Goal: Task Accomplishment & Management: Manage account settings

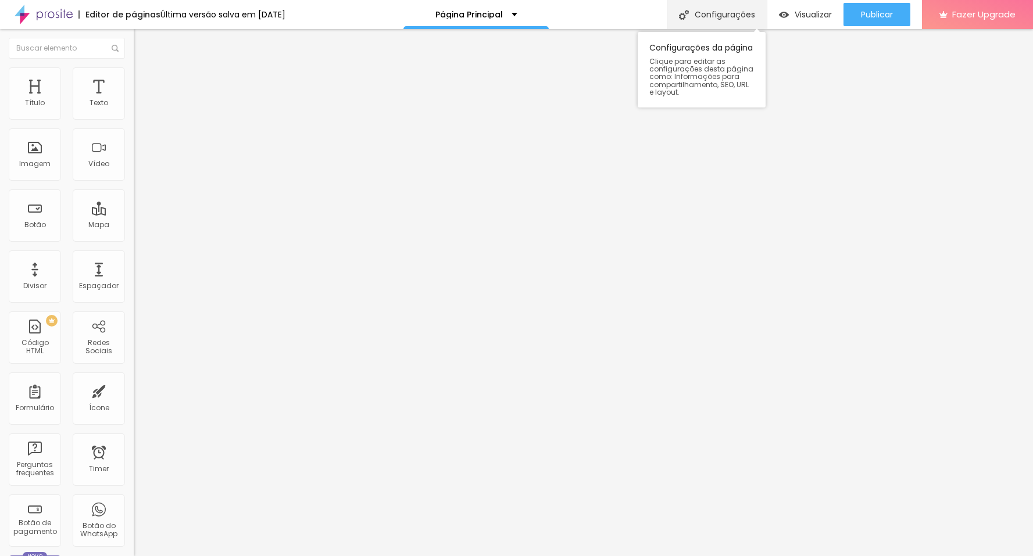
click at [726, 13] on div "Configurações" at bounding box center [716, 14] width 100 height 29
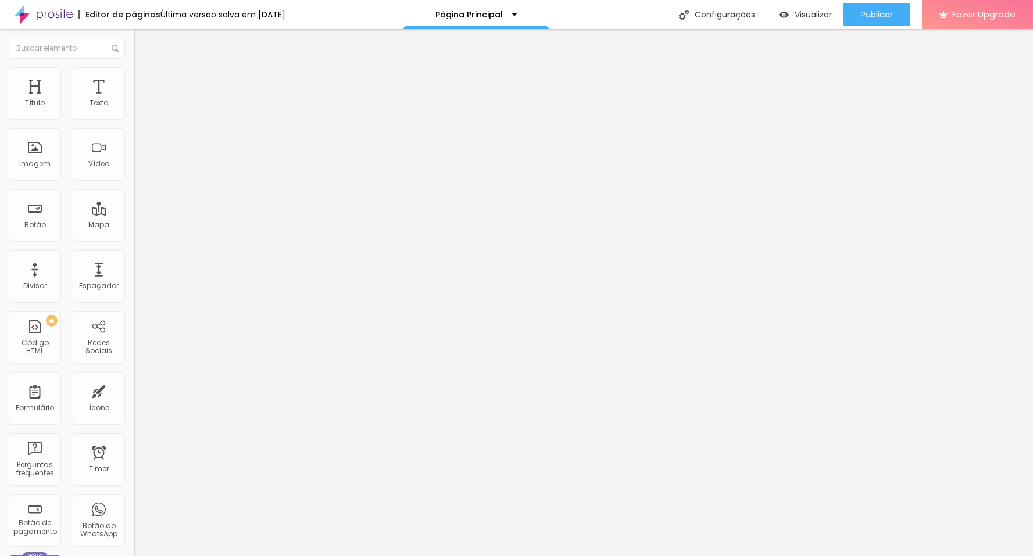
click at [989, 17] on span "Fazer Upgrade" at bounding box center [983, 14] width 63 height 10
click at [801, 6] on div "Visualizar" at bounding box center [805, 14] width 53 height 23
click at [705, 10] on div "Configurações" at bounding box center [716, 14] width 100 height 29
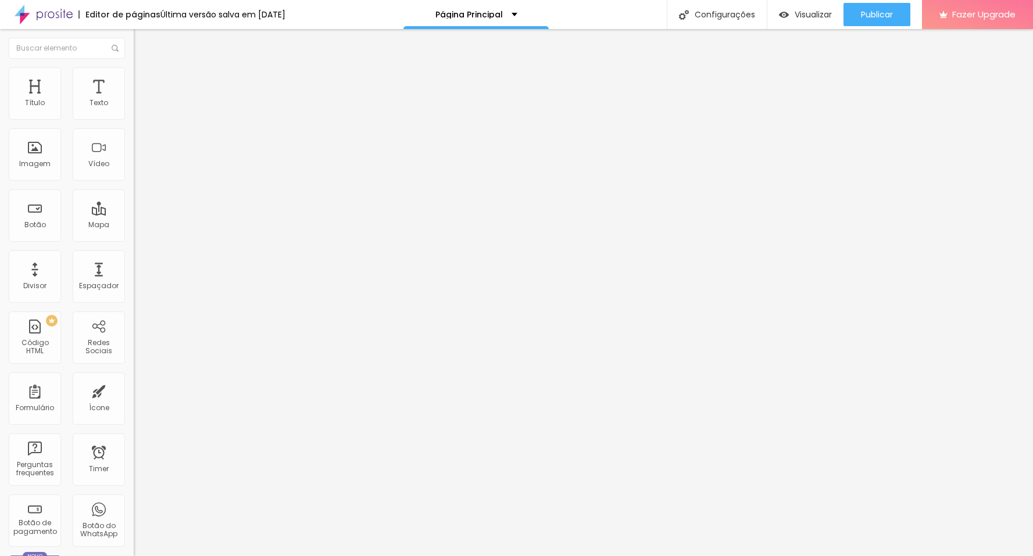
click at [44, 11] on img at bounding box center [44, 14] width 58 height 29
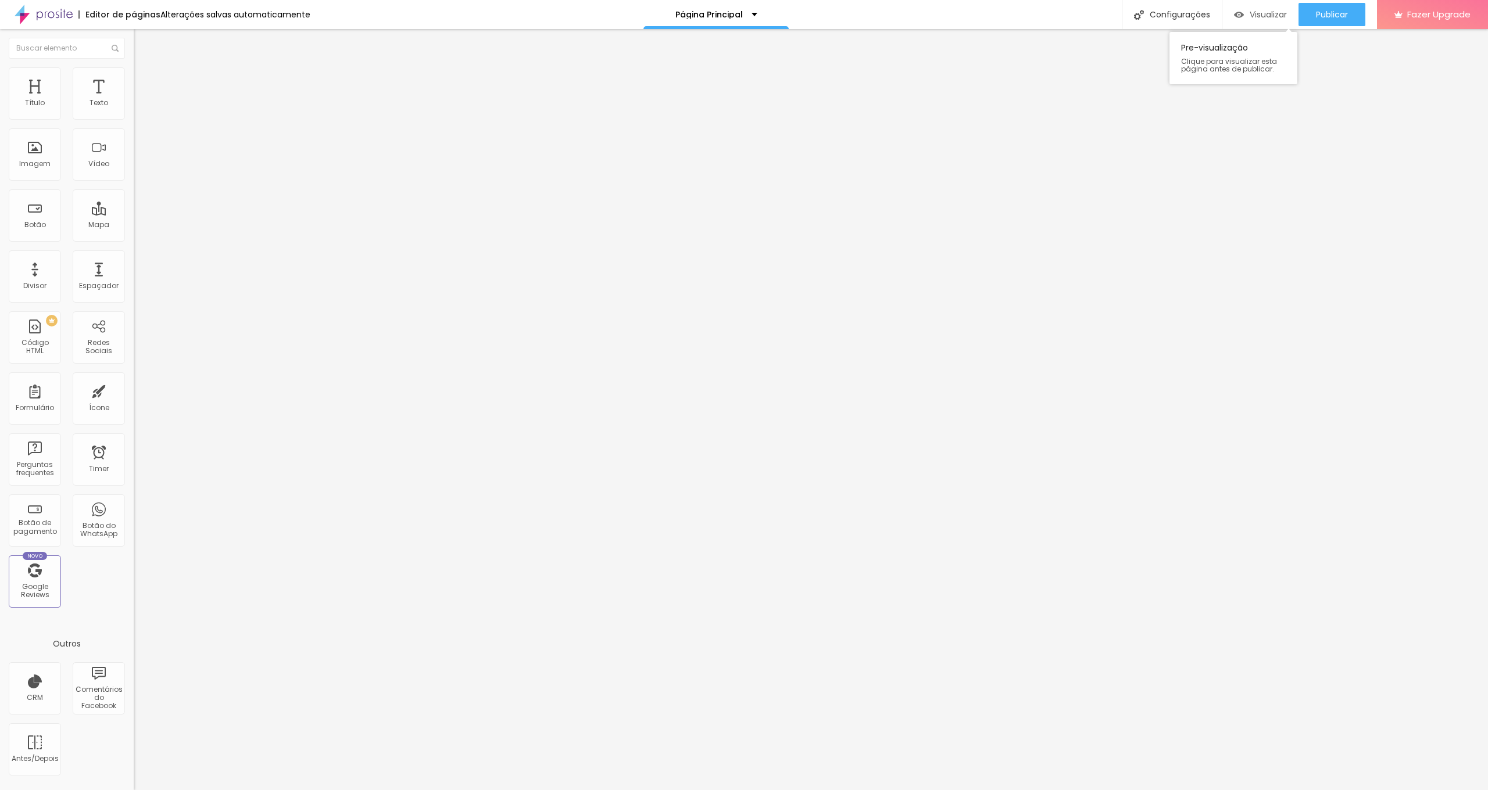
click at [1255, 16] on span "Visualizar" at bounding box center [1267, 14] width 37 height 9
click at [134, 73] on ul "Conteúdo Estilo Avançado" at bounding box center [201, 73] width 134 height 35
click at [134, 74] on img at bounding box center [139, 72] width 10 height 10
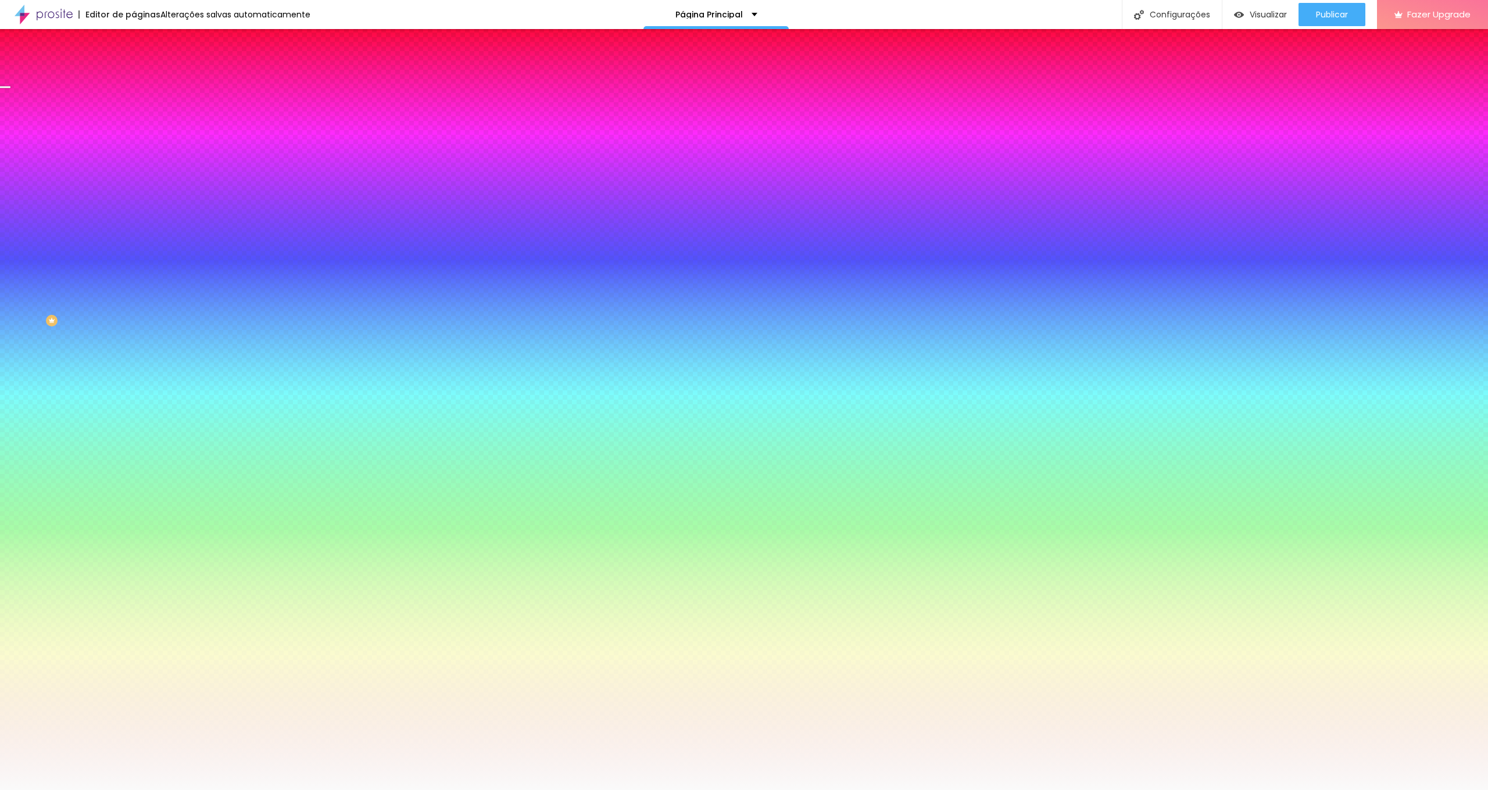
click at [134, 107] on span "Trocar imagem" at bounding box center [165, 102] width 63 height 10
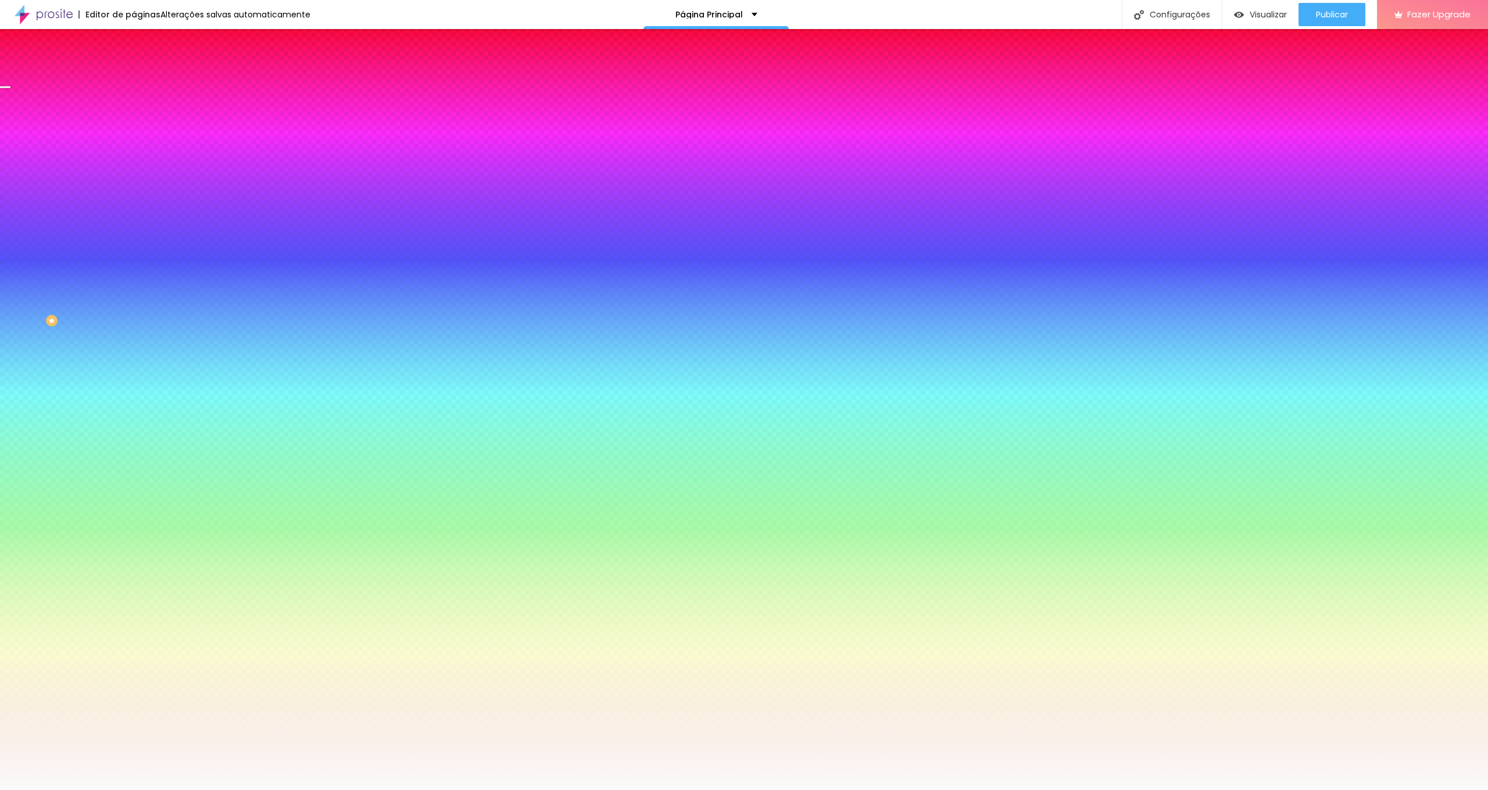
click at [197, 107] on span at bounding box center [200, 102] width 7 height 10
click at [134, 107] on span "Adicionar imagem" at bounding box center [171, 102] width 75 height 10
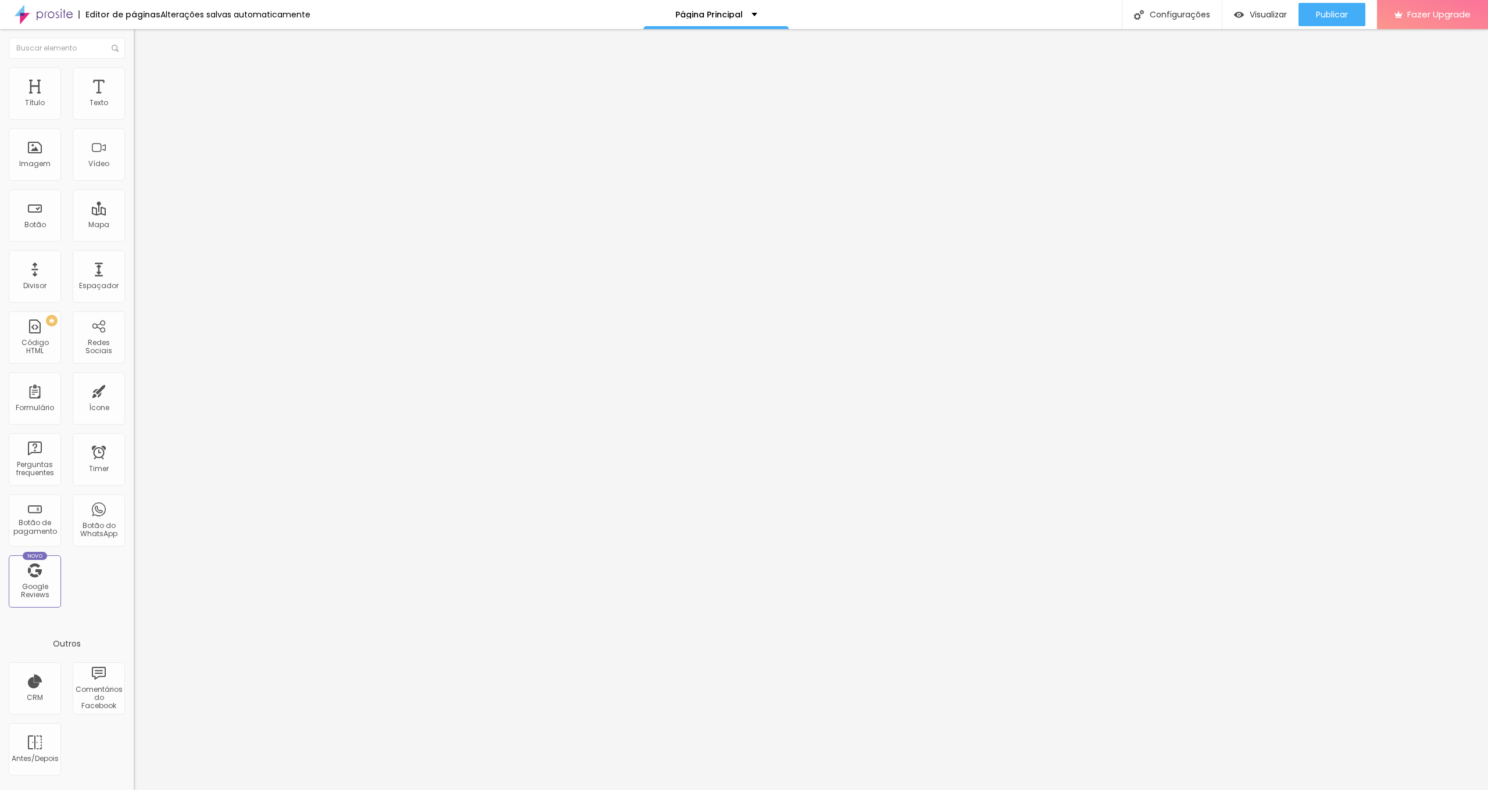
click at [134, 112] on button "button" at bounding box center [142, 105] width 16 height 12
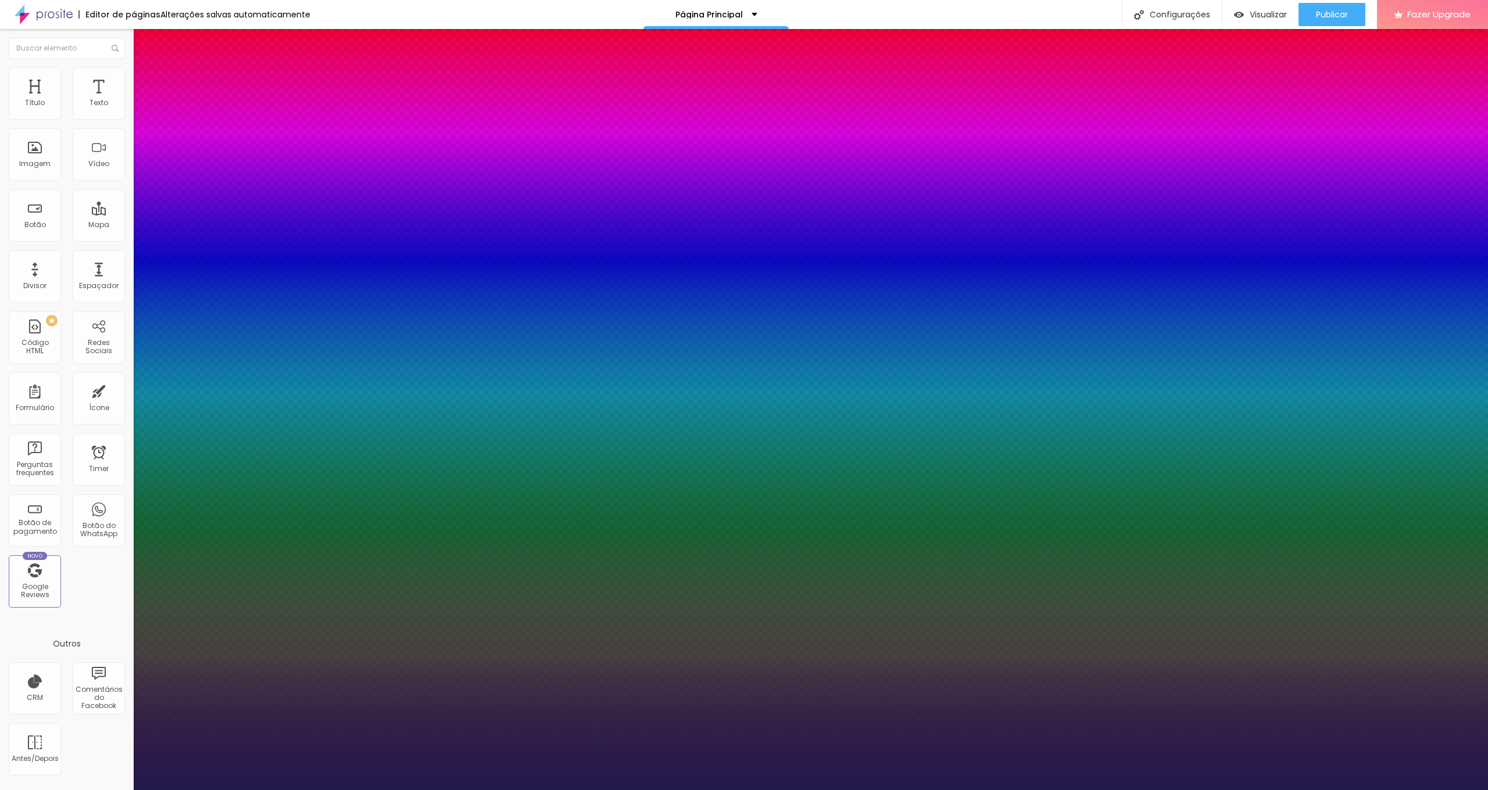
type input "65"
type input "61"
type input "55"
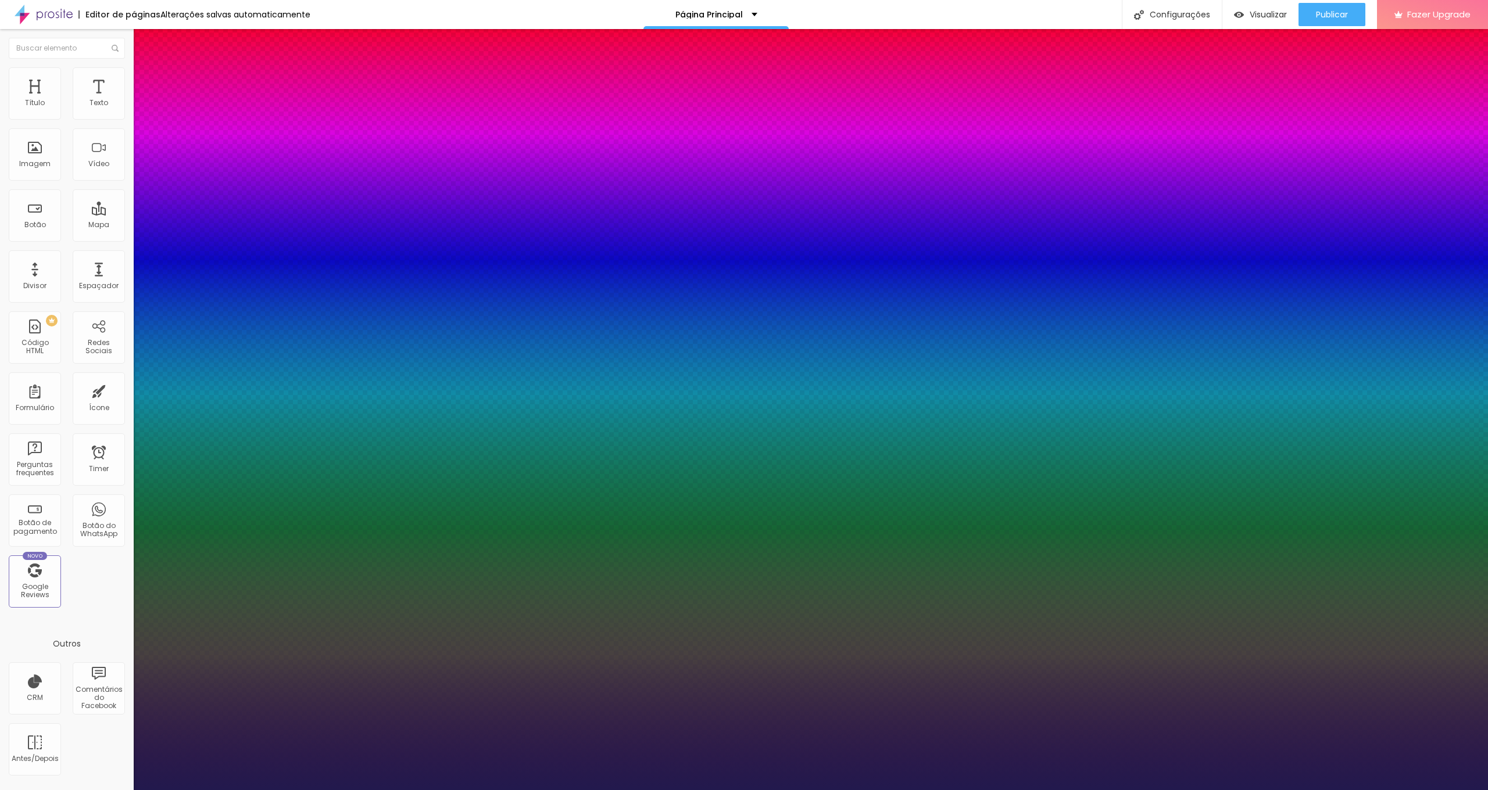
type input "55"
type input "50"
type input "43"
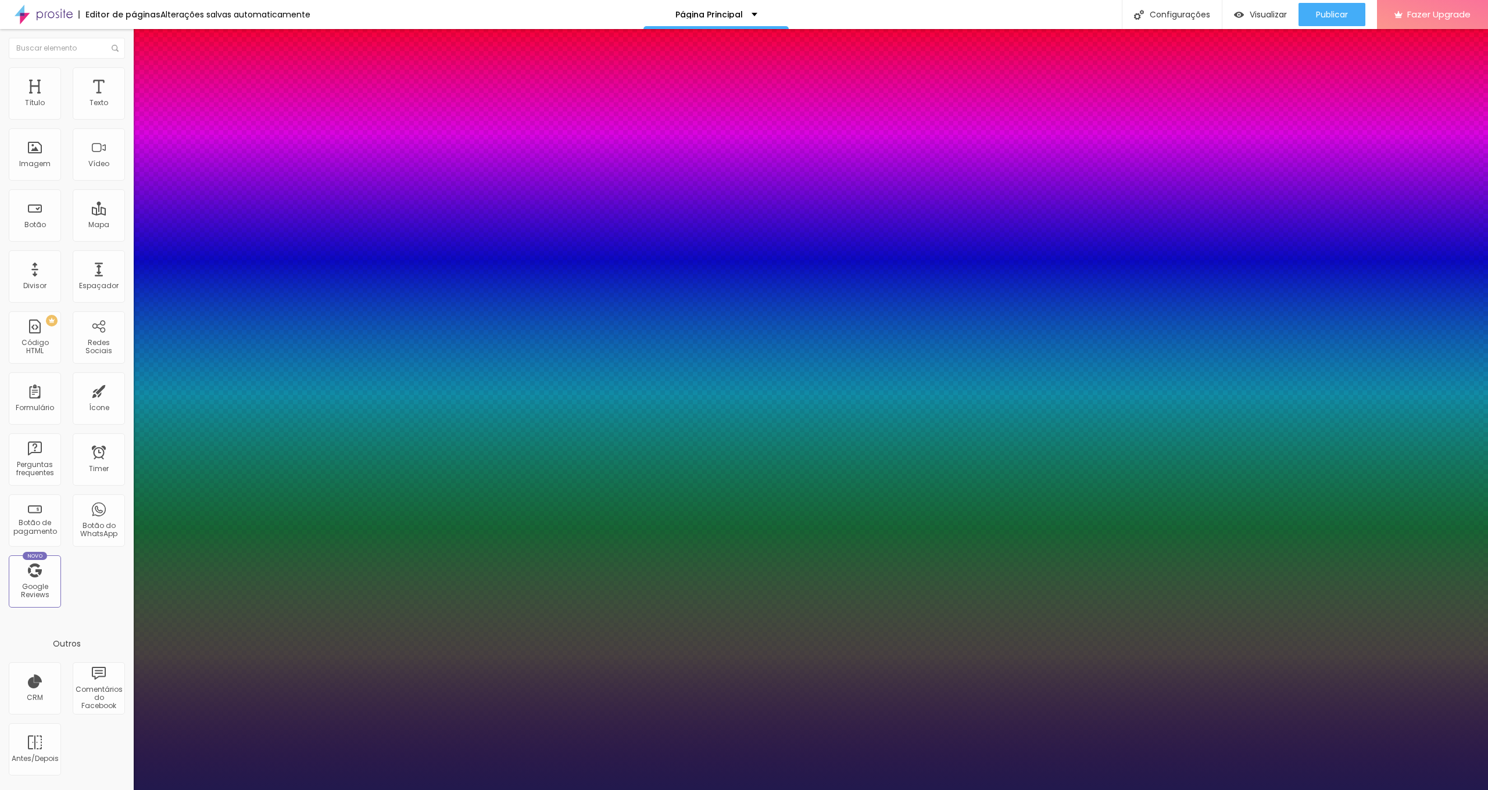
type input "36"
type input "29"
type input "23"
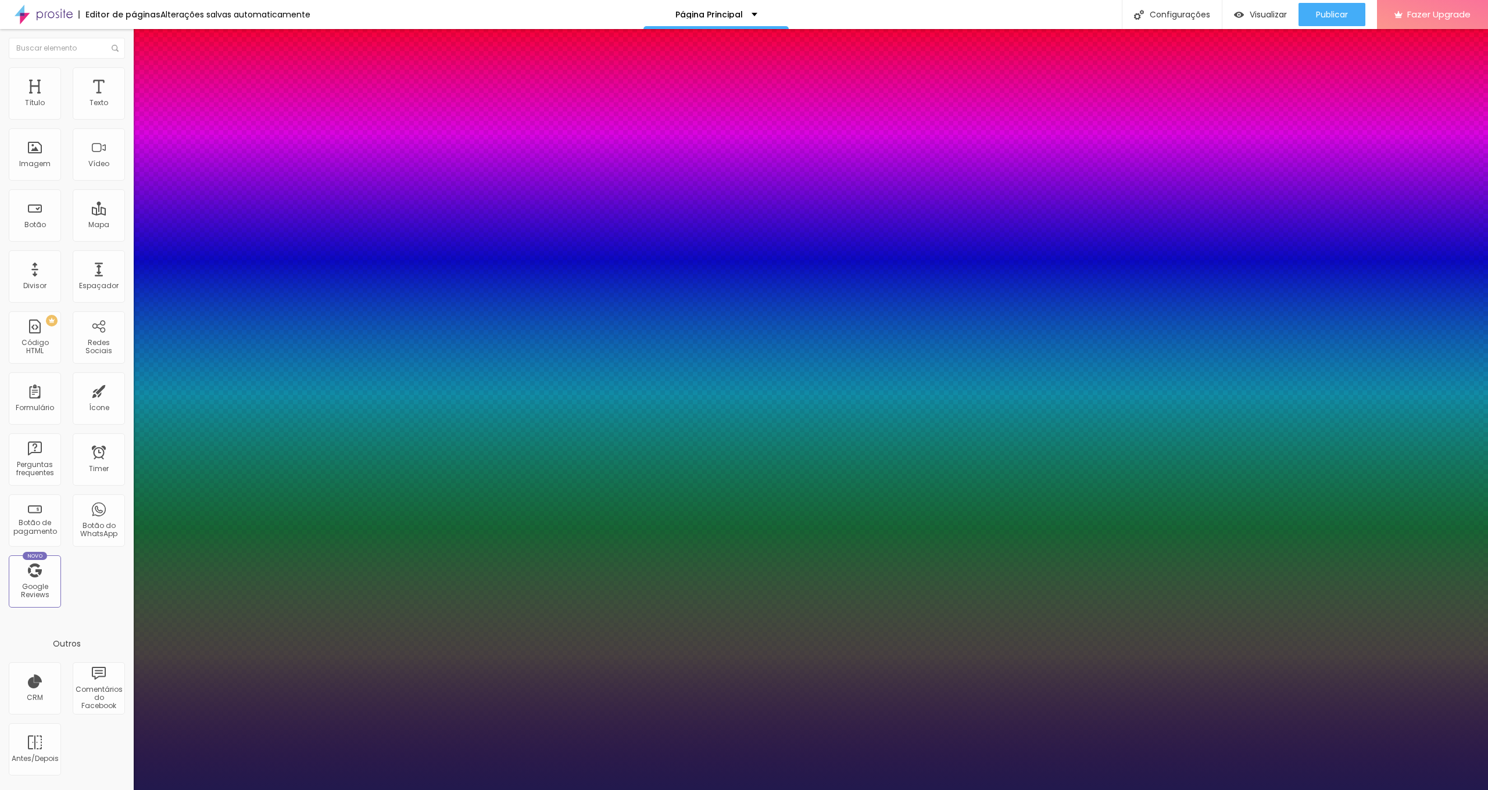
type input "23"
type input "18"
type input "15"
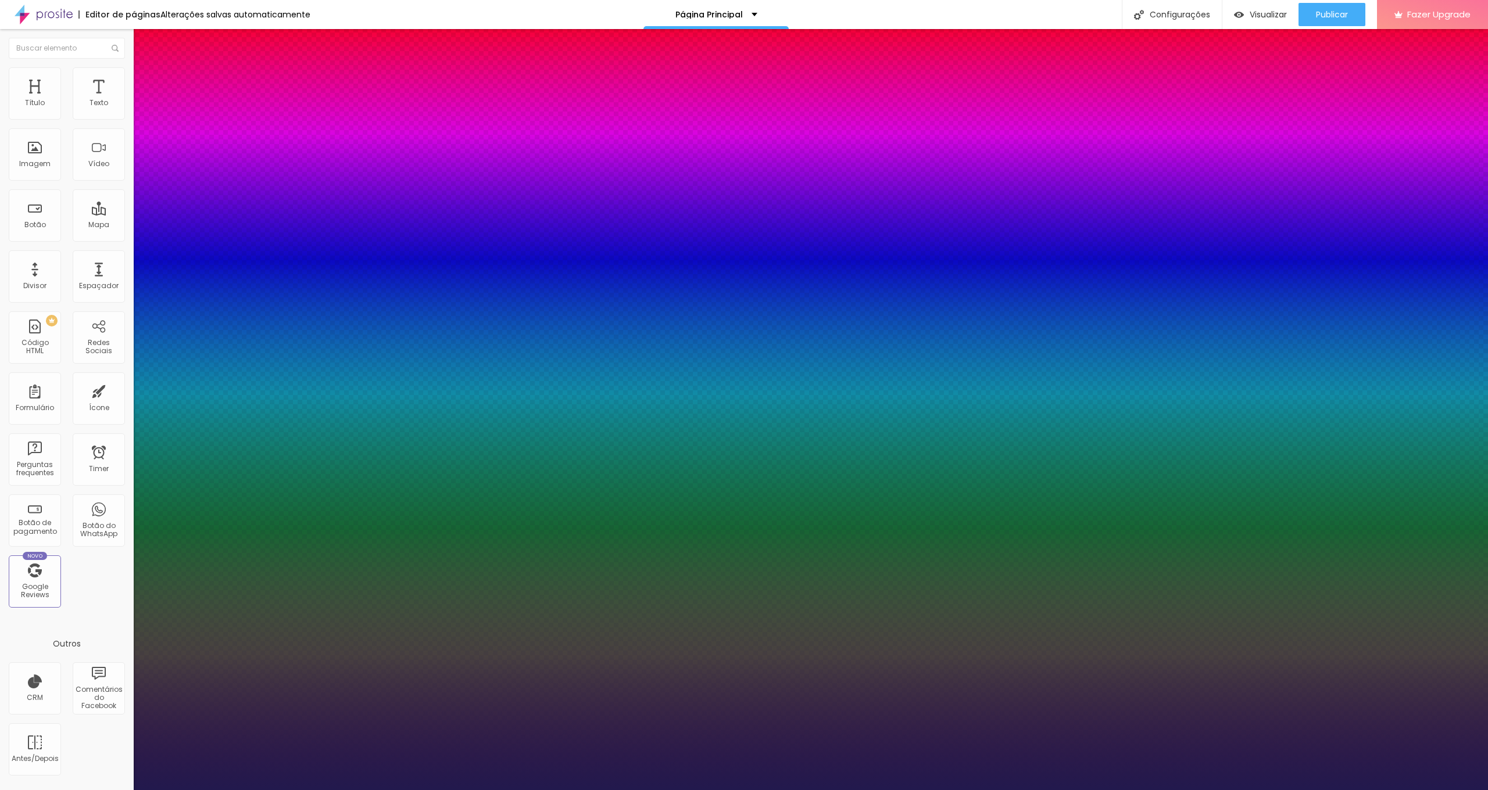
type input "12"
type input "9"
type input "8"
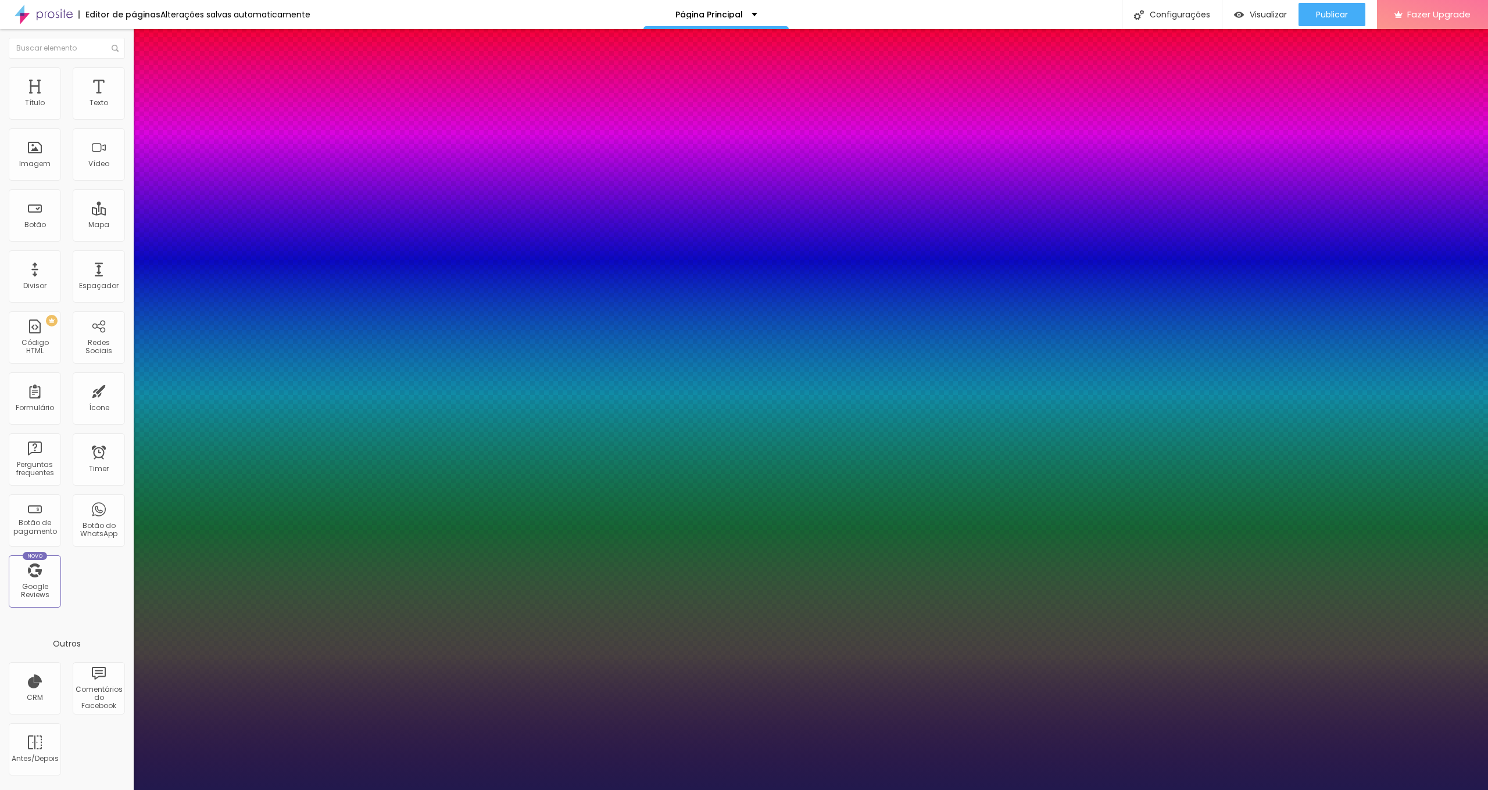
type input "8"
type input "11"
type input "24"
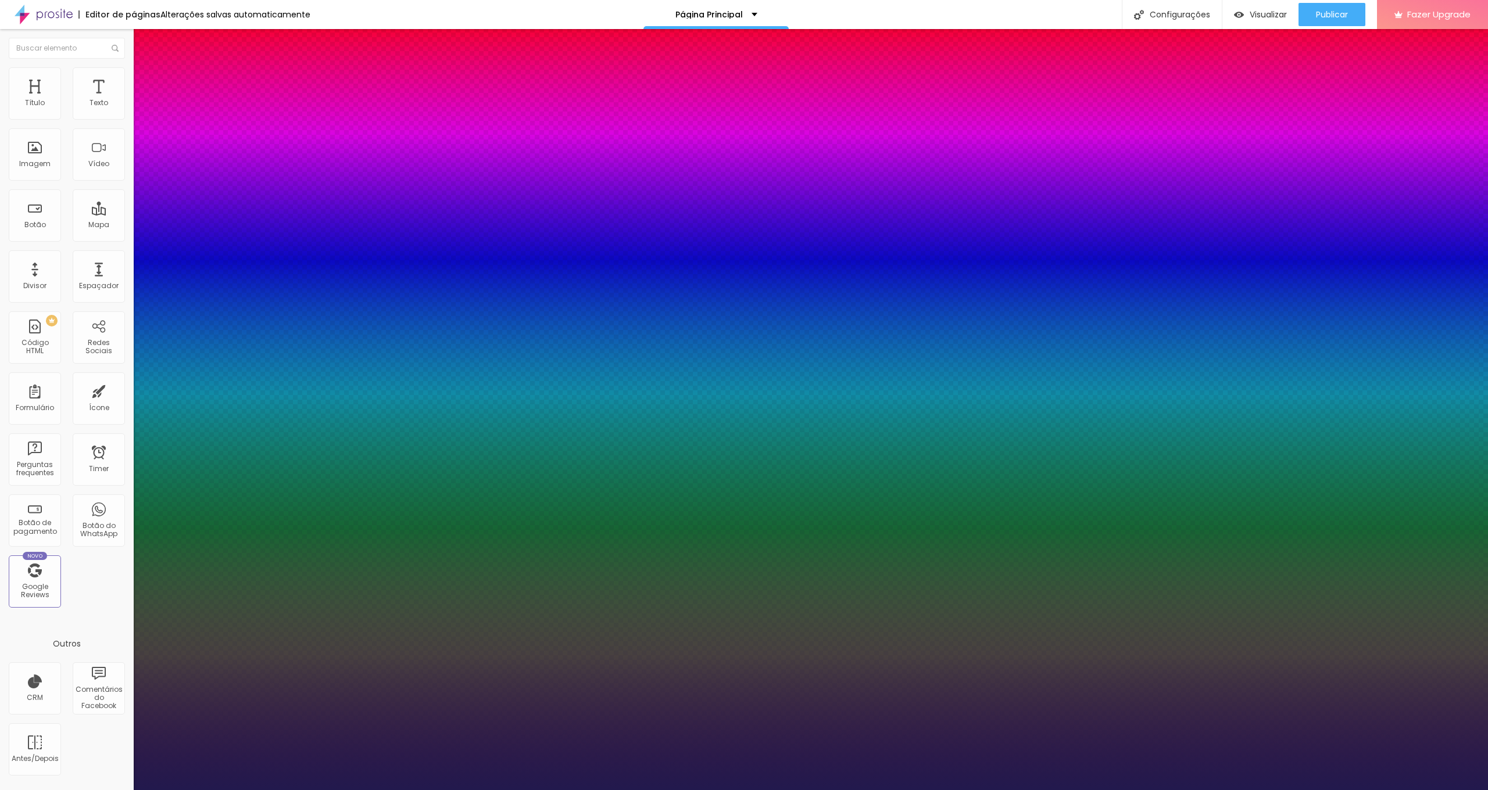
type input "27"
type input "30"
type input "32"
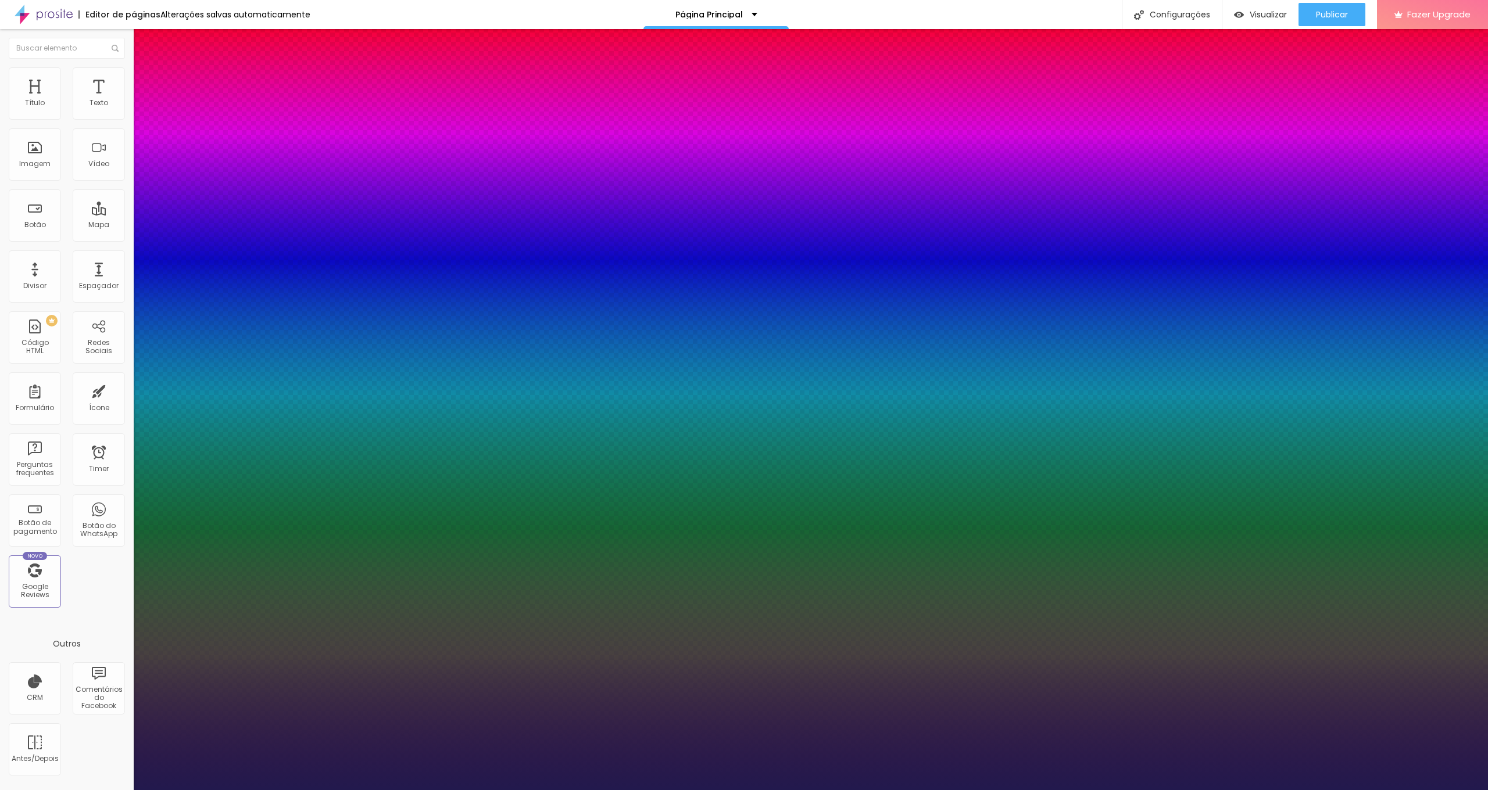
type input "32"
type input "34"
type input "36"
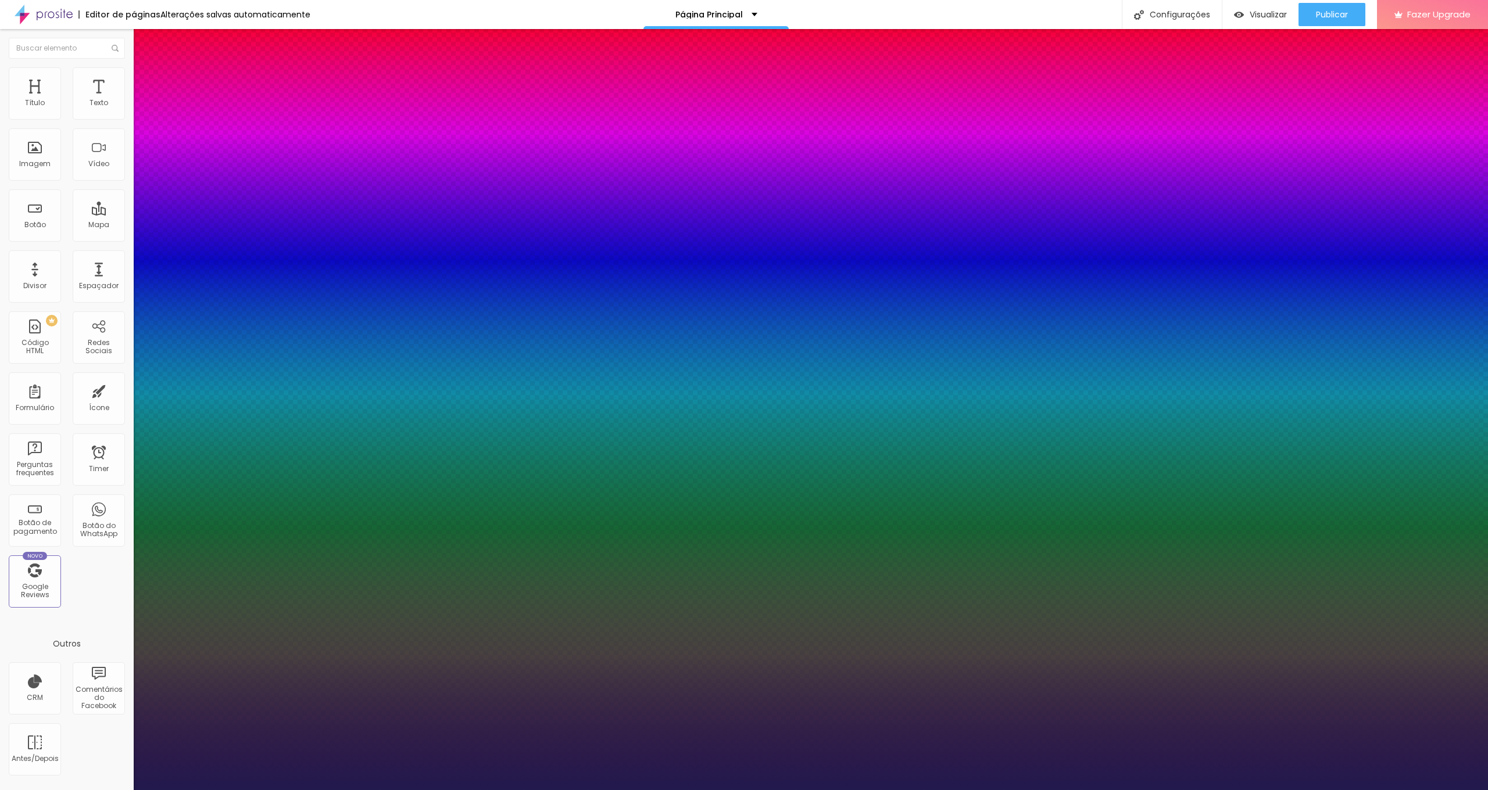
type input "37"
type input "39"
type input "42"
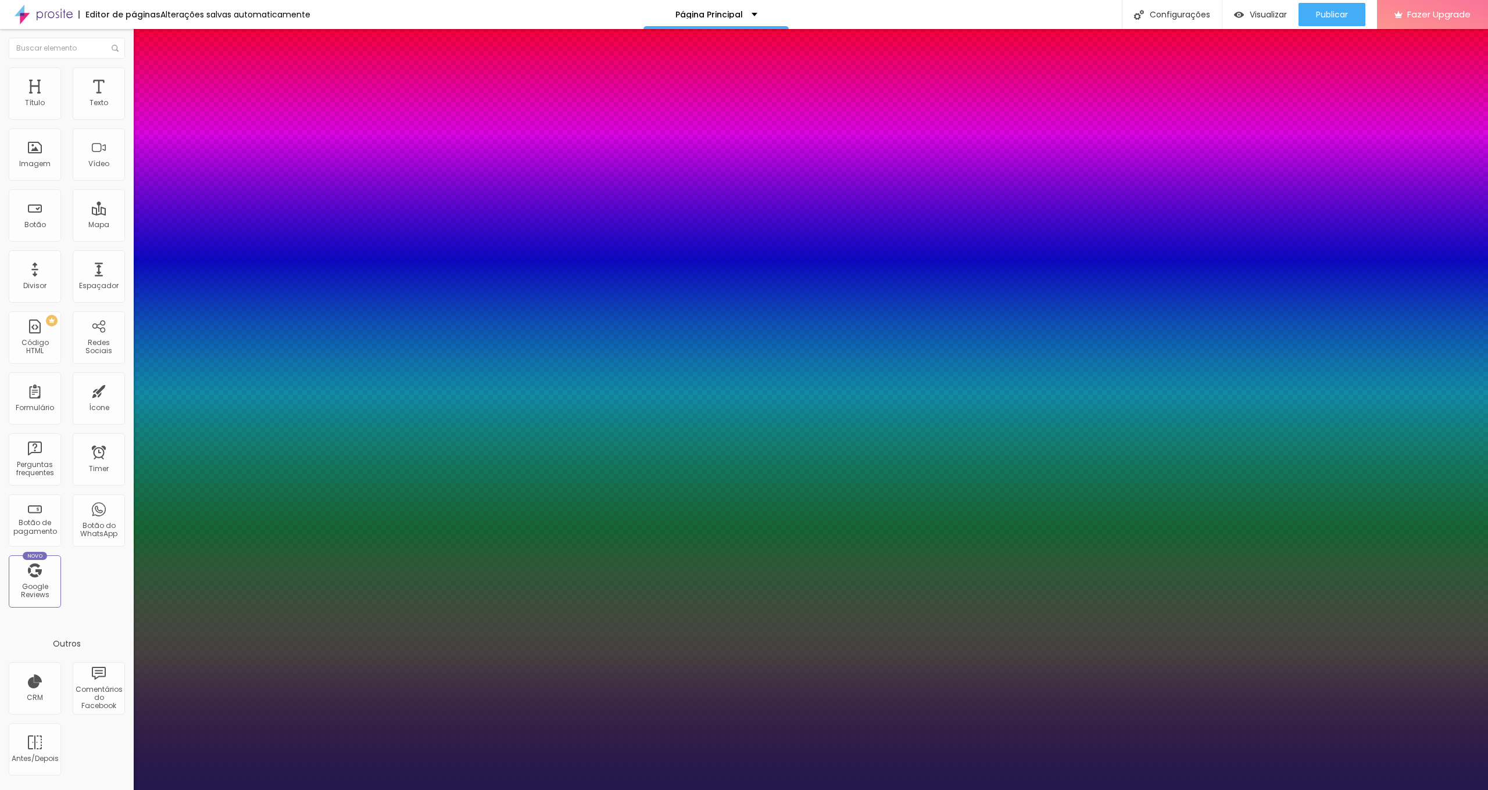
type input "42"
type input "45"
type input "47"
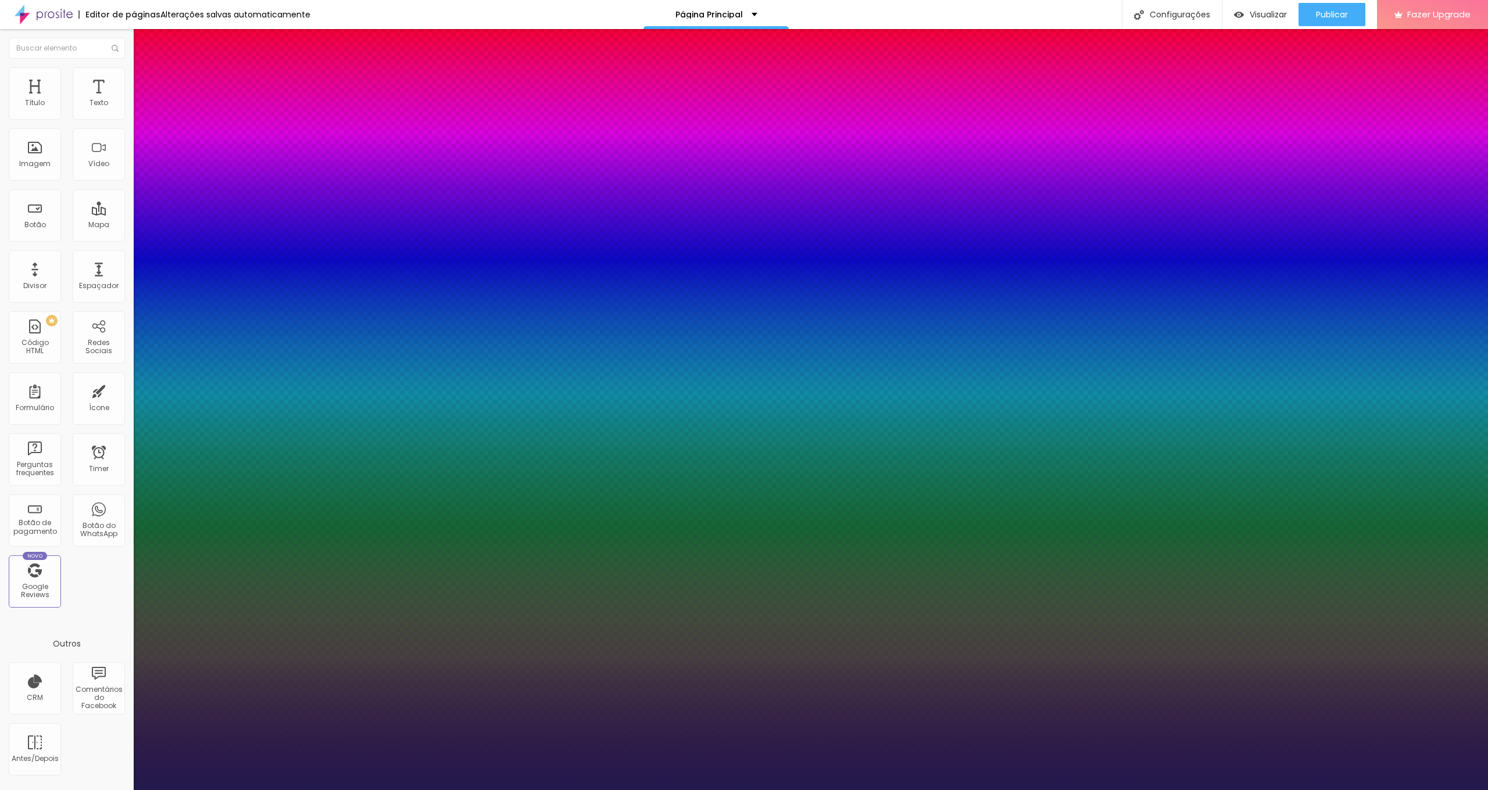
type input "48"
type input "50"
type input "51"
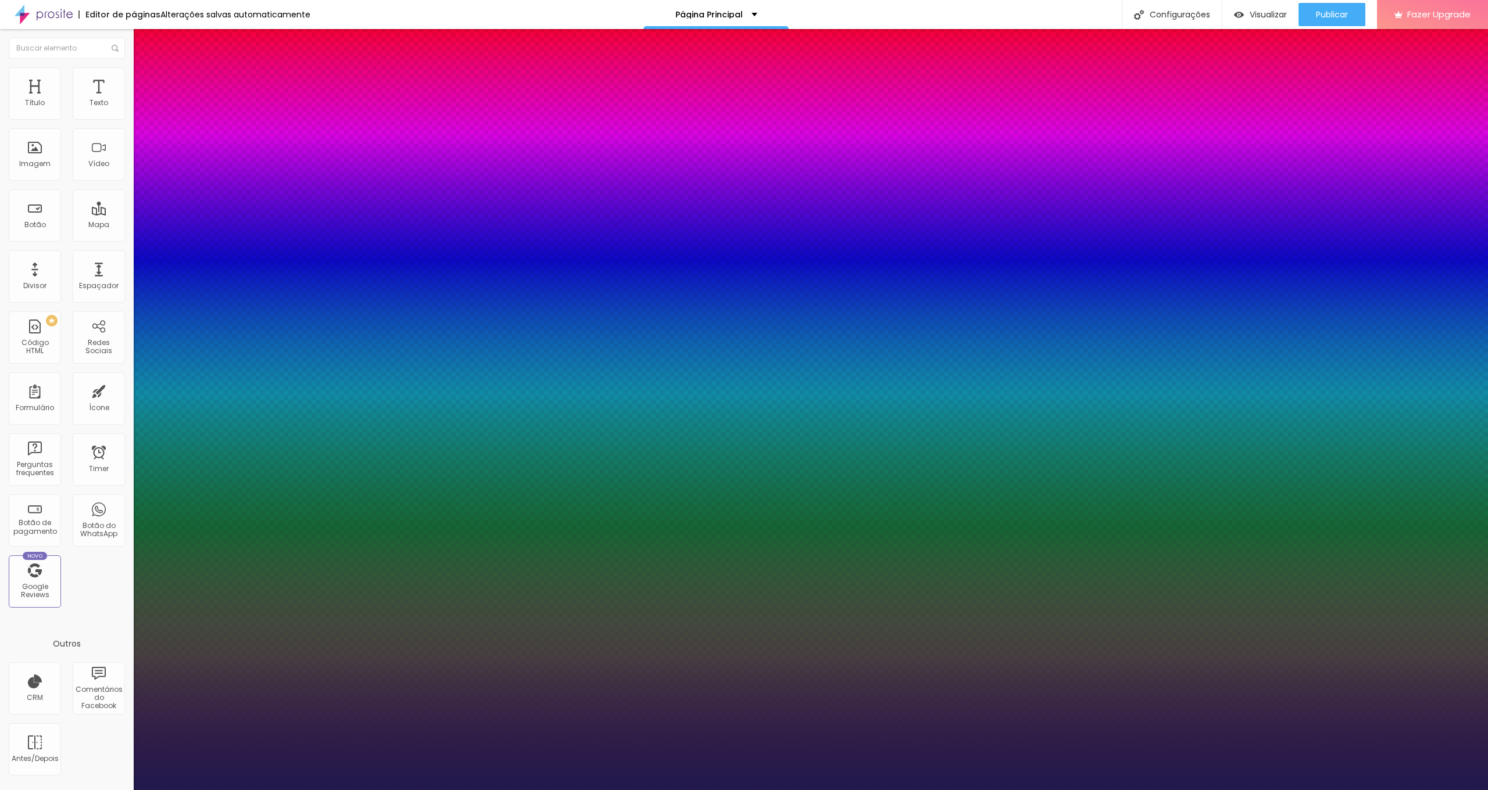
type input "51"
type input "52"
type input "53"
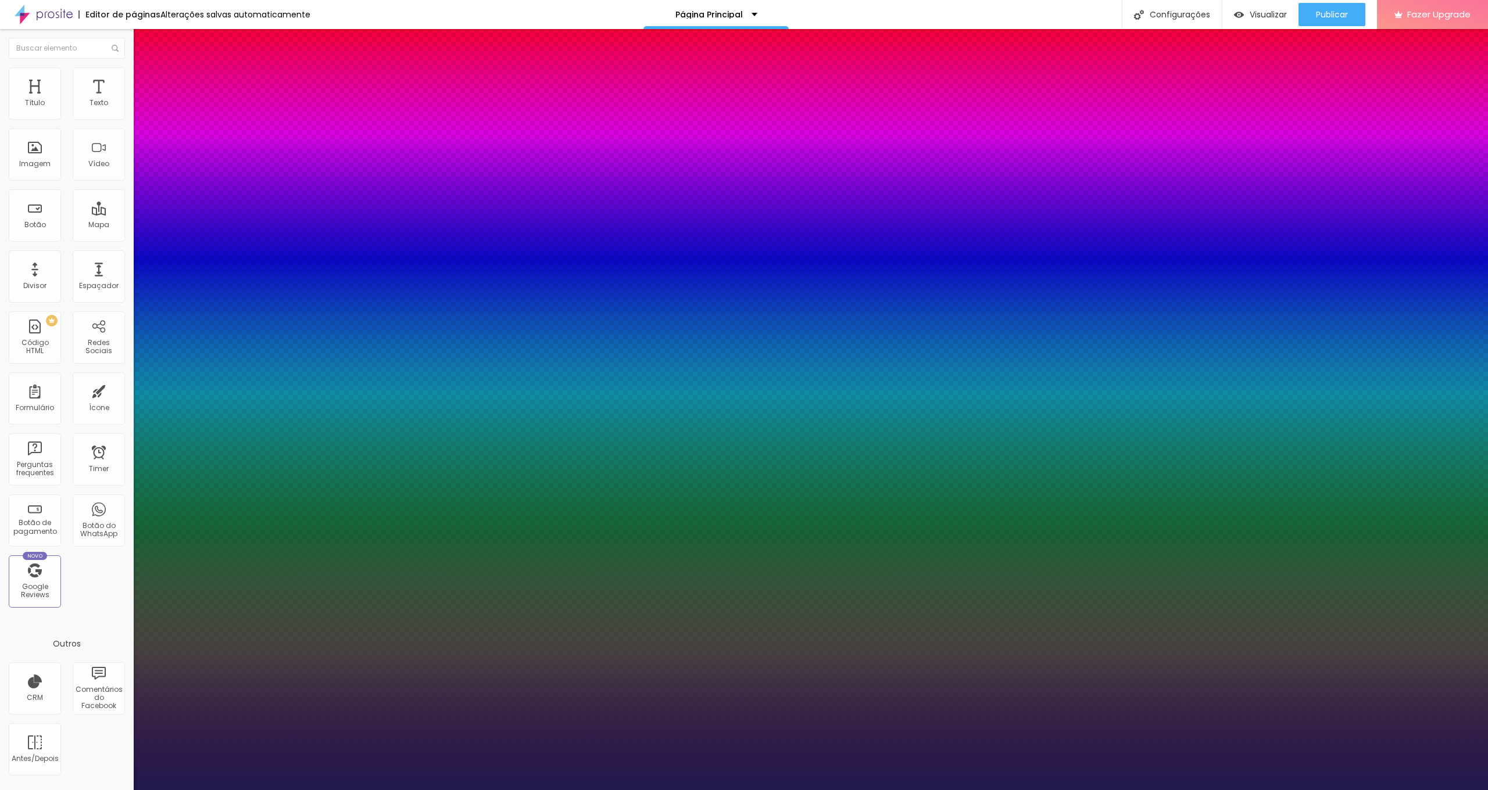
type input "55"
type input "56"
type input "57"
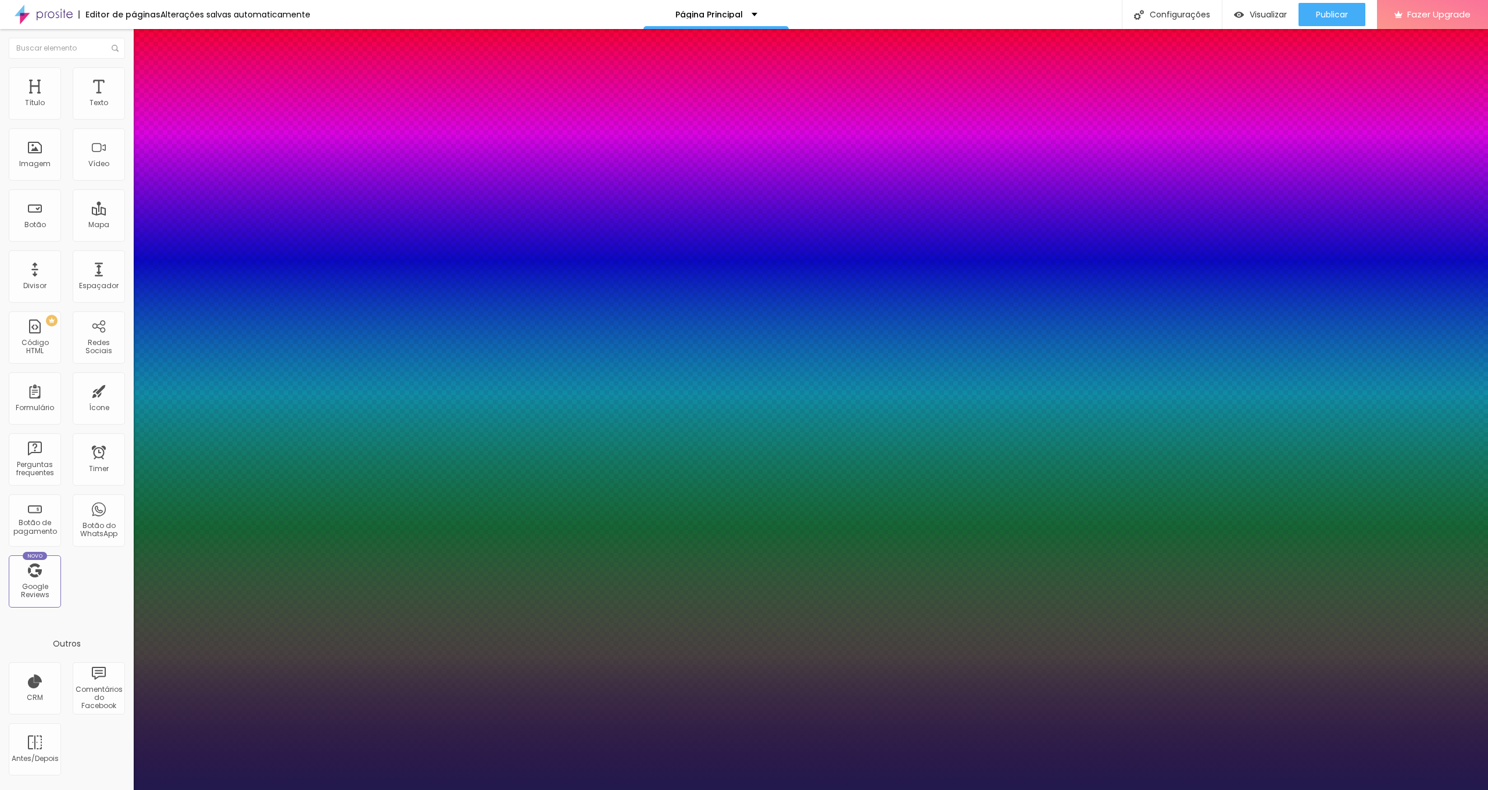
type input "57"
type input "58"
type input "59"
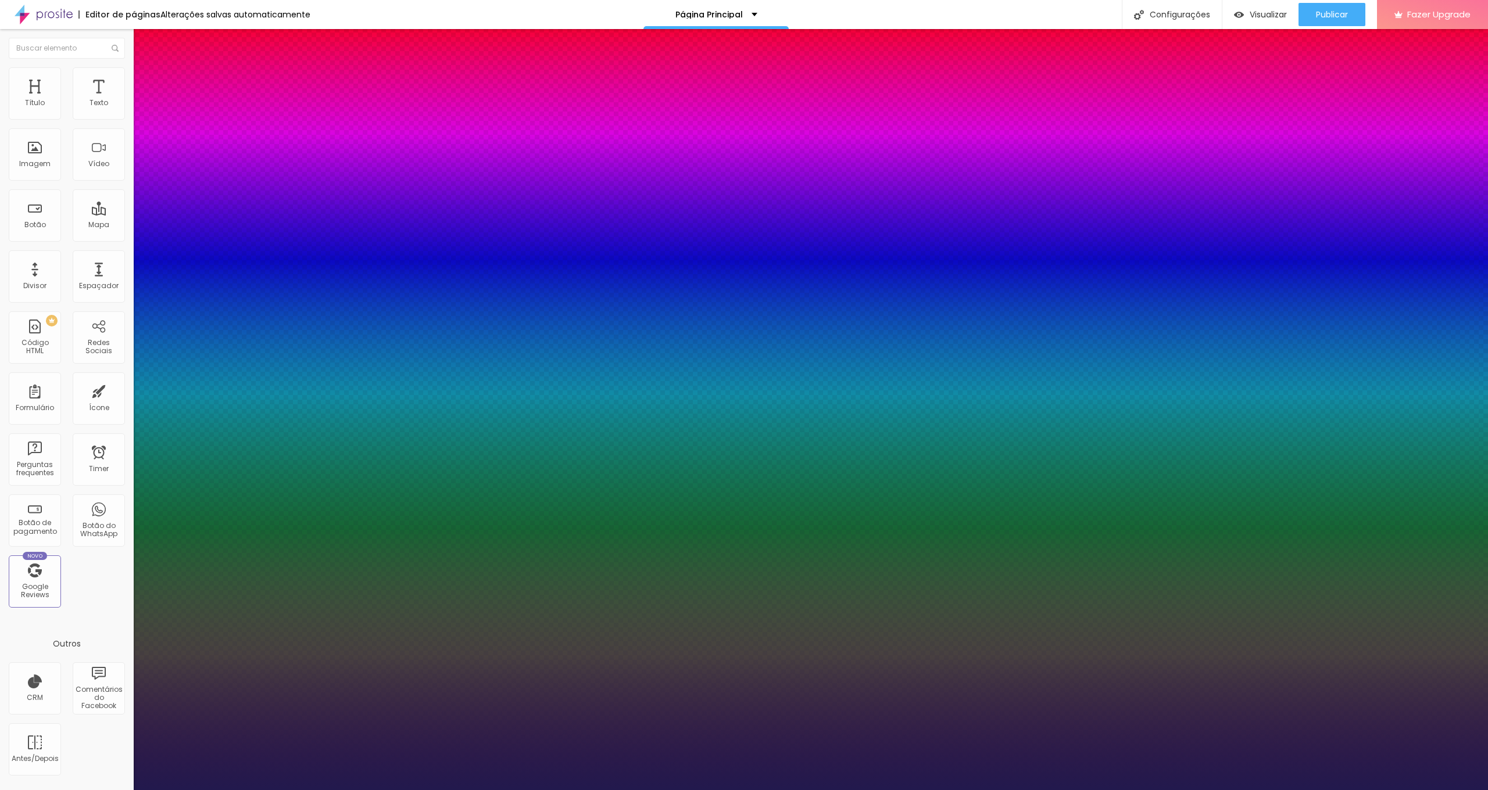
type input "60"
type input "62"
type input "63"
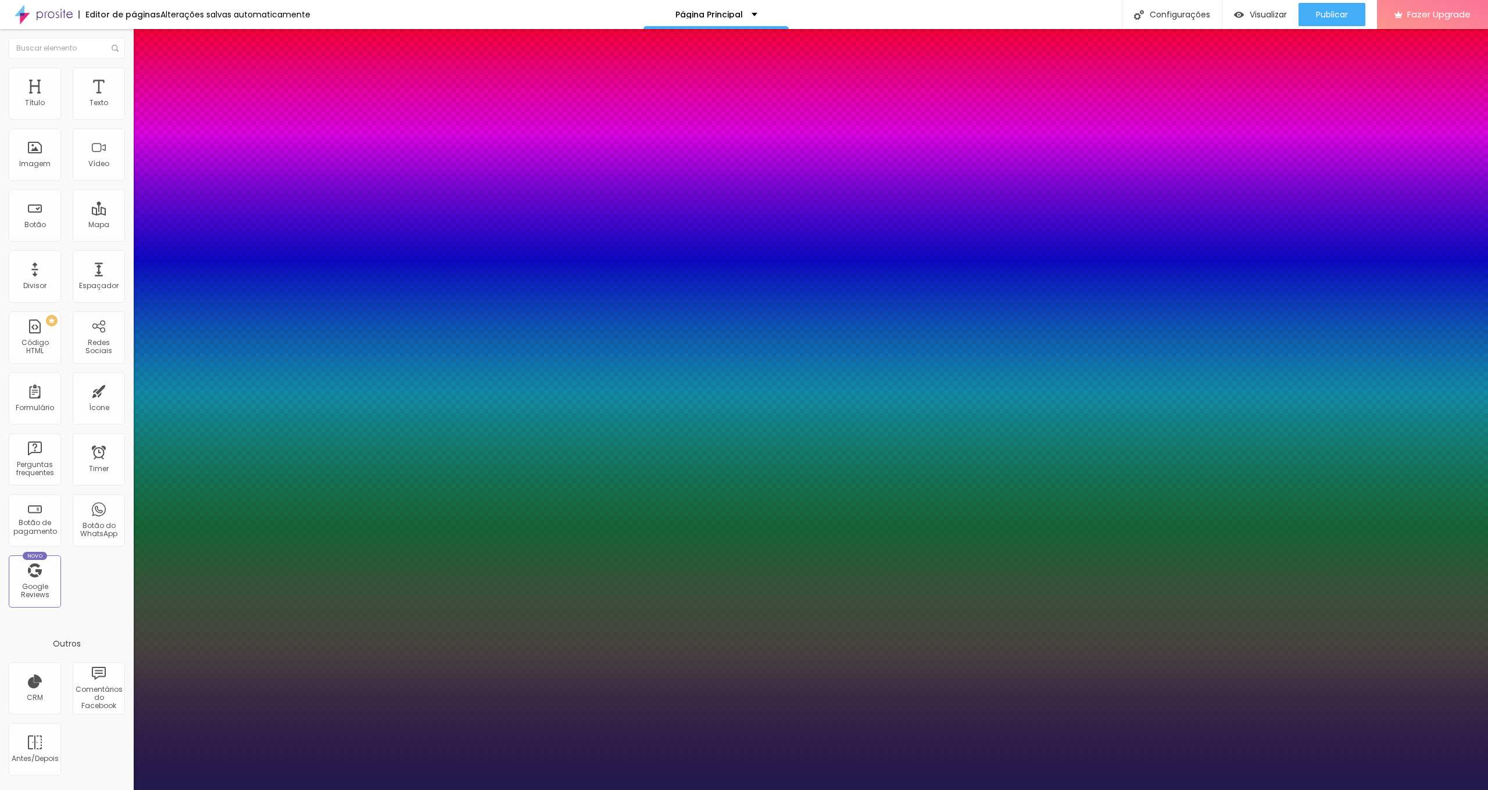
type input "63"
type input "64"
type input "65"
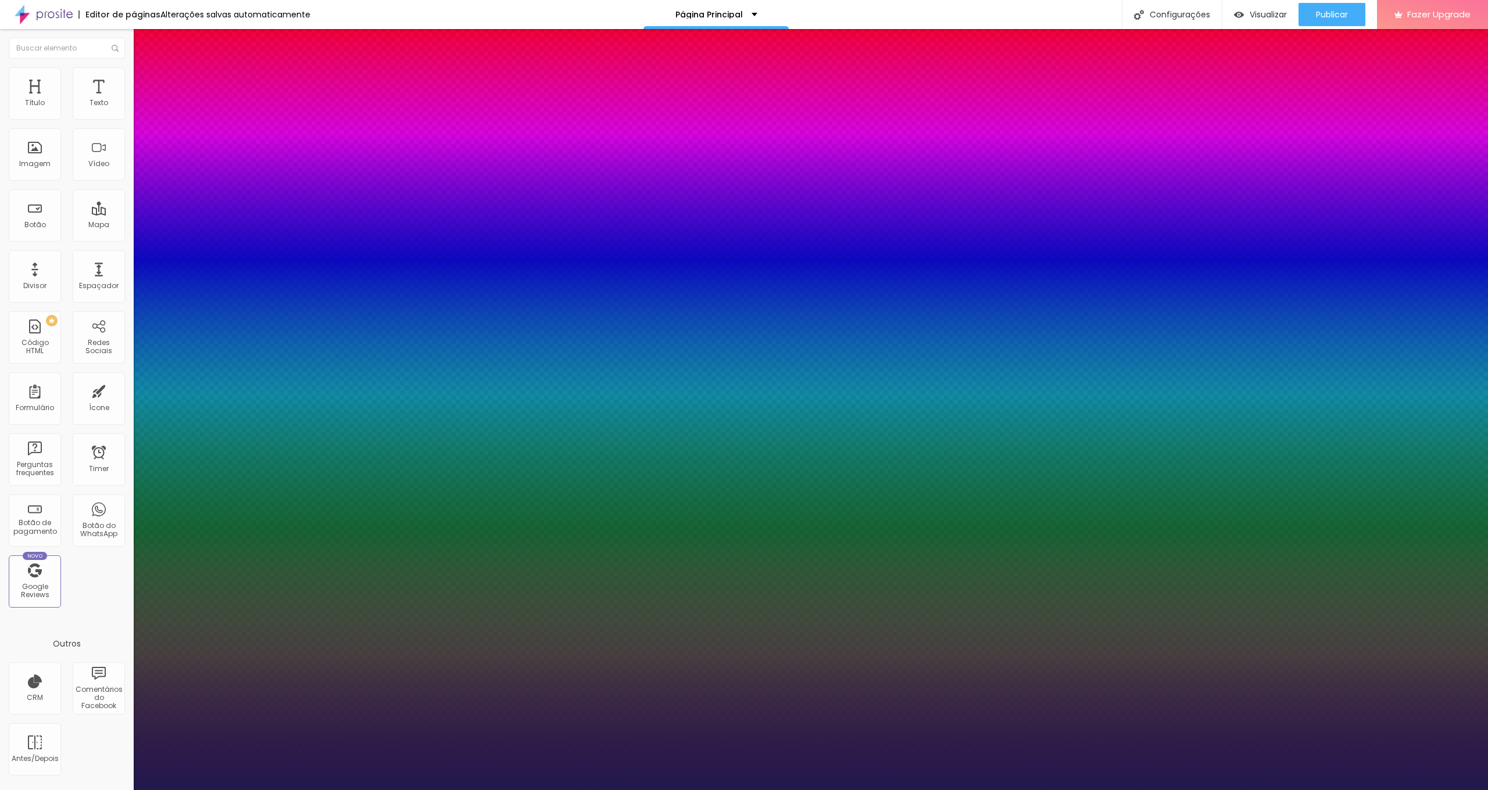
type input "66"
type input "67"
type input "68"
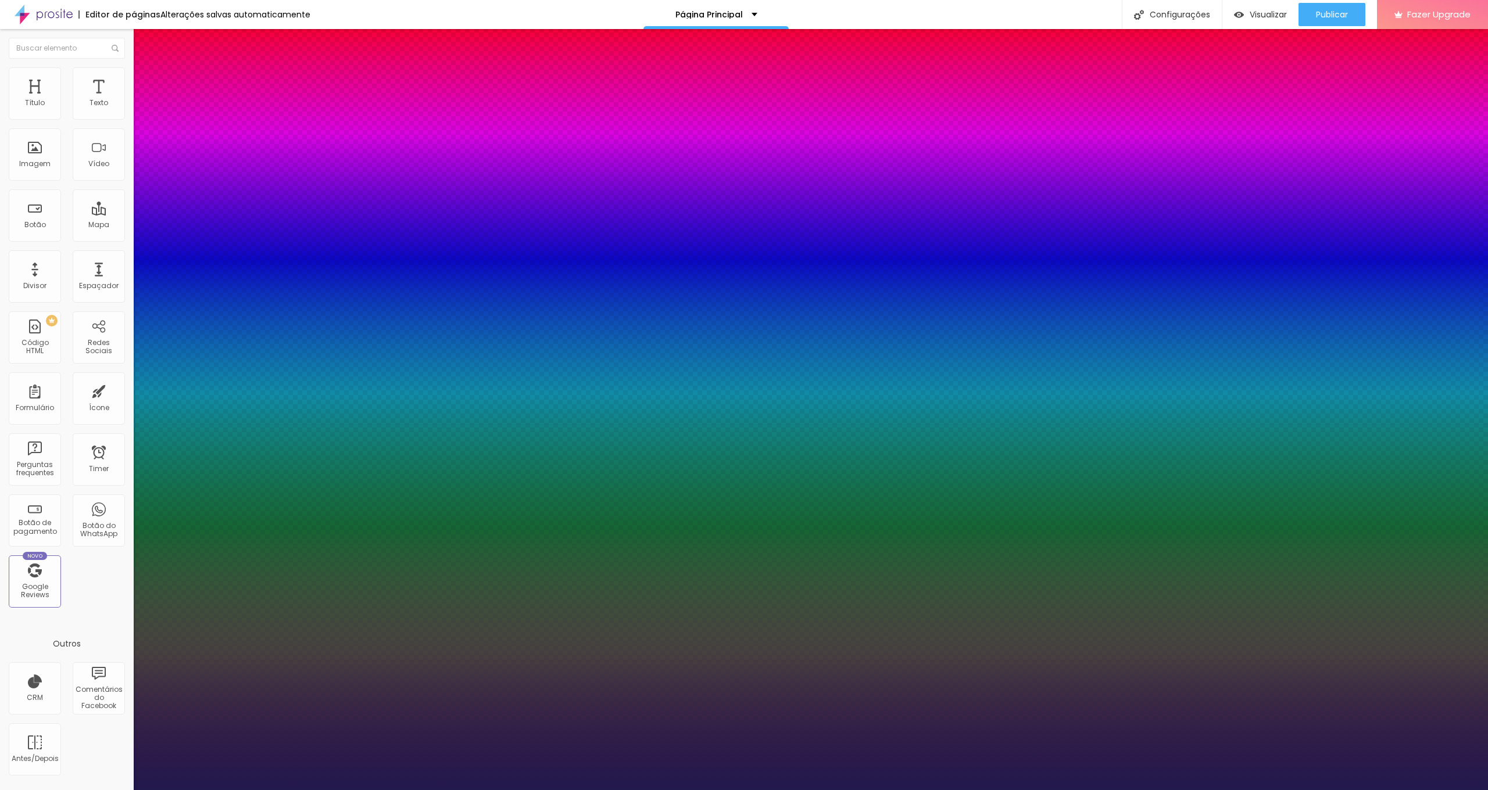
type input "68"
type input "69"
type input "70"
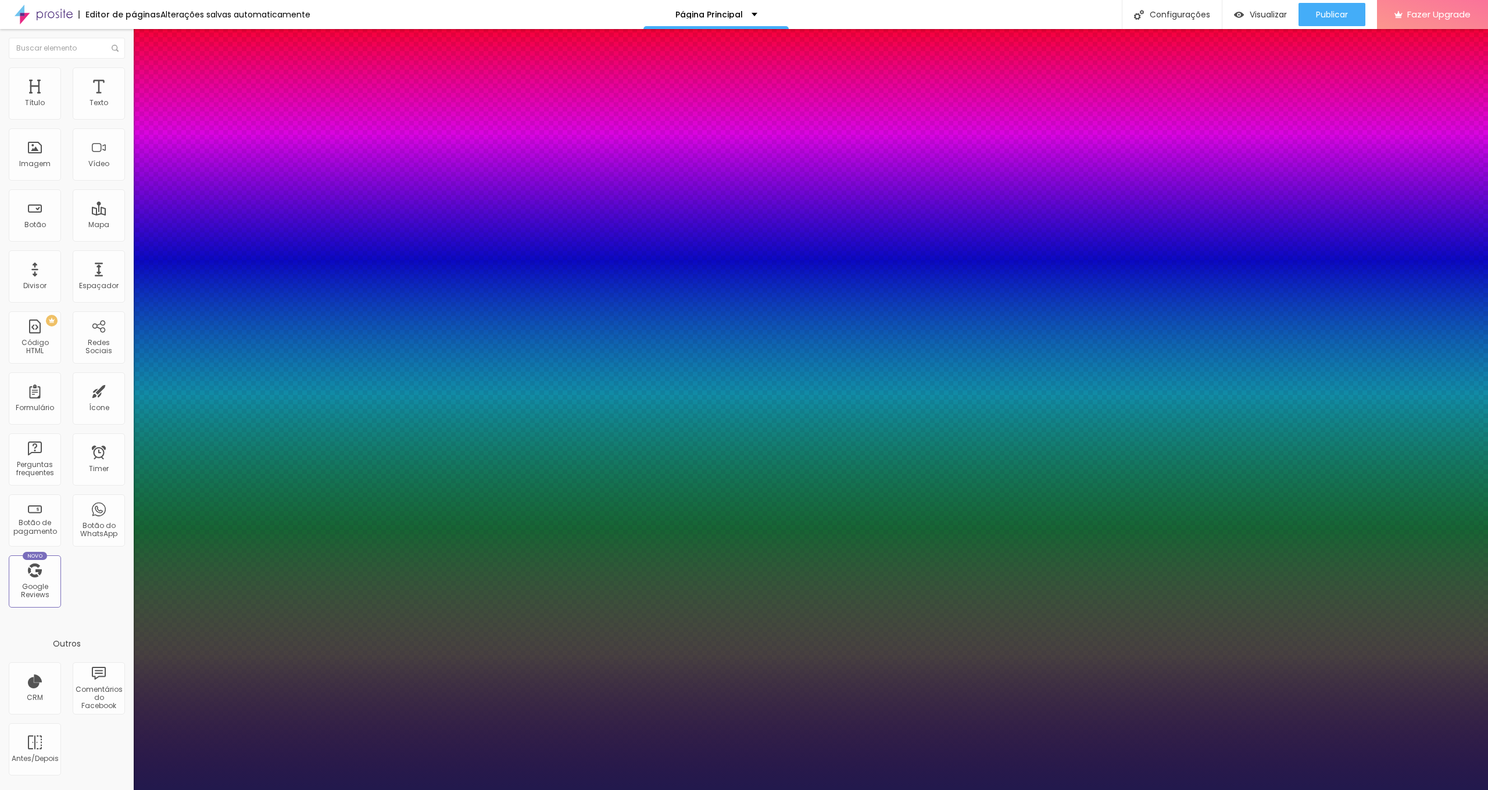
type input "69"
type input "68"
type input "67"
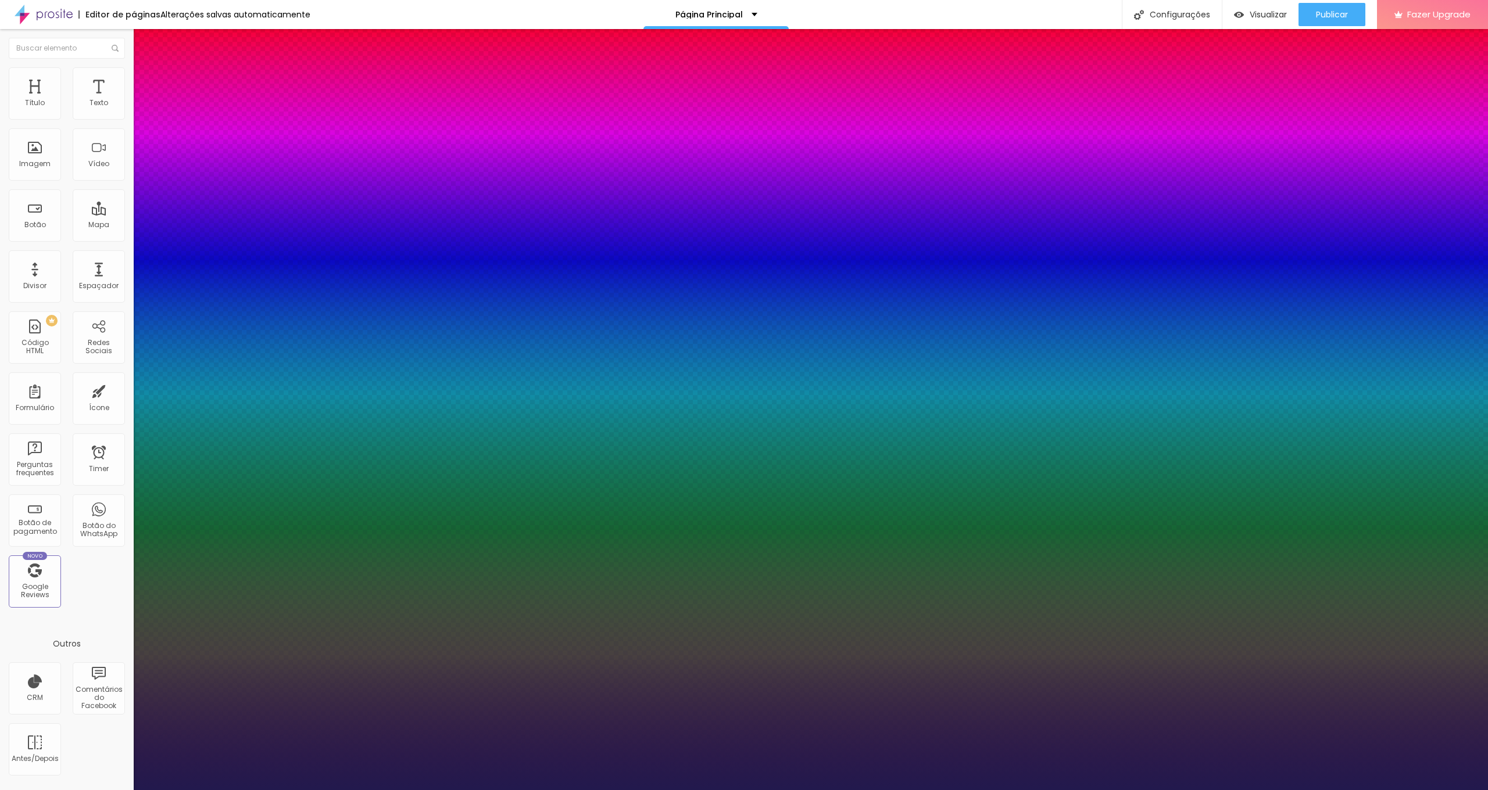
type input "67"
type input "66"
type input "65"
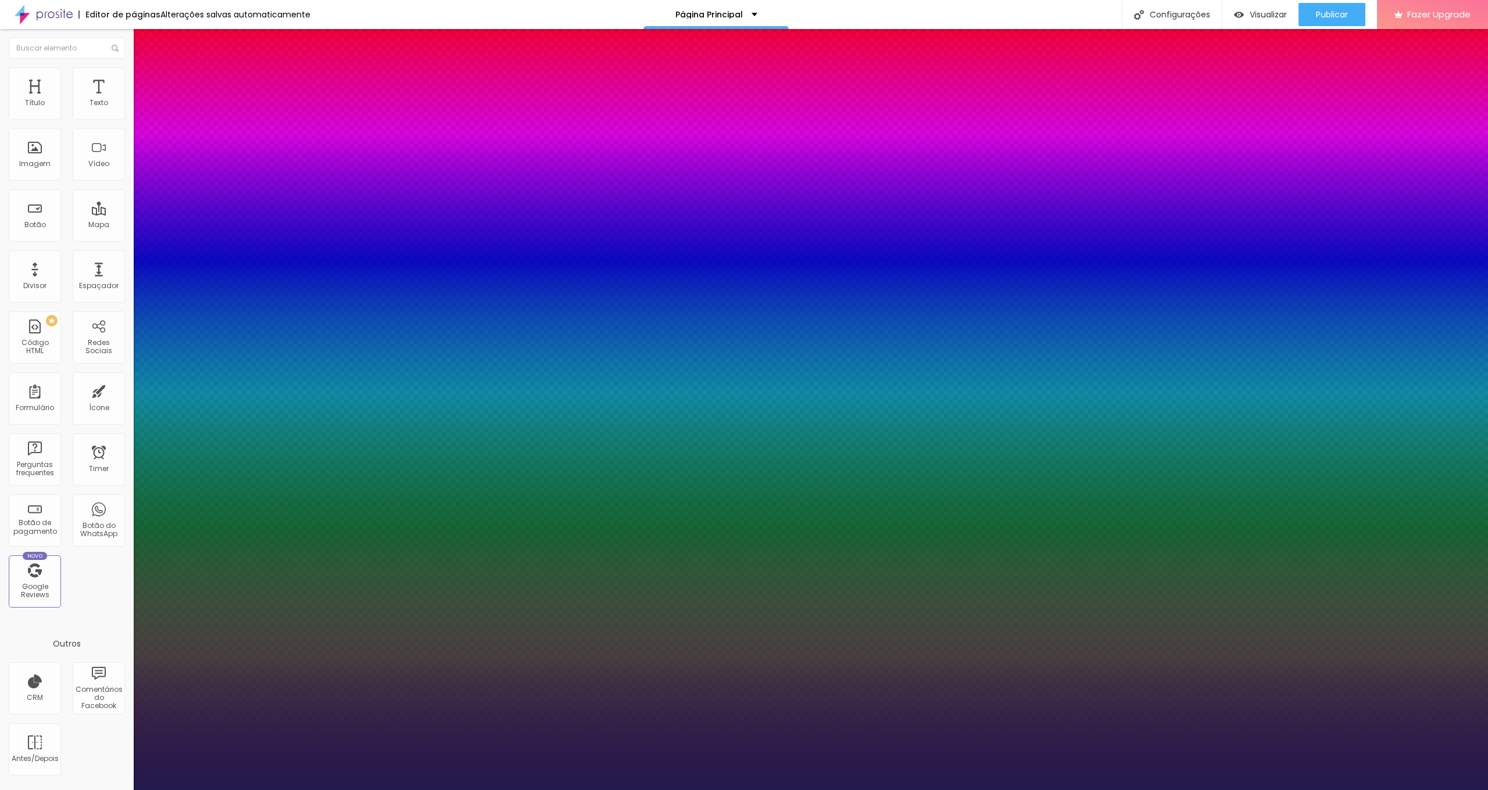
type input "64"
type input "63"
type input "61"
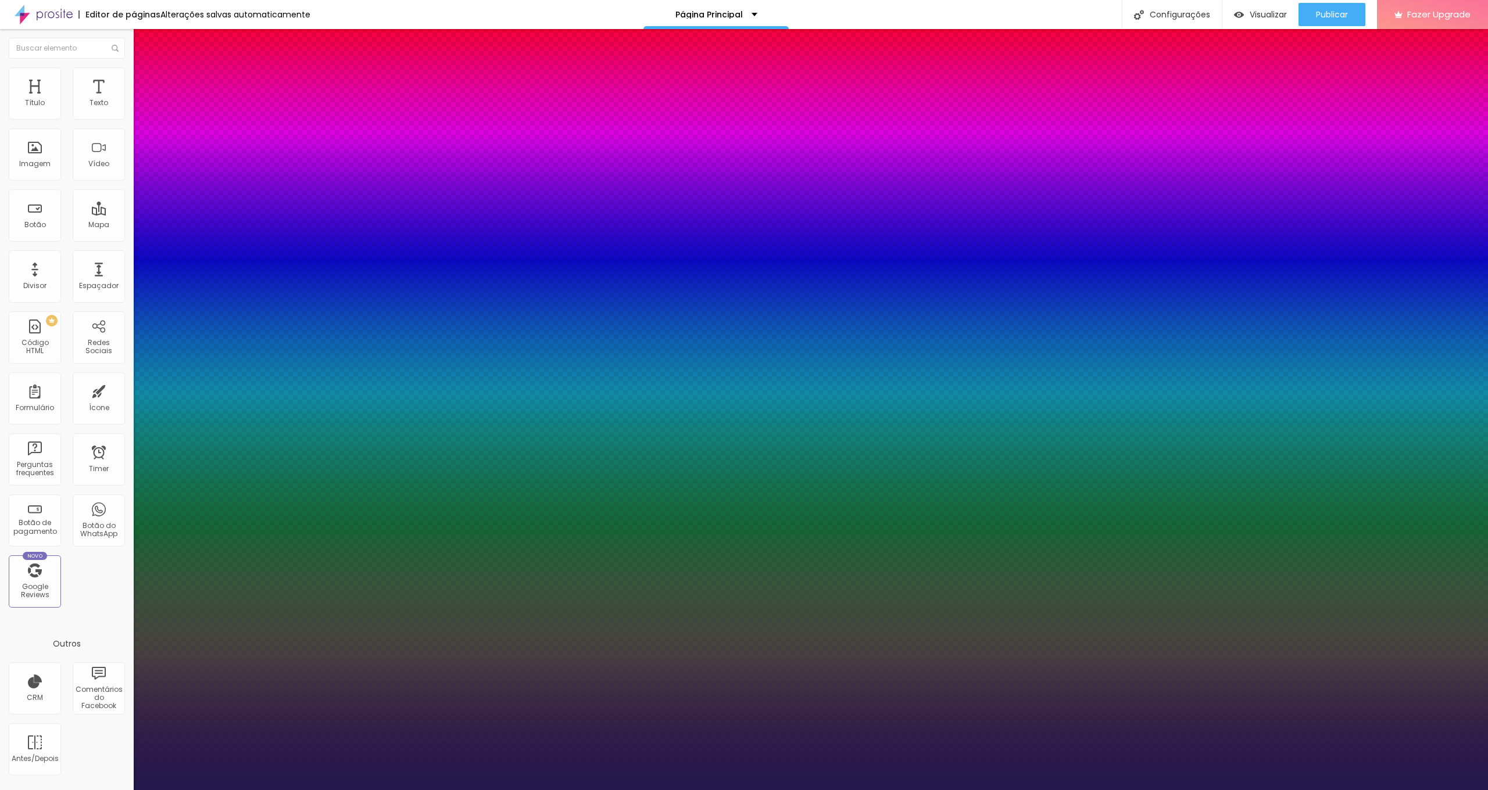
type input "61"
type input "60"
type input "59"
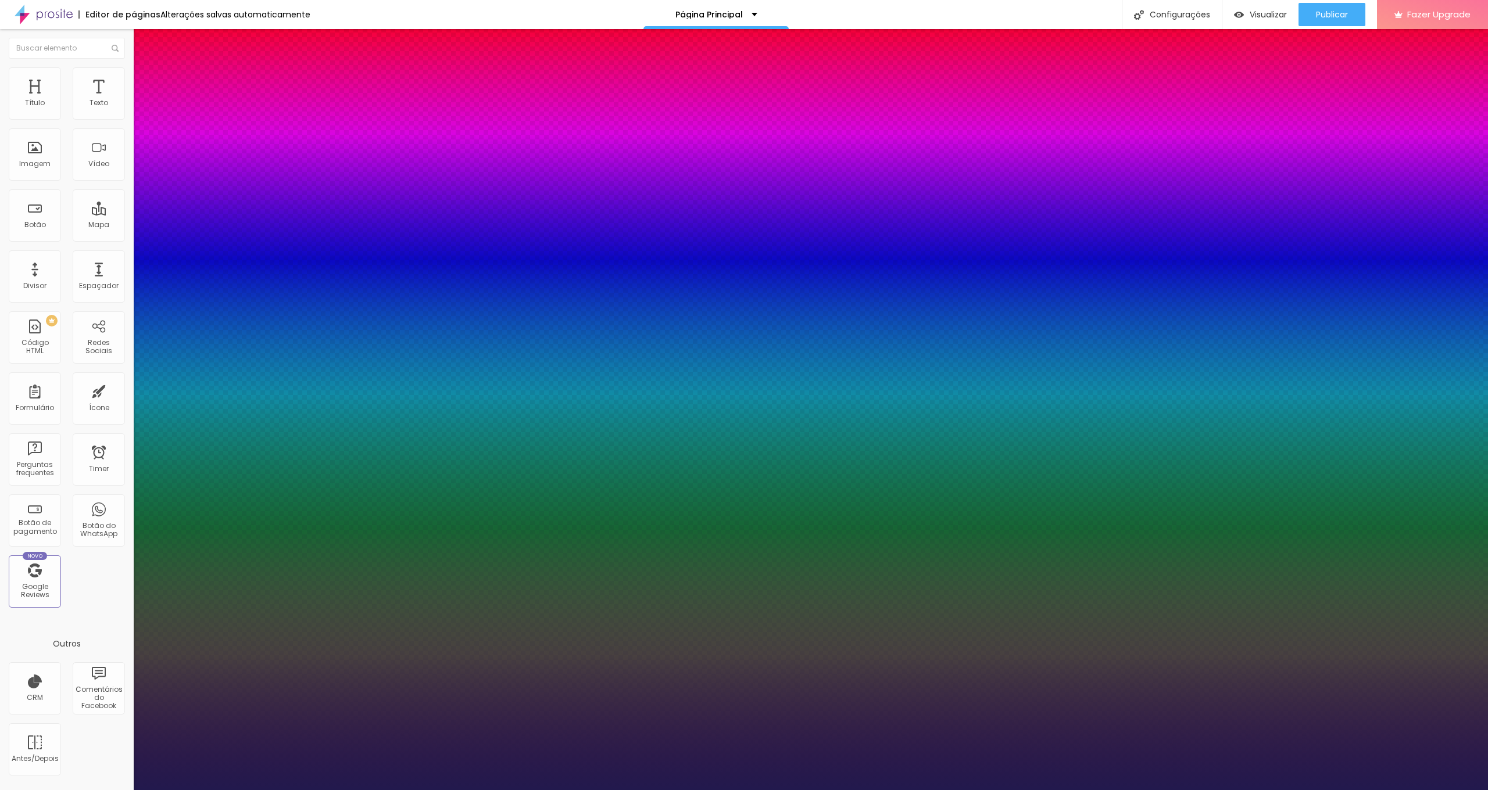
type input "58"
type input "57"
type input "58"
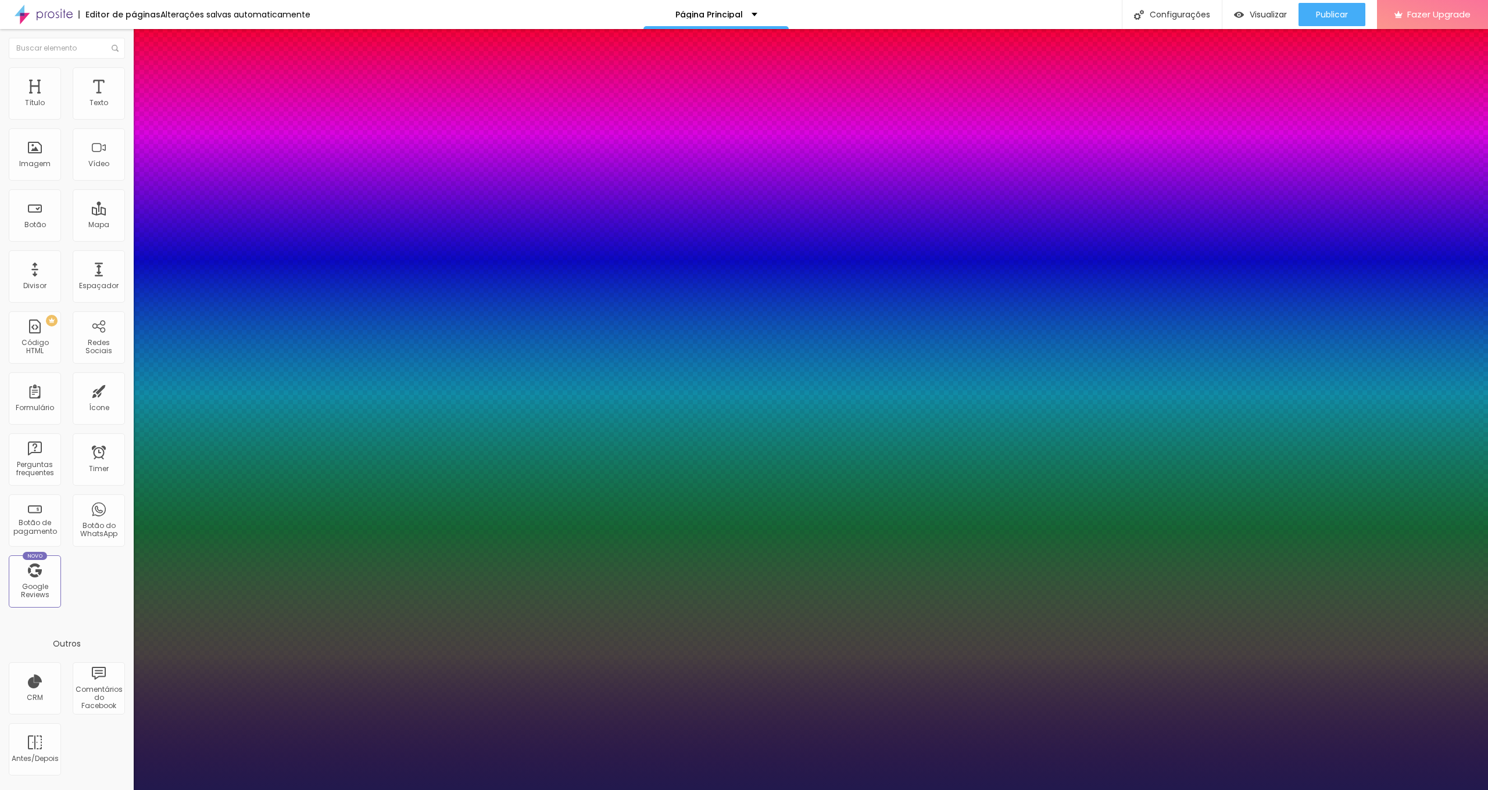
type input "58"
type input "59"
type input "60"
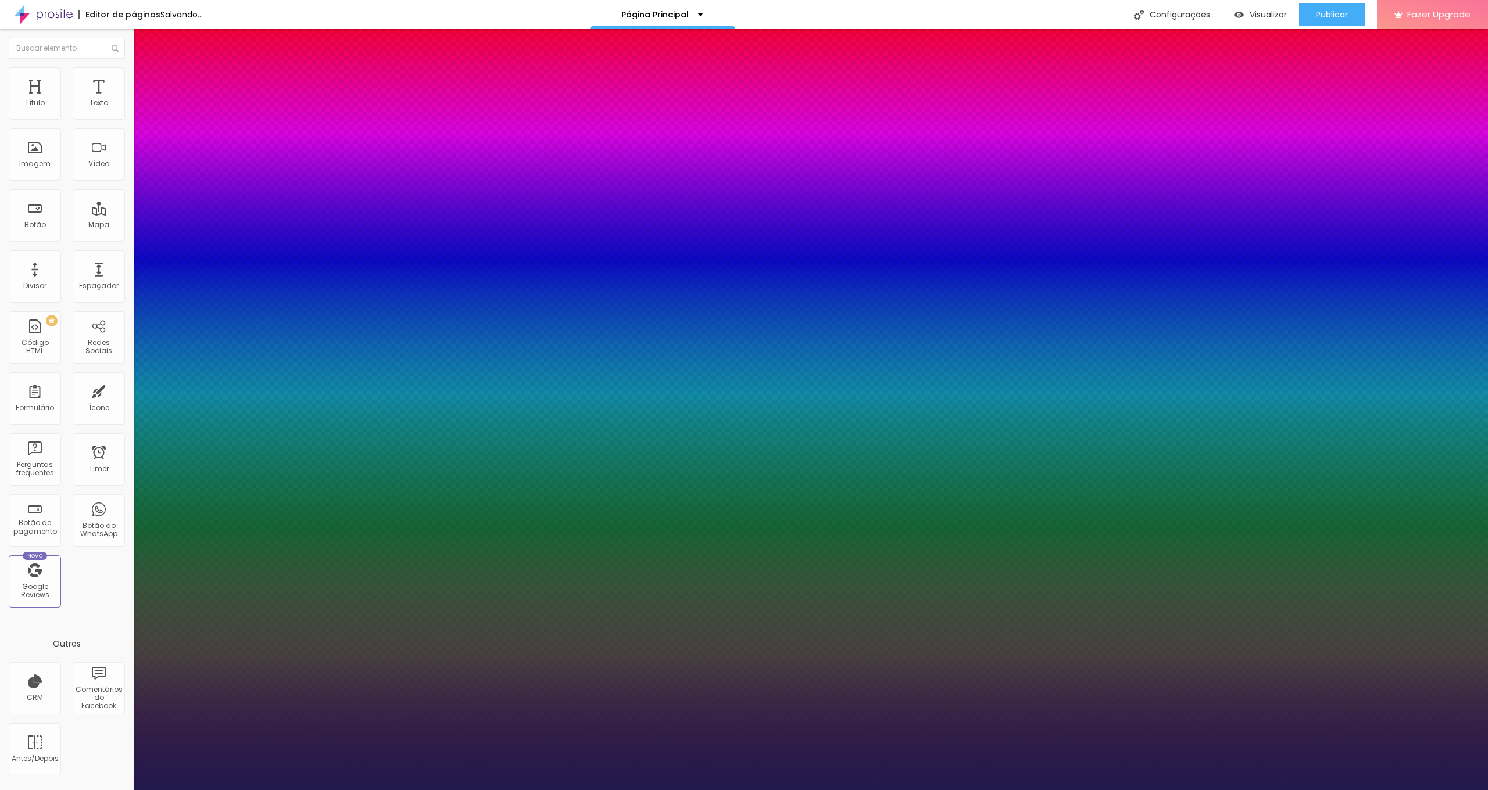
type input "59"
type input "57"
drag, startPoint x: 201, startPoint y: 192, endPoint x: 195, endPoint y: 194, distance: 6.8
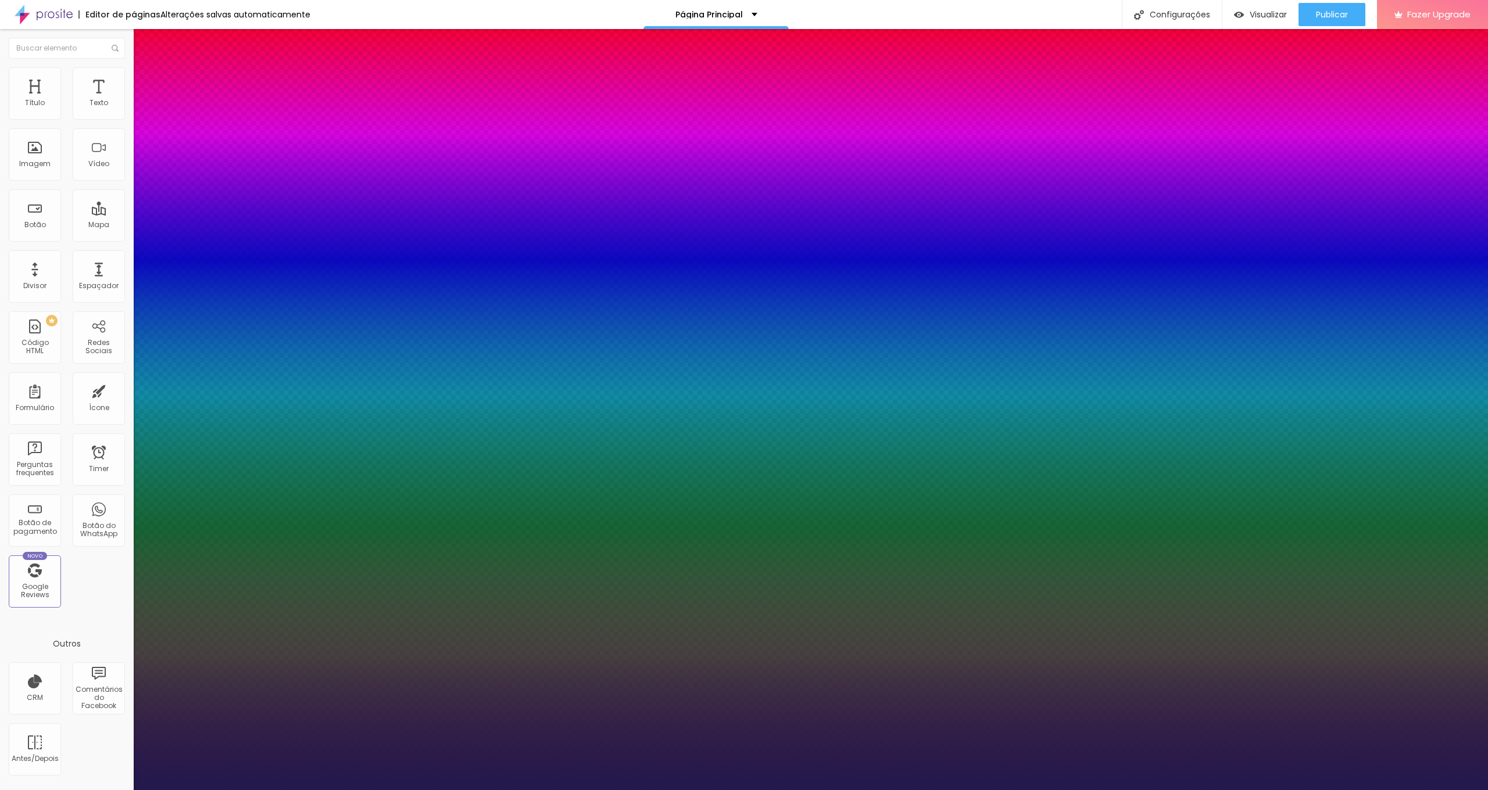
type input "57"
type input "2"
type input "21"
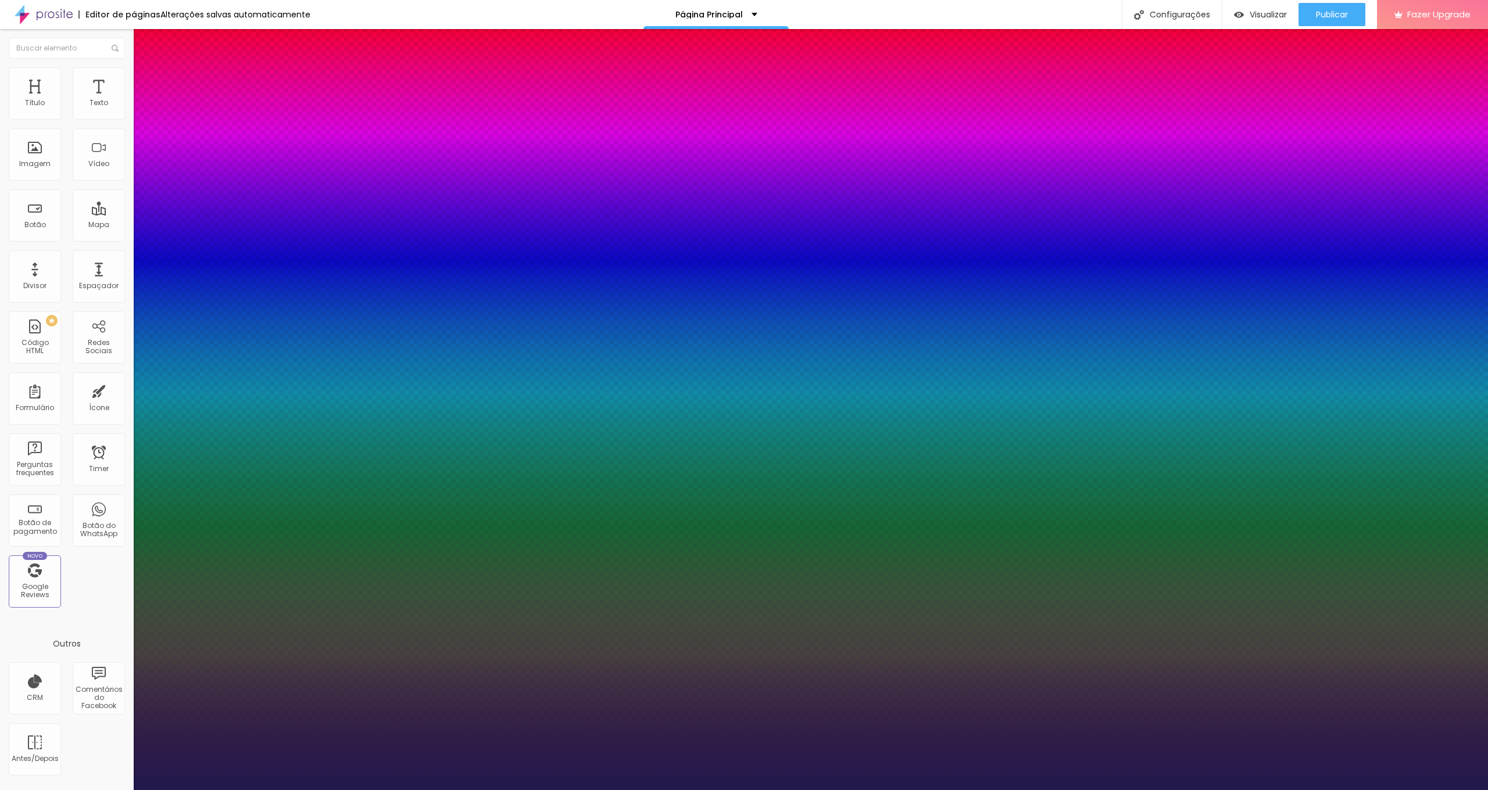
type input "21"
type input "31"
type input "45"
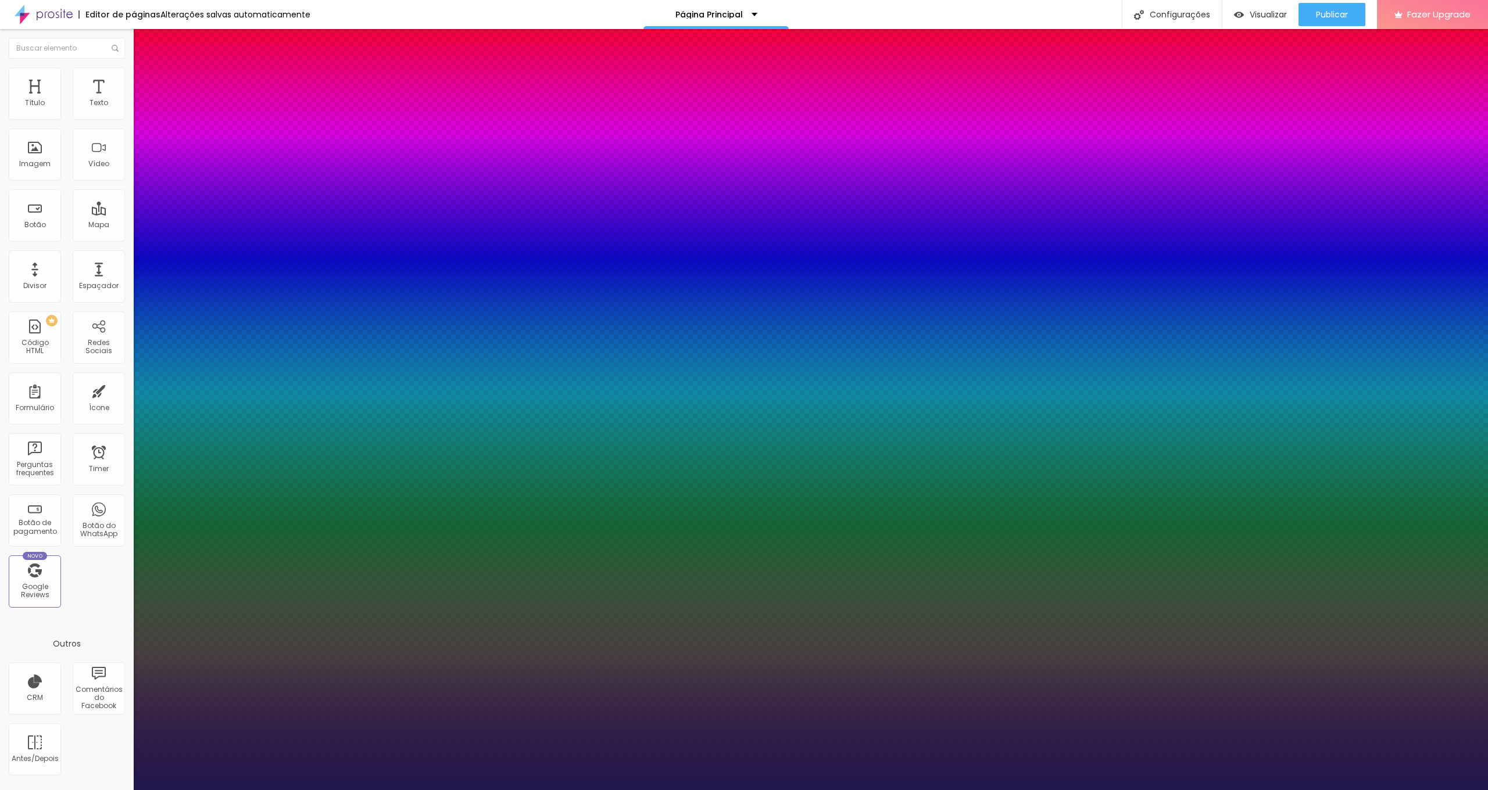
type input "55"
type input "63"
type input "70"
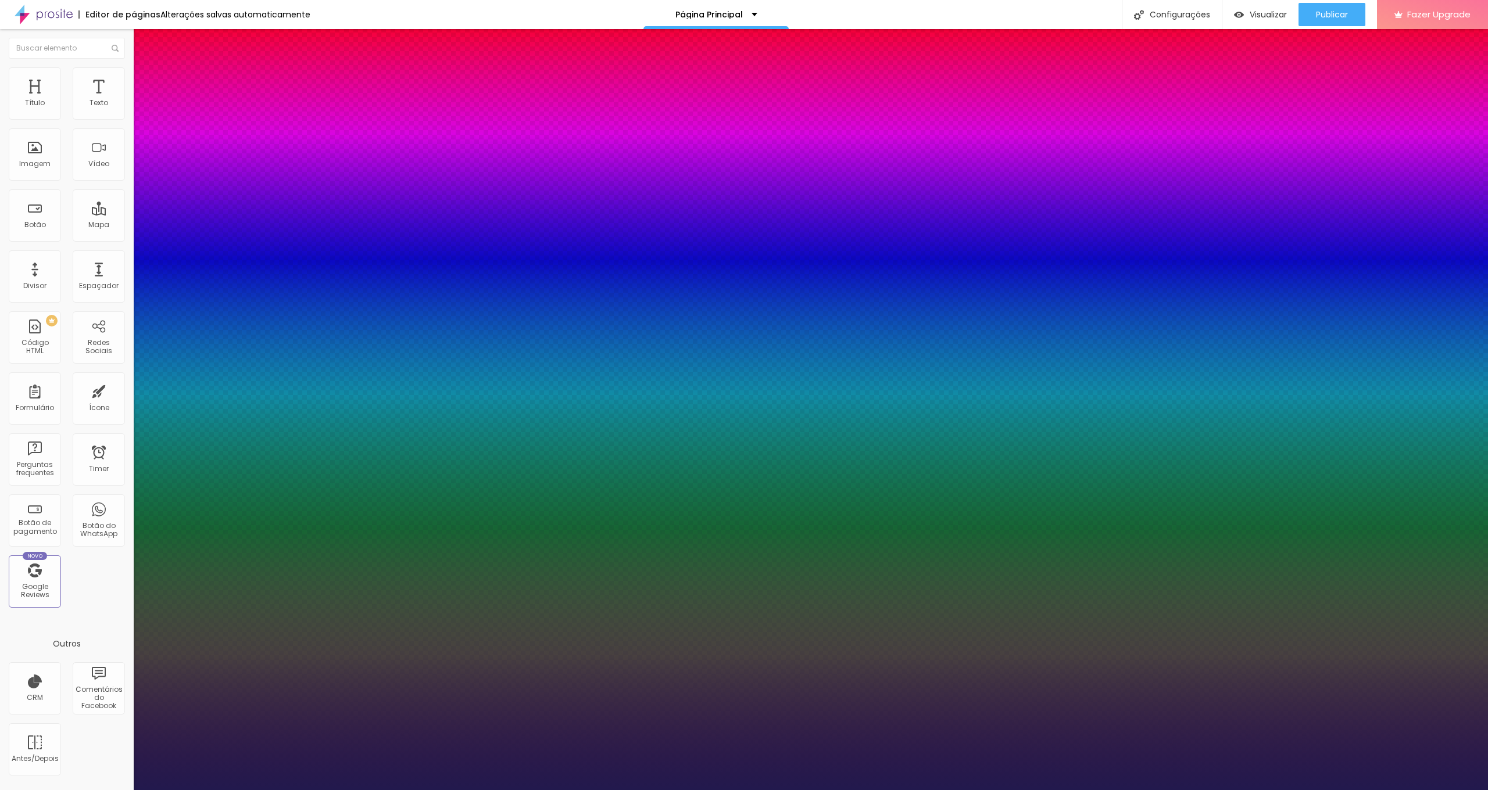
type input "70"
type input "85"
type input "100"
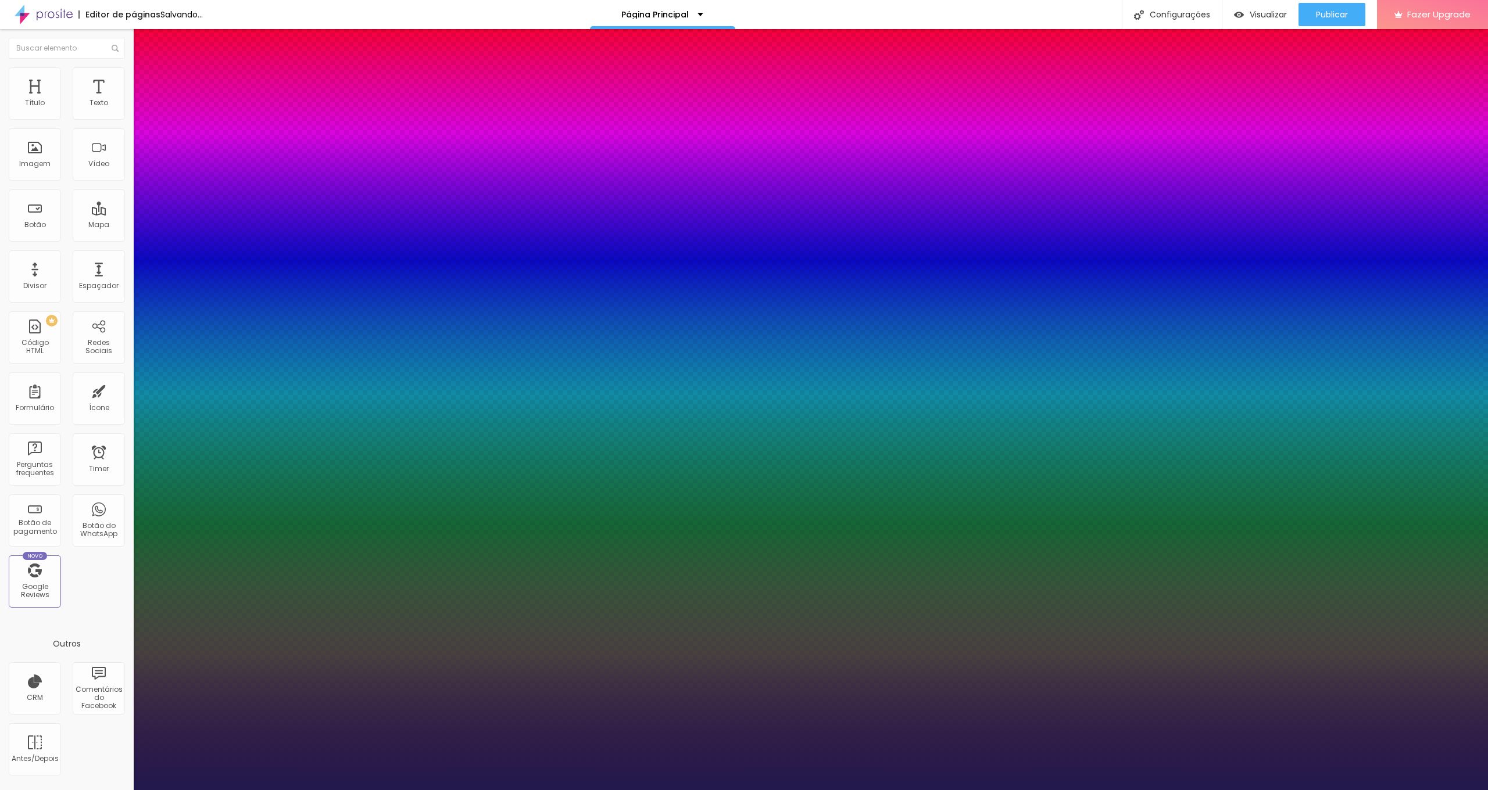
type input "91"
type input "61"
type input "39"
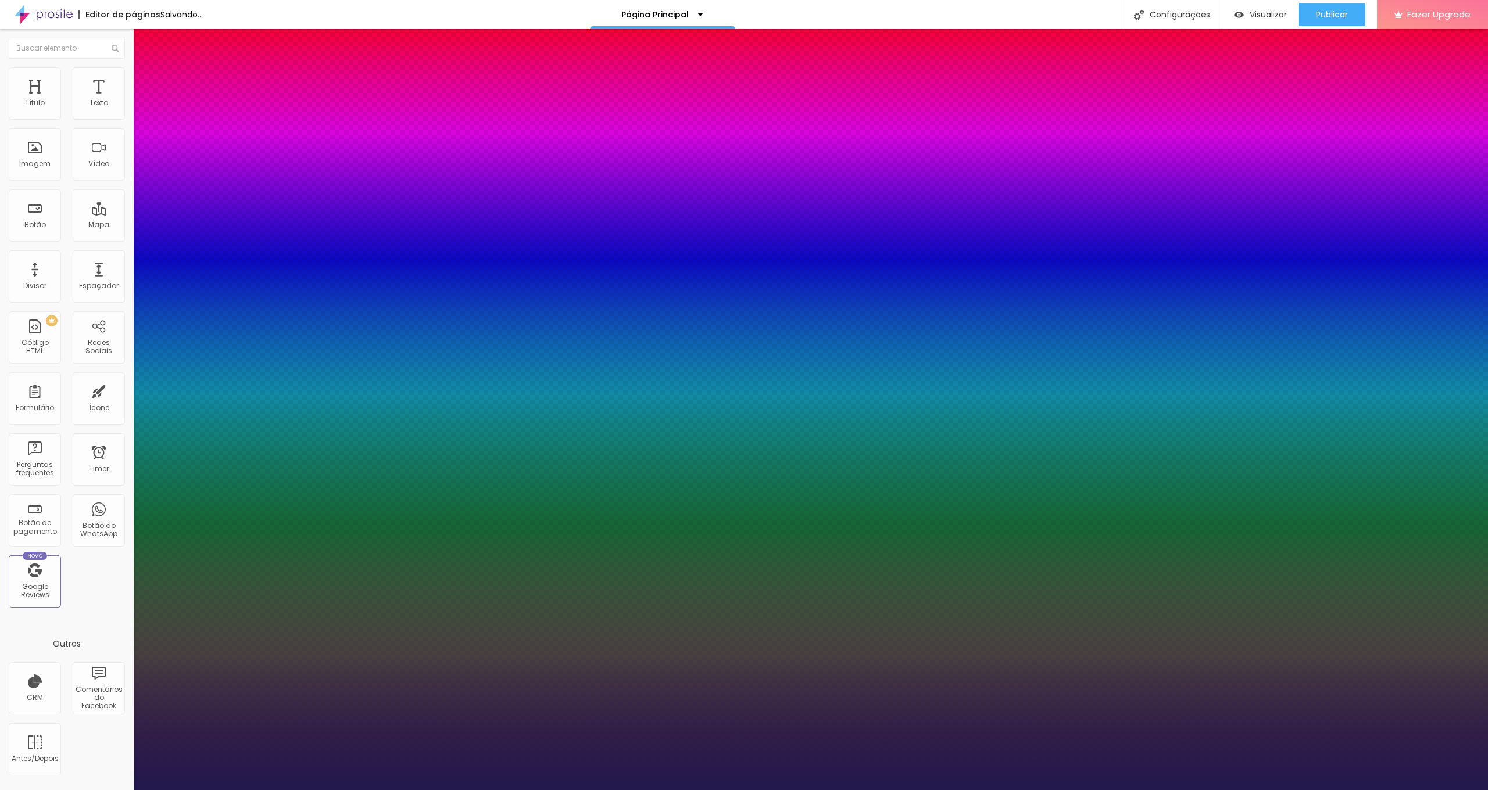
type input "39"
type input "27"
type input "17"
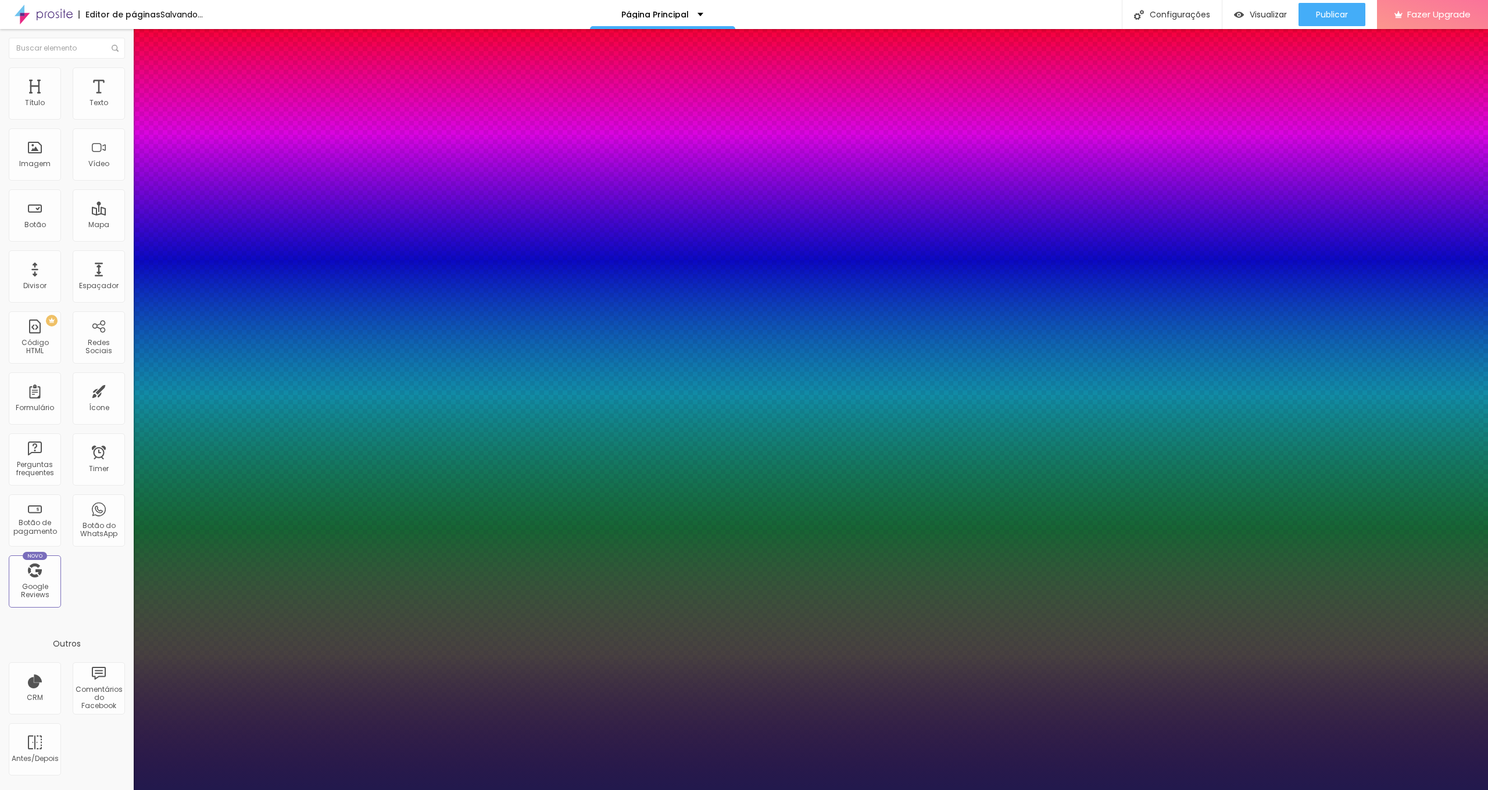
type input "9"
type input "4"
type input "0"
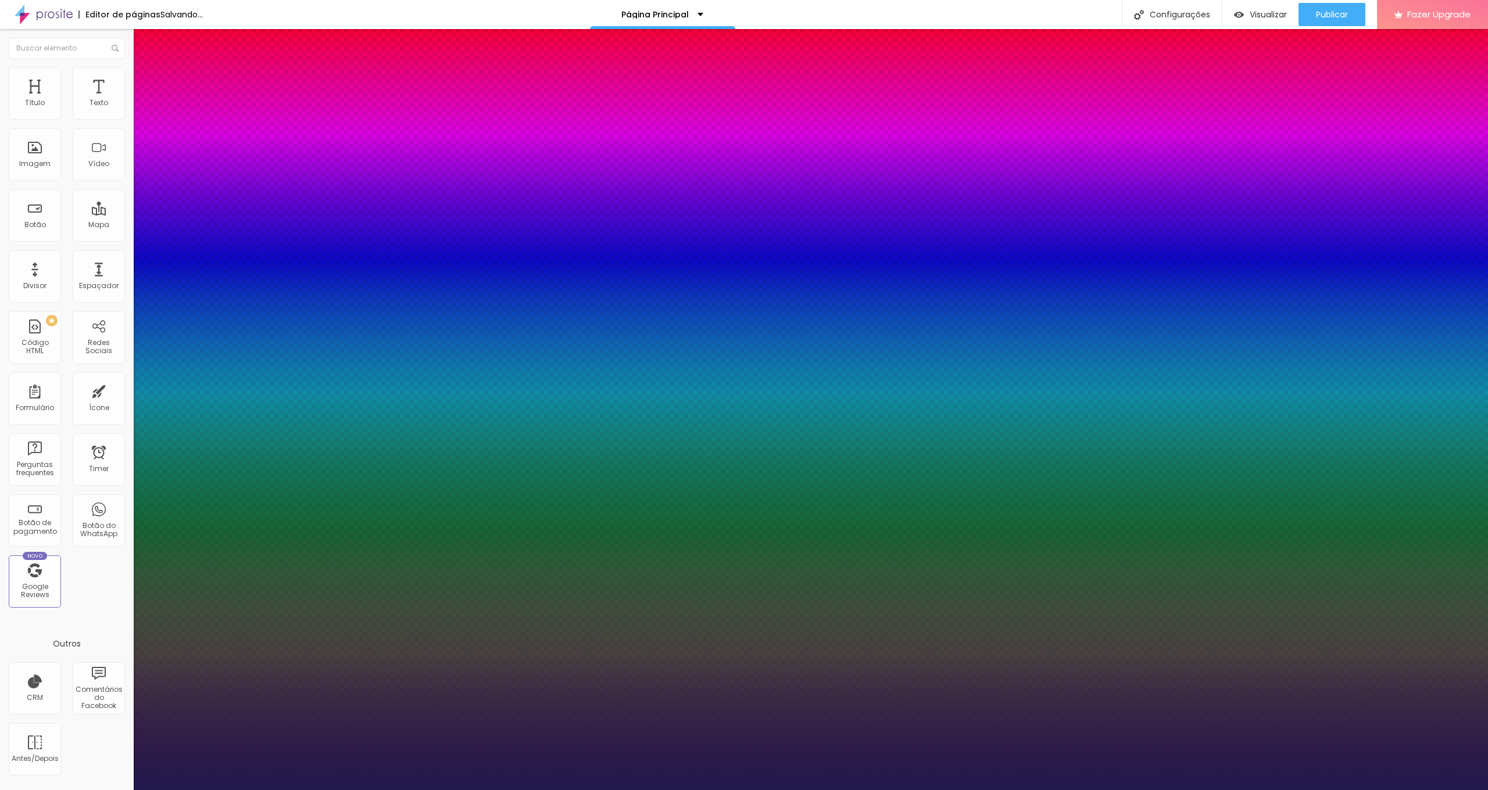
type input "0"
drag, startPoint x: 147, startPoint y: 248, endPoint x: 142, endPoint y: 264, distance: 16.9
type input "1.5"
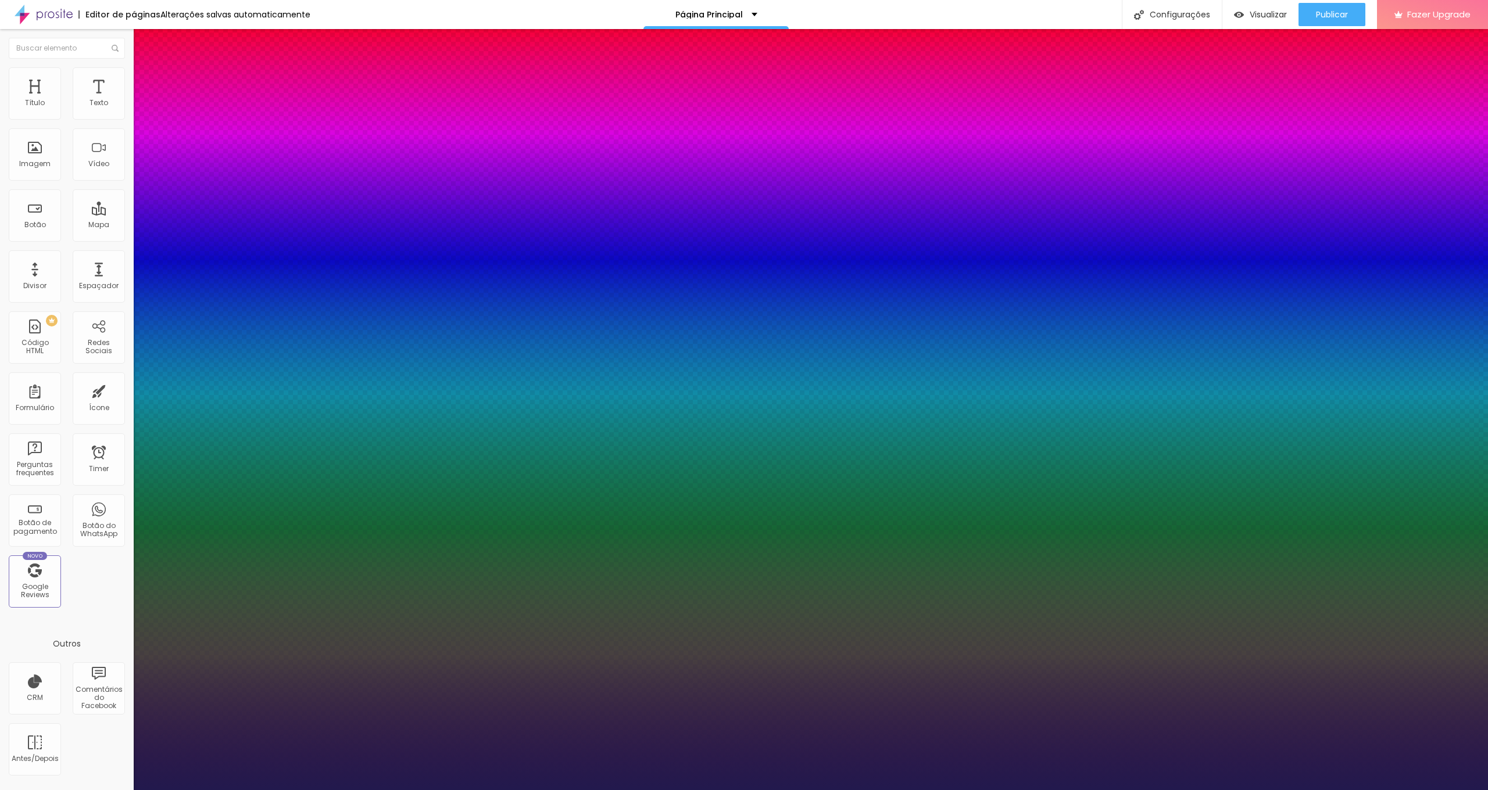
type input "1.6"
type input "1.7"
type input "1.8"
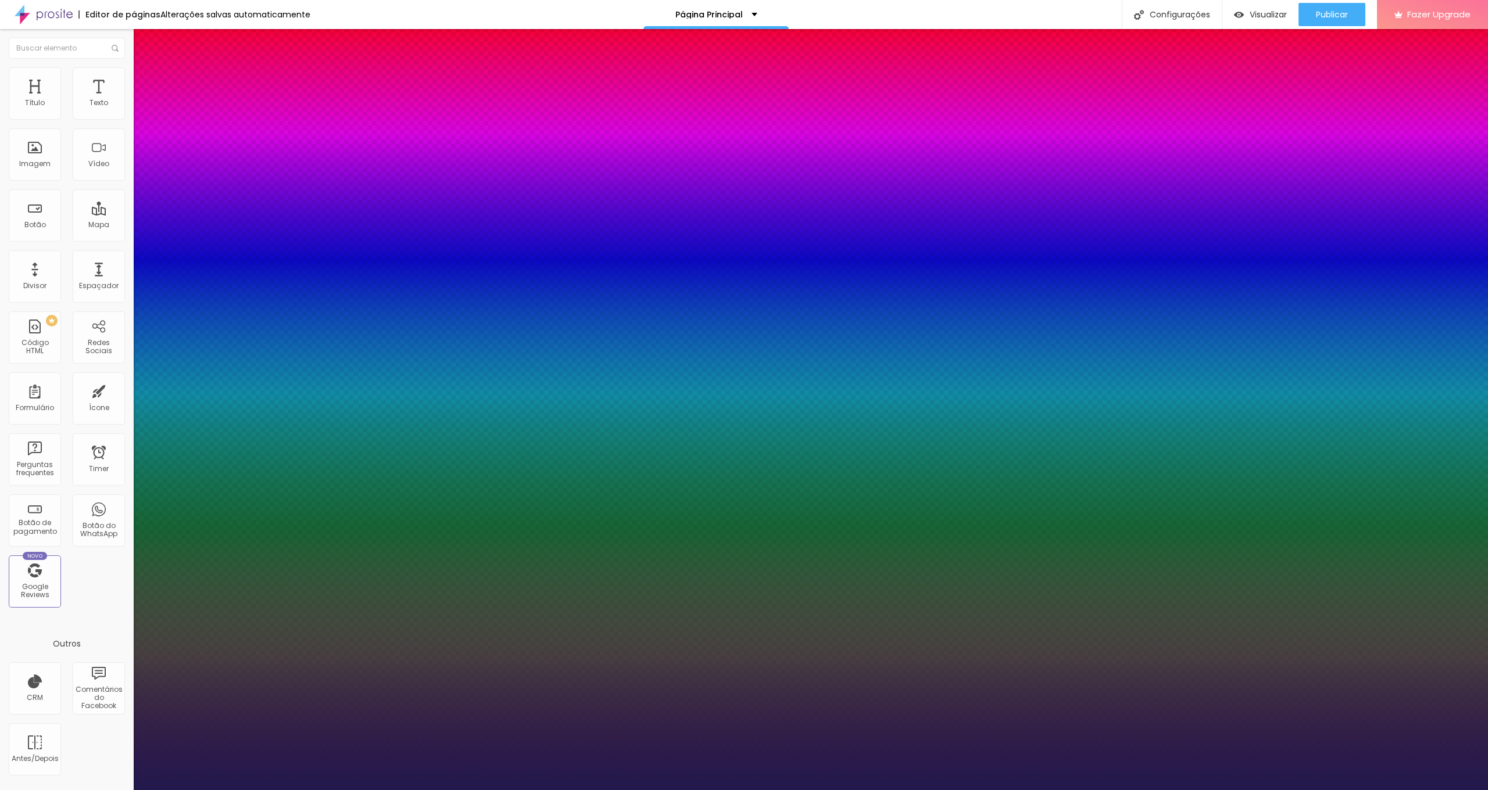
type input "1.8"
type input "1.9"
type input "2"
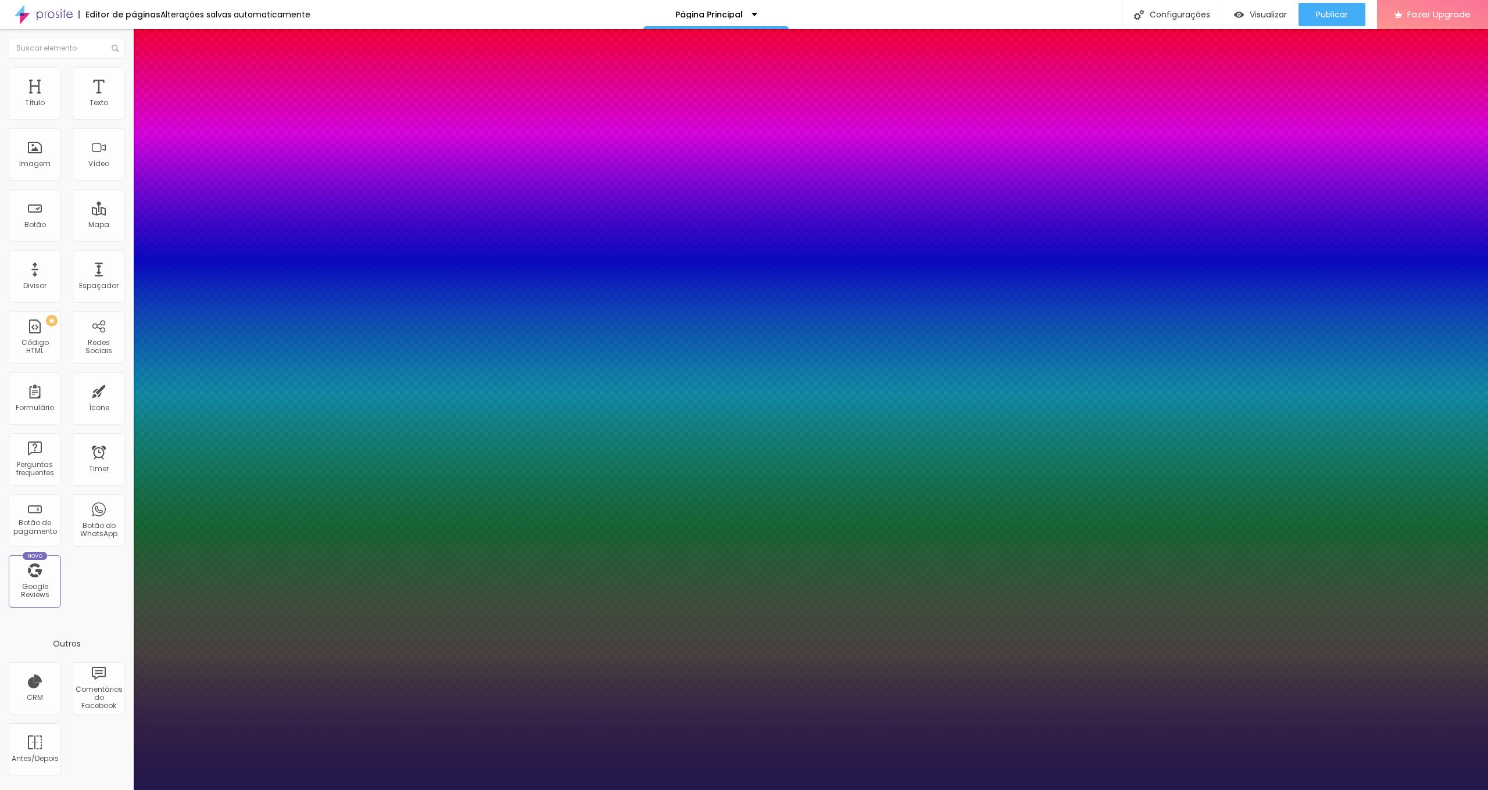
type input "1.8"
type input "1.6"
type input "1.4"
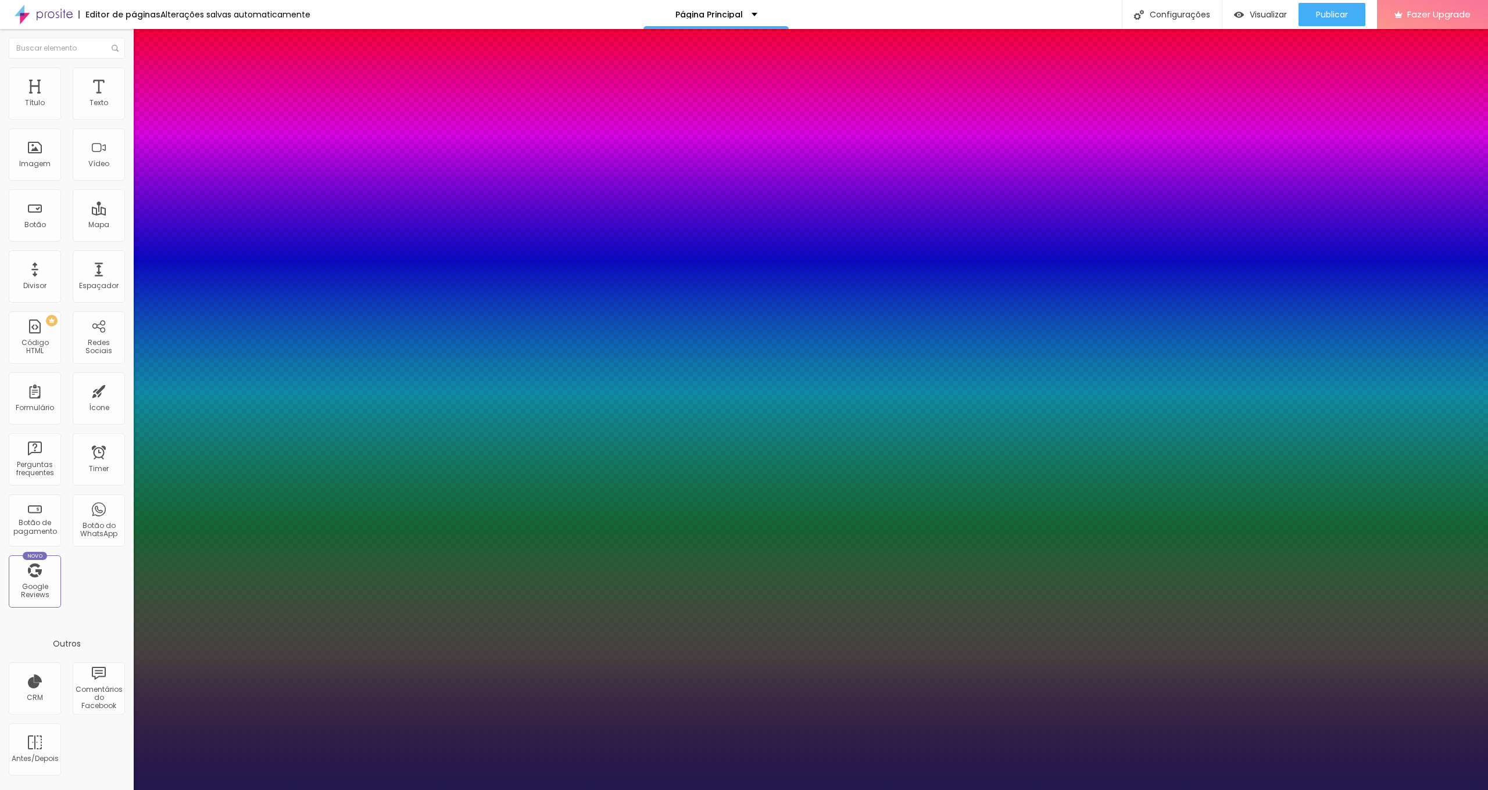
type input "1.4"
type input "1.3"
type input "1.1"
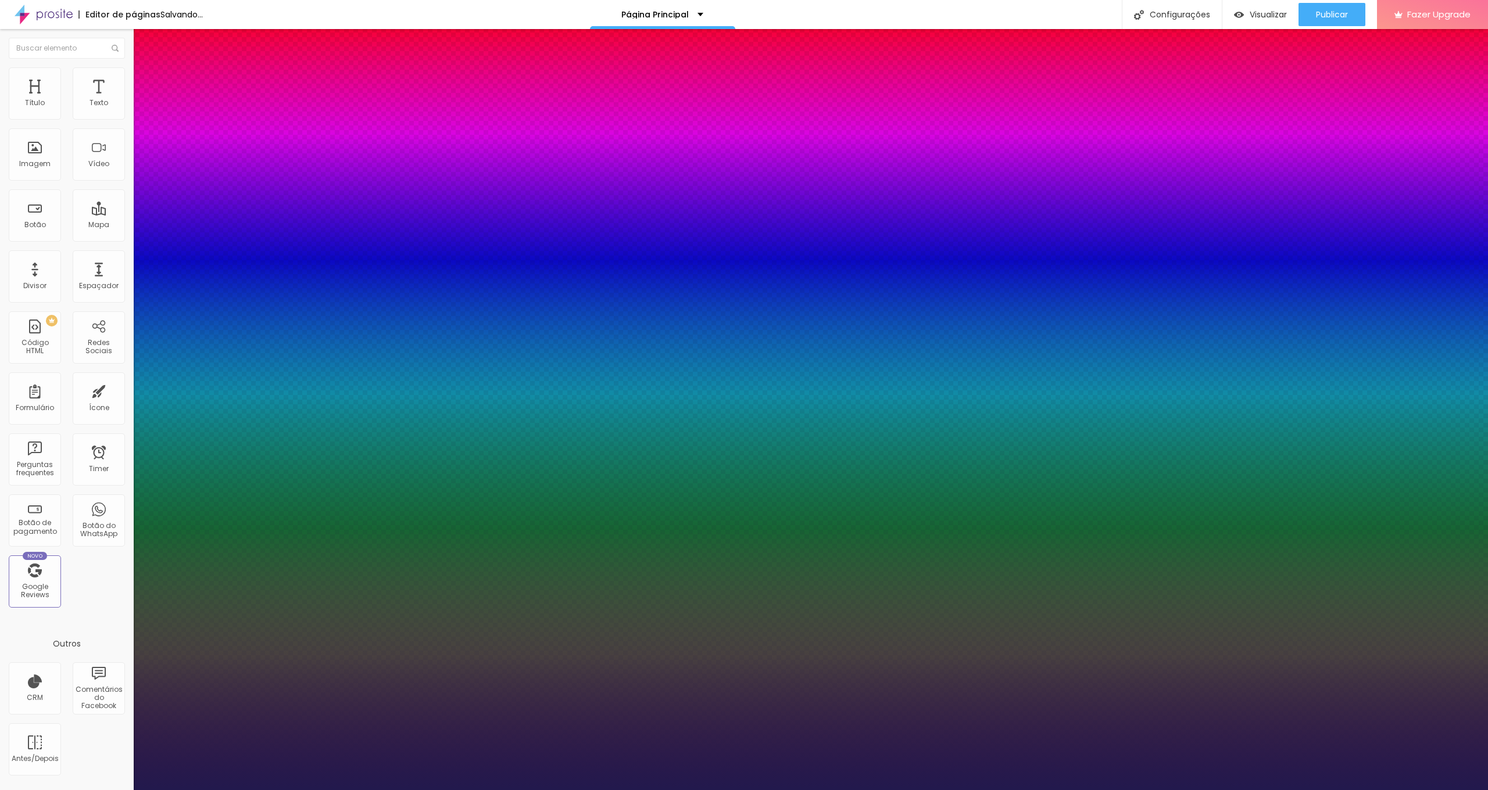
type input "1"
type input "0.9"
type input "0.8"
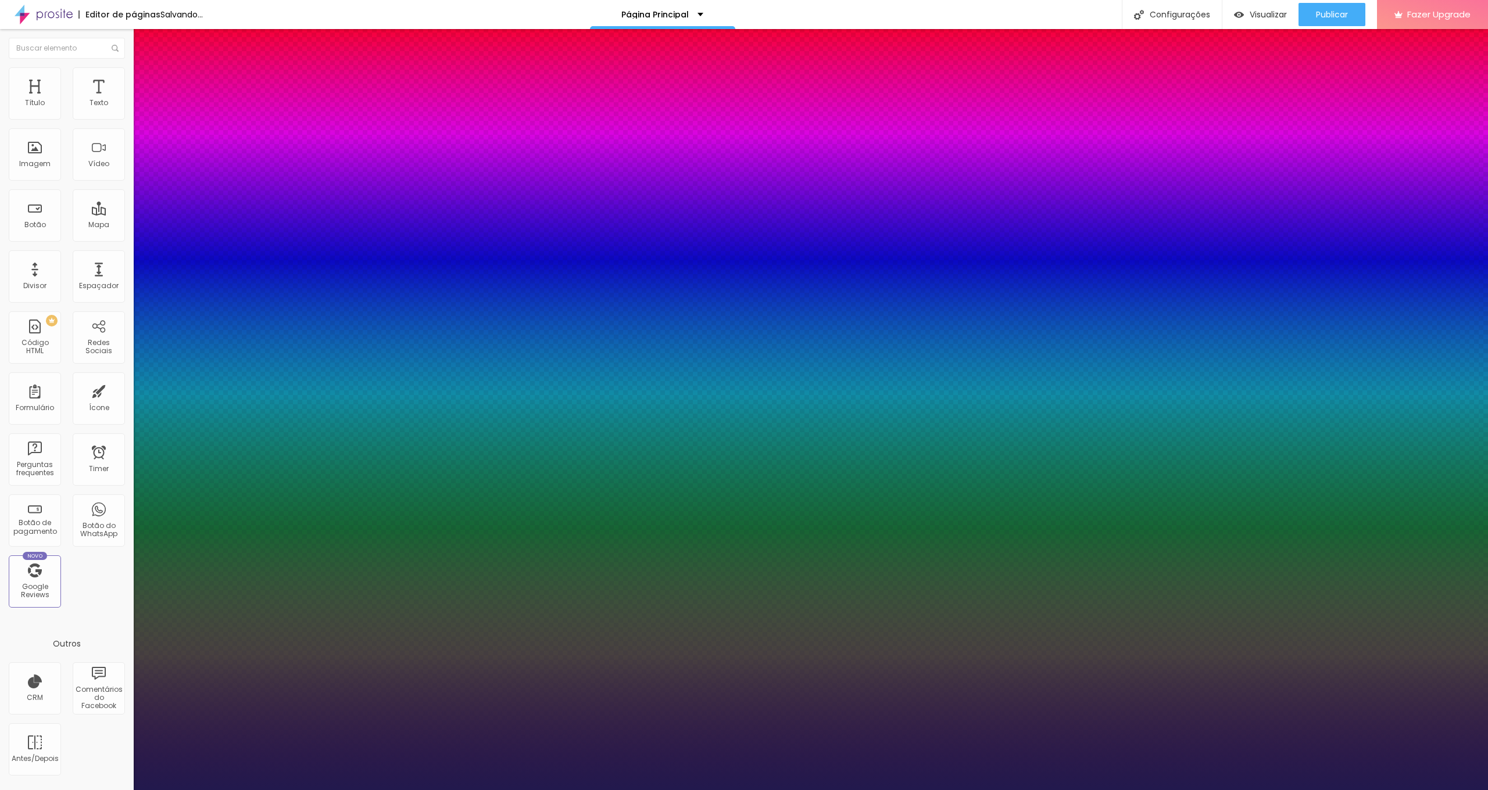
type input "0.8"
type input "0.7"
type input "0.6"
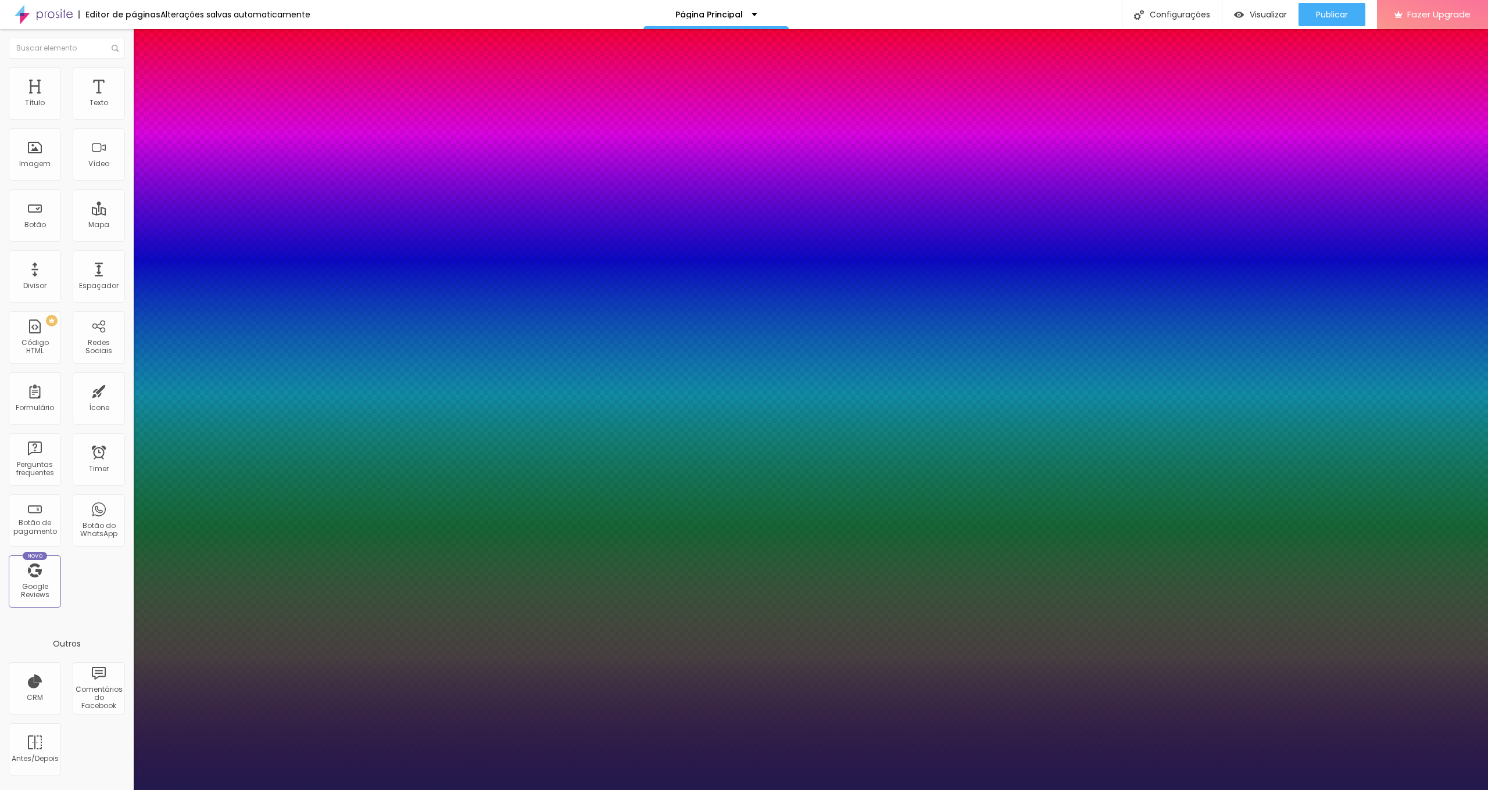
type input "0.7"
type input "0.8"
type input "0.9"
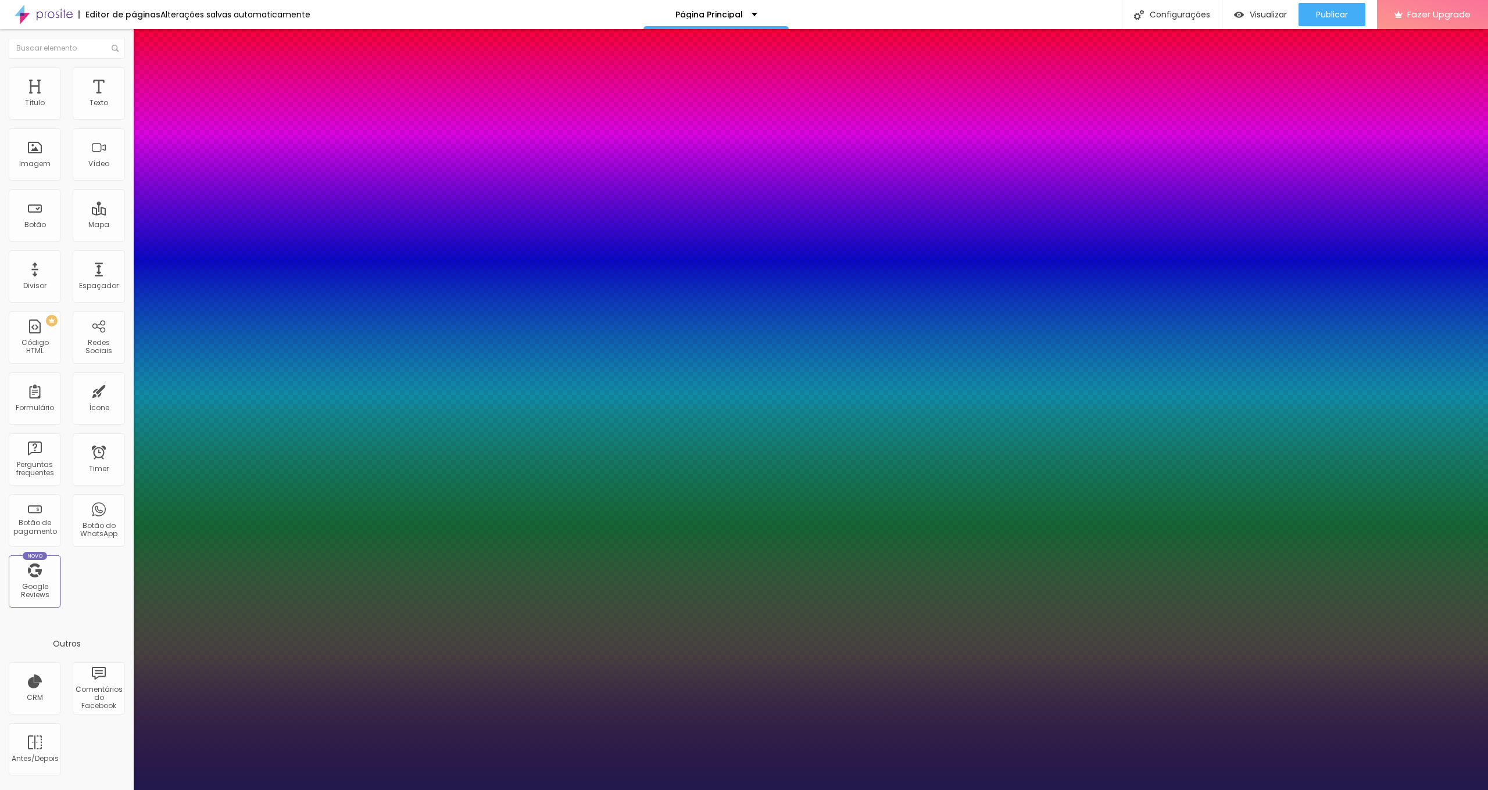
type input "0.9"
type input "1"
type input "1.1"
drag, startPoint x: 209, startPoint y: 279, endPoint x: 187, endPoint y: 276, distance: 22.3
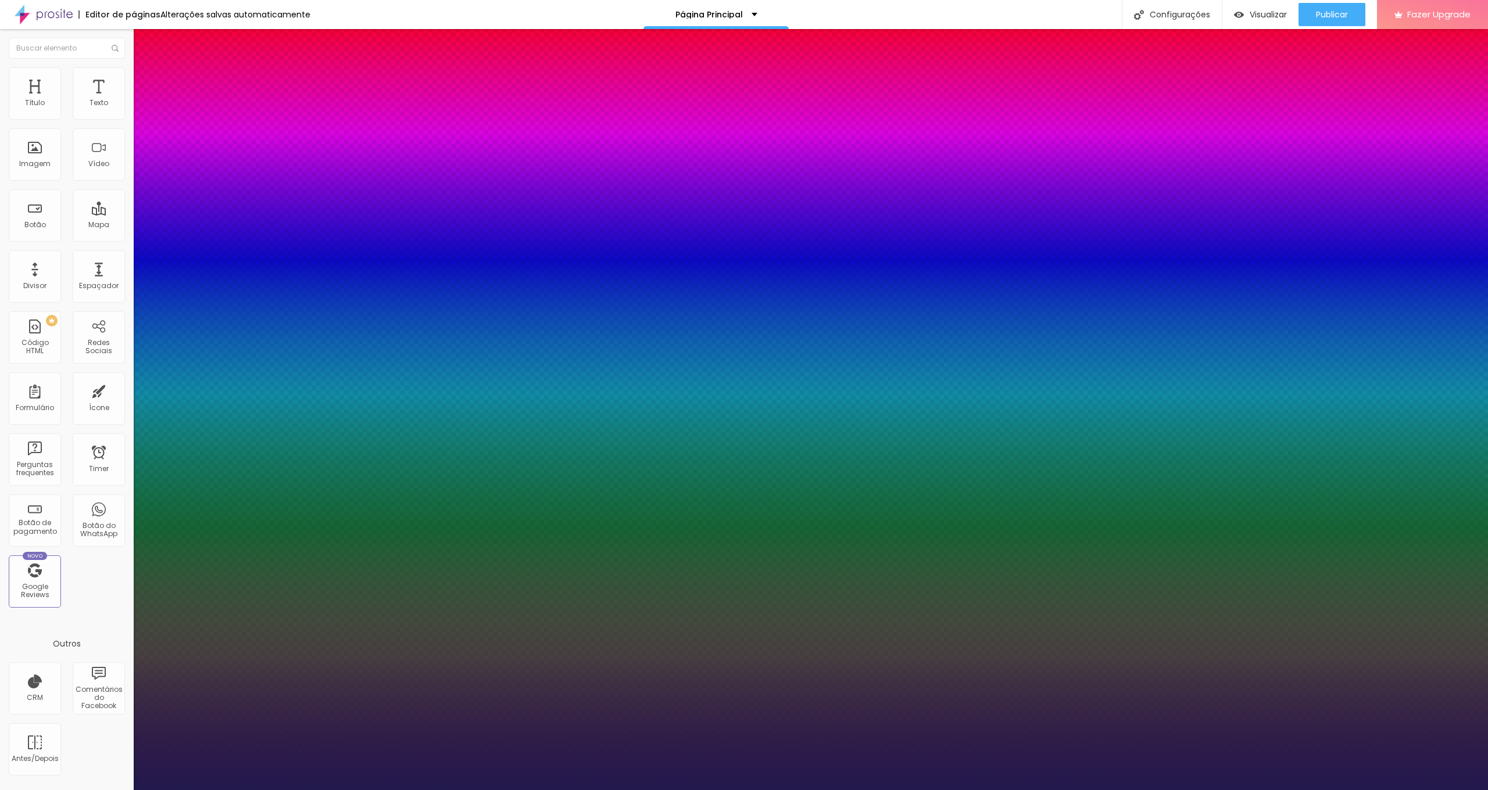
drag, startPoint x: 242, startPoint y: 281, endPoint x: 289, endPoint y: 282, distance: 47.1
click at [292, 282] on body "Editor de páginas Alterações [PERSON_NAME] automaticamente Página Principal Con…" at bounding box center [744, 395] width 1488 height 790
drag, startPoint x: 150, startPoint y: 250, endPoint x: 115, endPoint y: 248, distance: 35.6
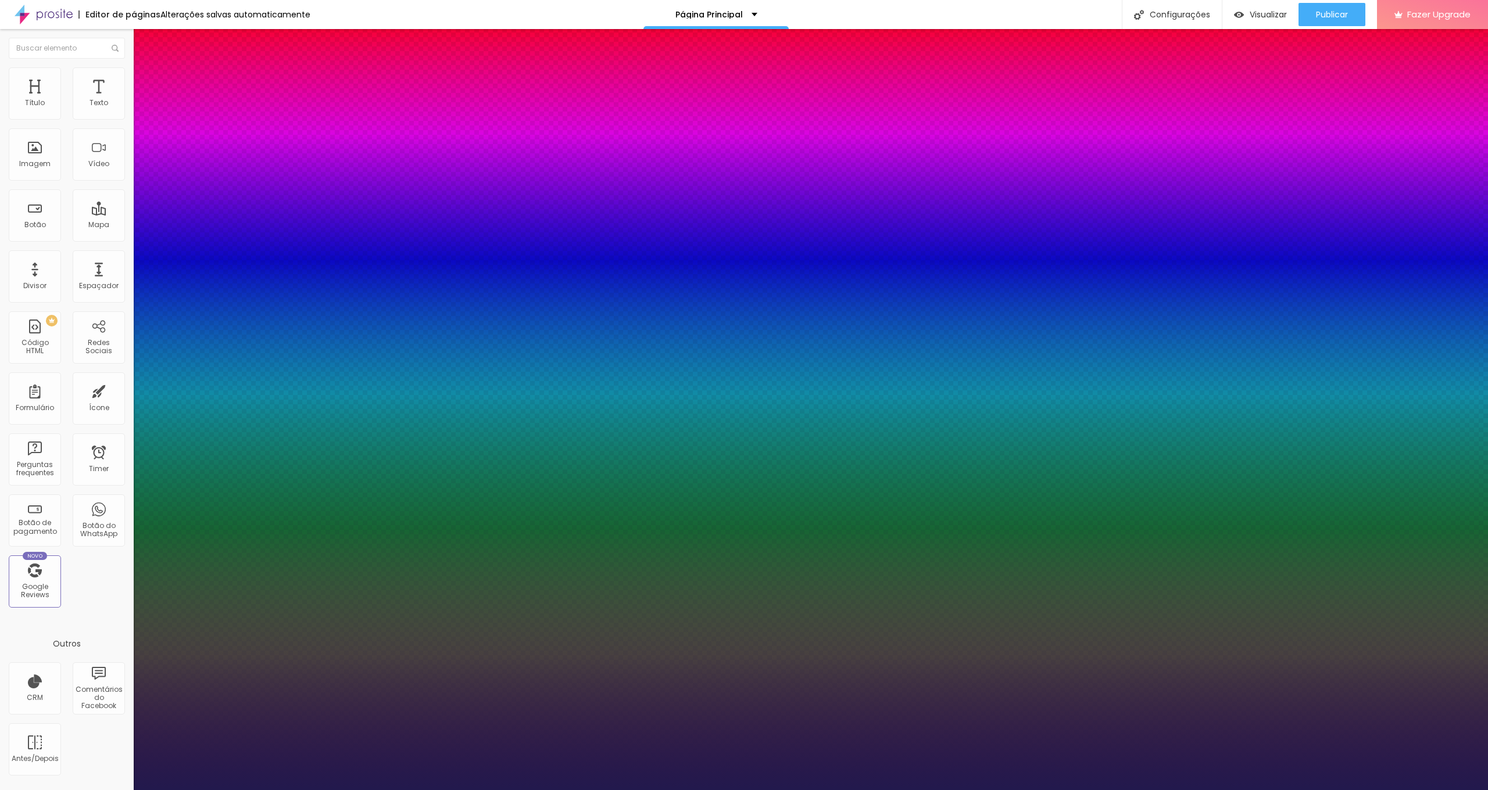
click at [514, 790] on div at bounding box center [744, 790] width 1488 height 0
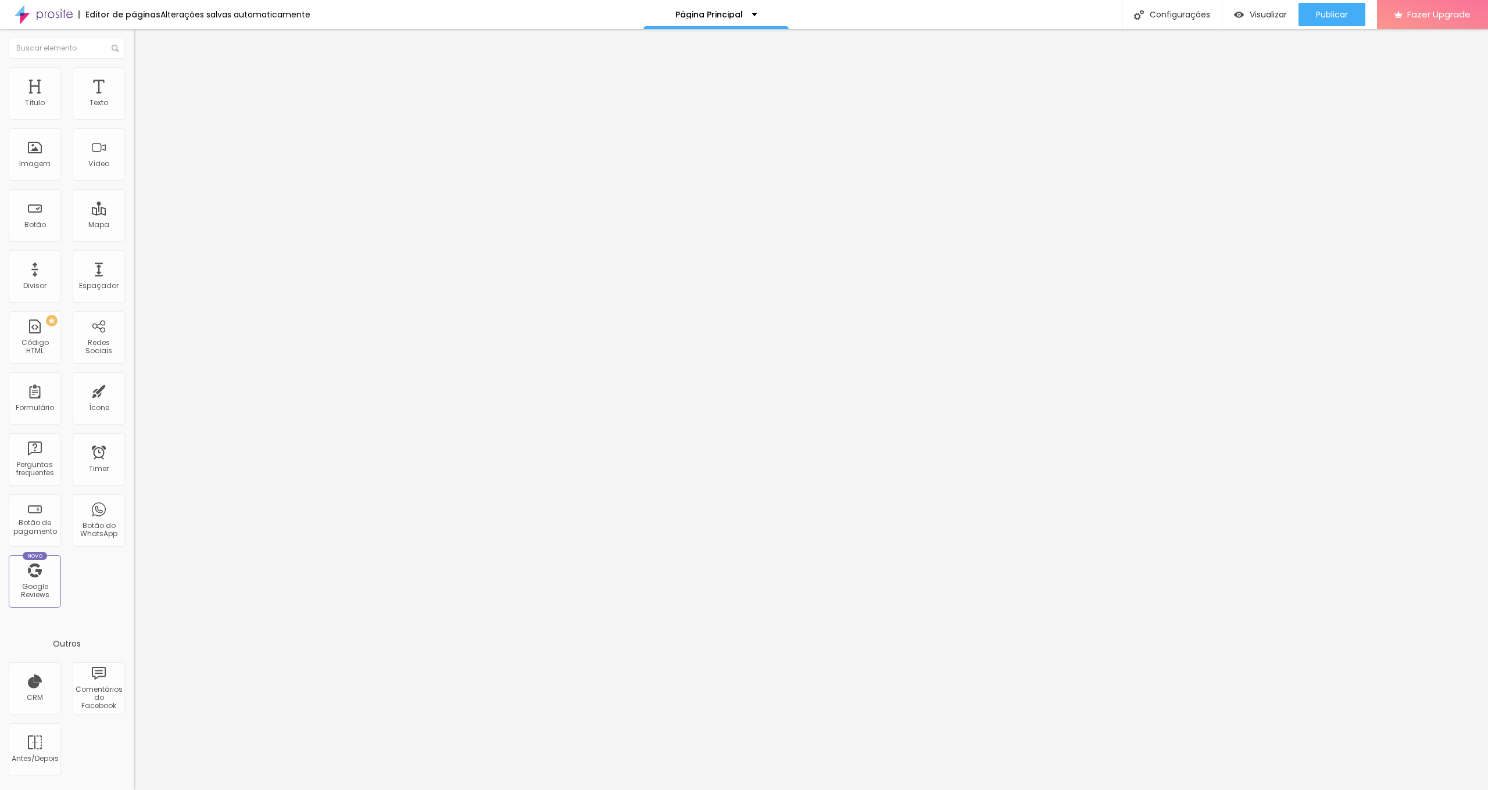
click at [142, 41] on img "button" at bounding box center [146, 42] width 9 height 9
click at [134, 74] on img at bounding box center [139, 72] width 10 height 10
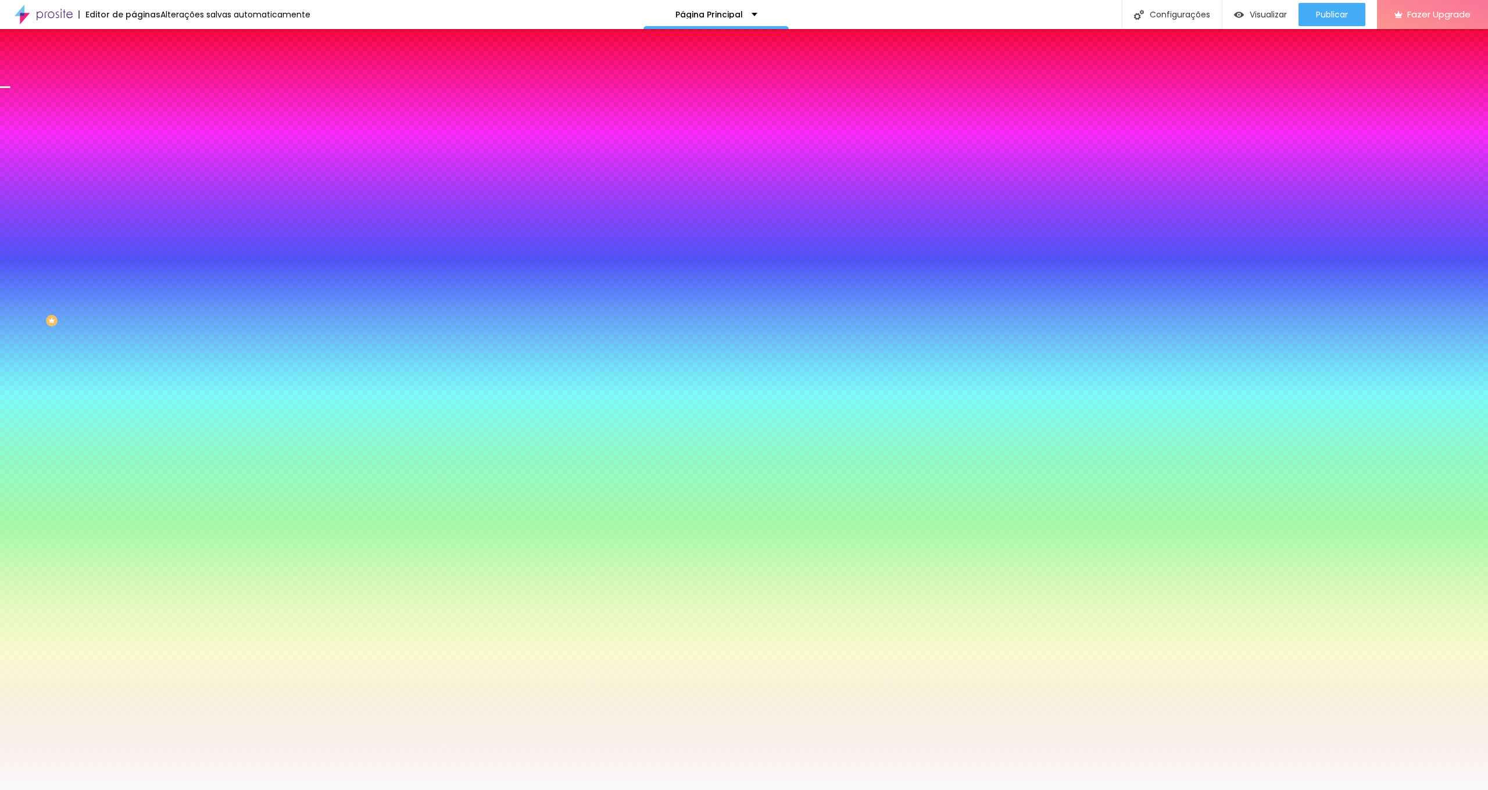
click at [134, 121] on span "Nenhum" at bounding box center [149, 116] width 30 height 10
click at [134, 139] on span "Parallax" at bounding box center [148, 134] width 28 height 10
click at [134, 127] on div "Nenhum" at bounding box center [201, 123] width 134 height 7
click at [144, 82] on span "Avançado" at bounding box center [163, 87] width 38 height 10
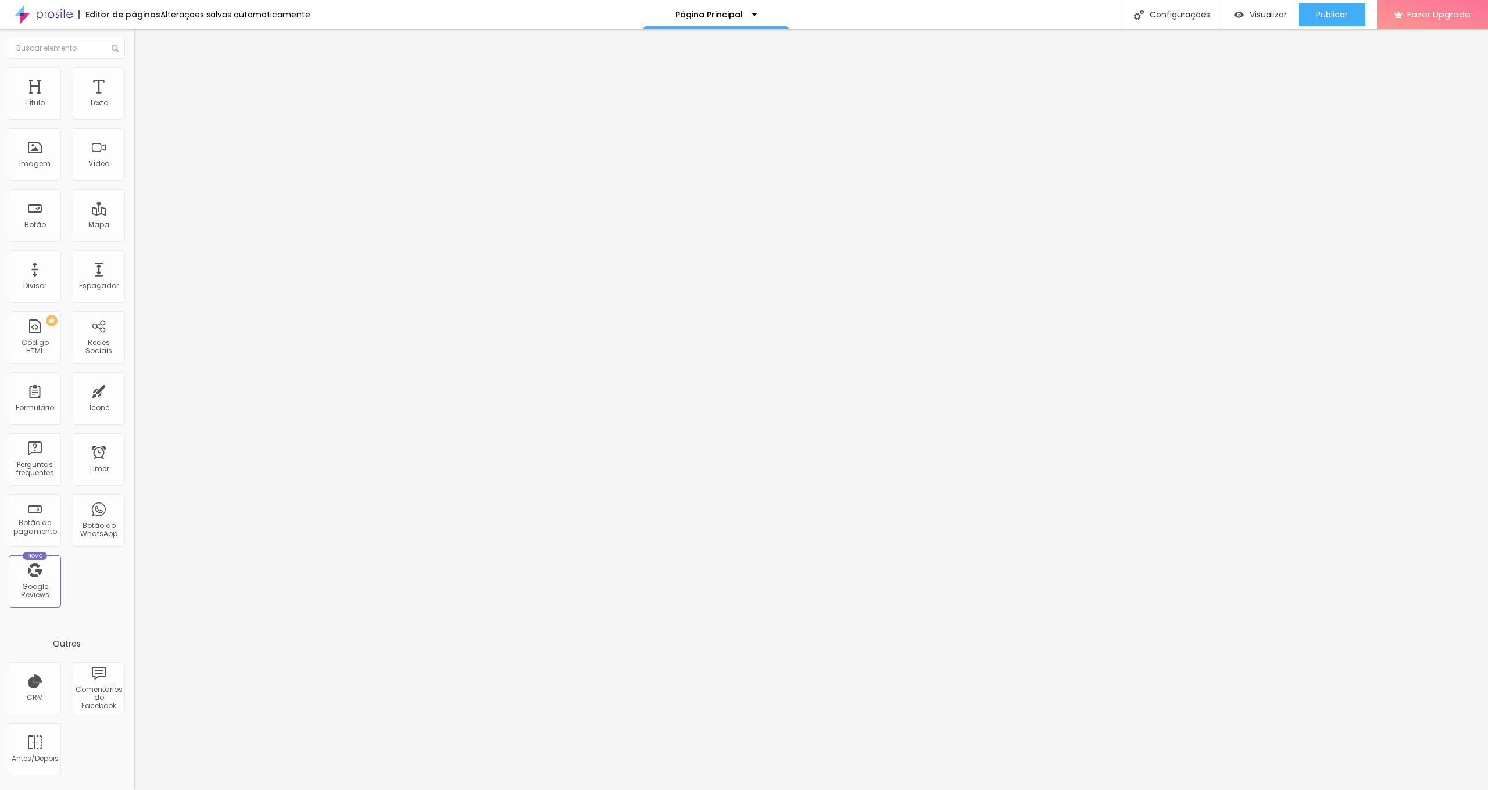
type input "129"
type input "134"
type input "155"
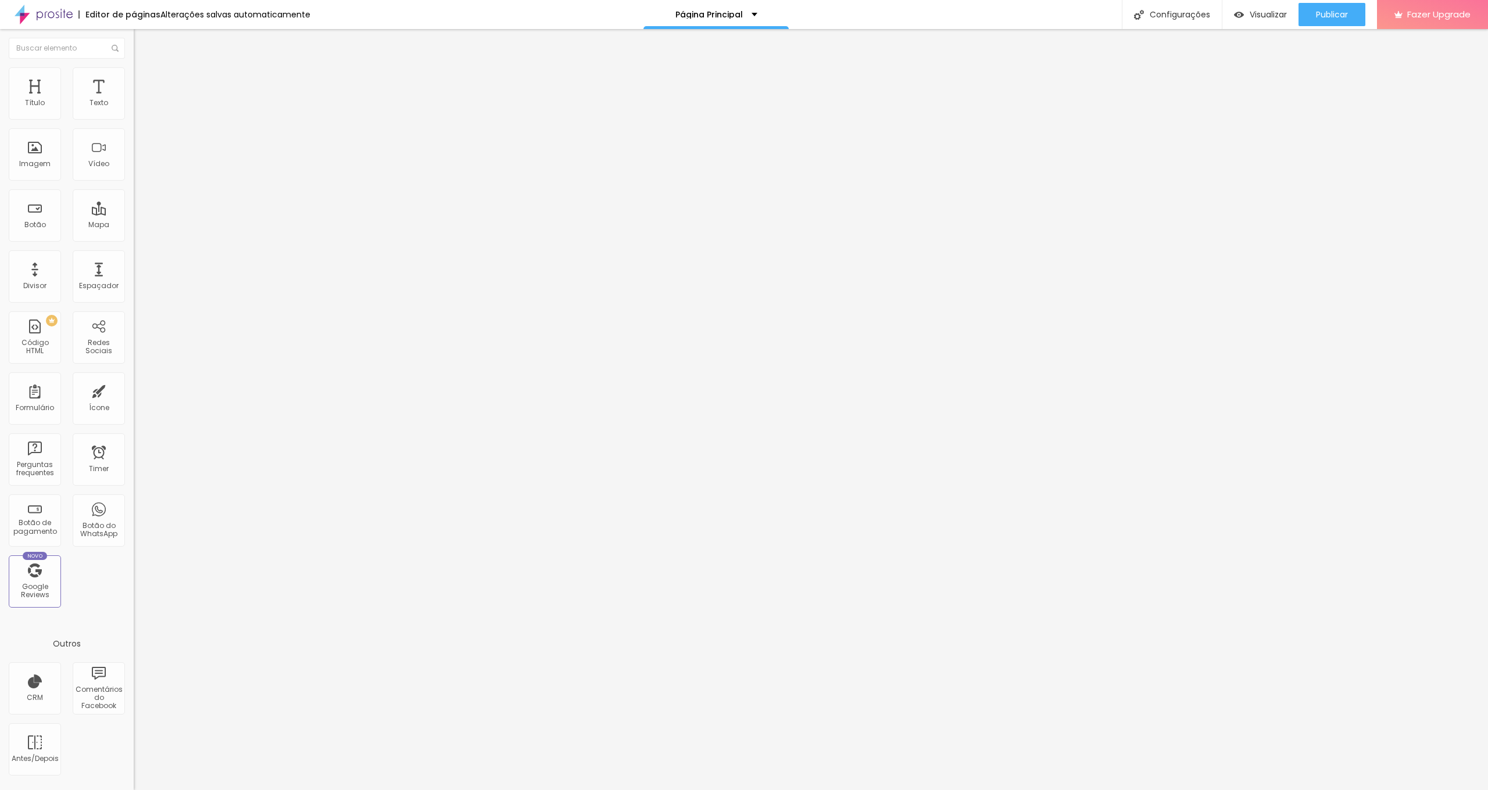
type input "155"
type input "197"
type input "266"
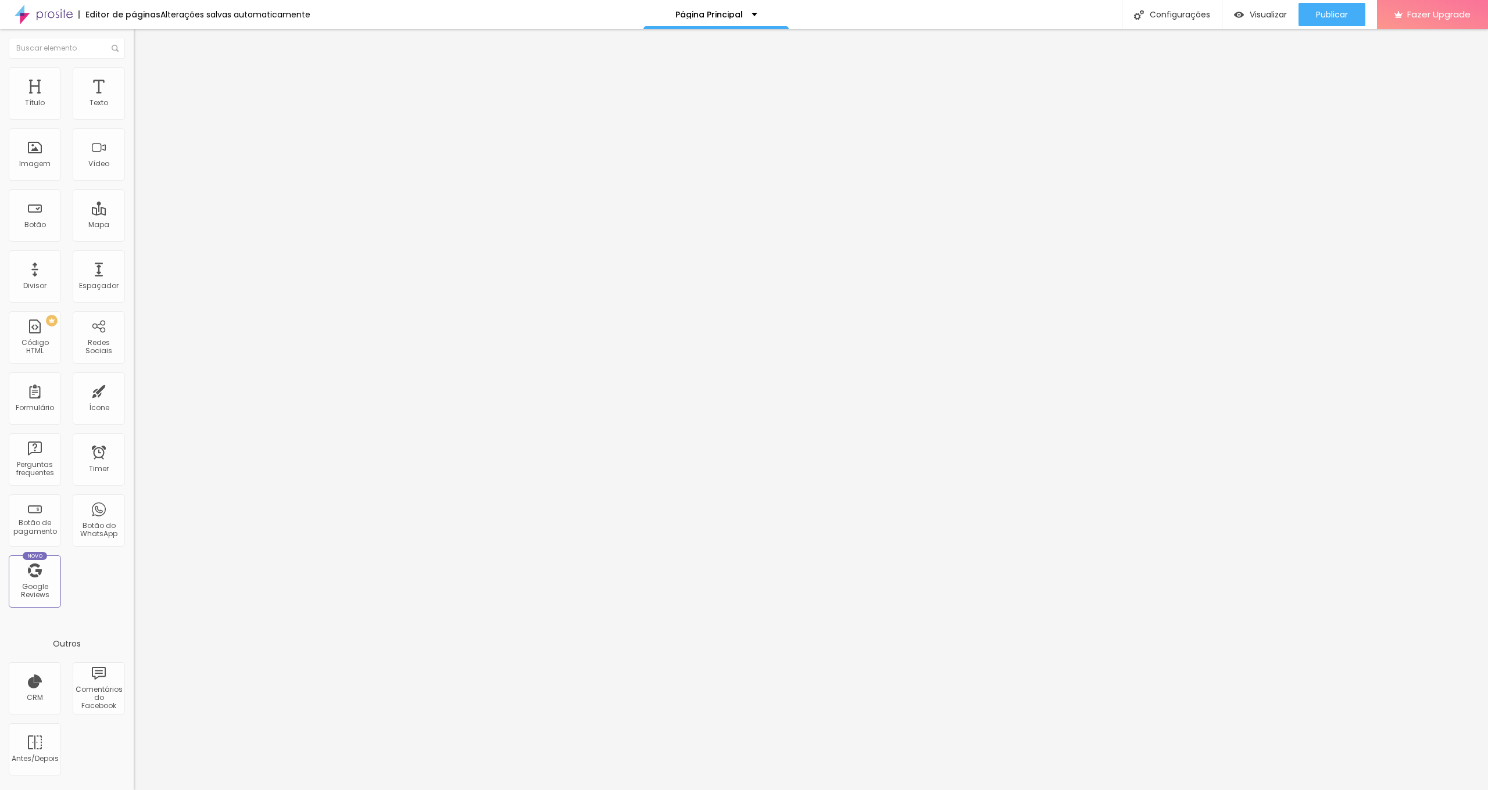
type input "344"
type input "423"
type input "489"
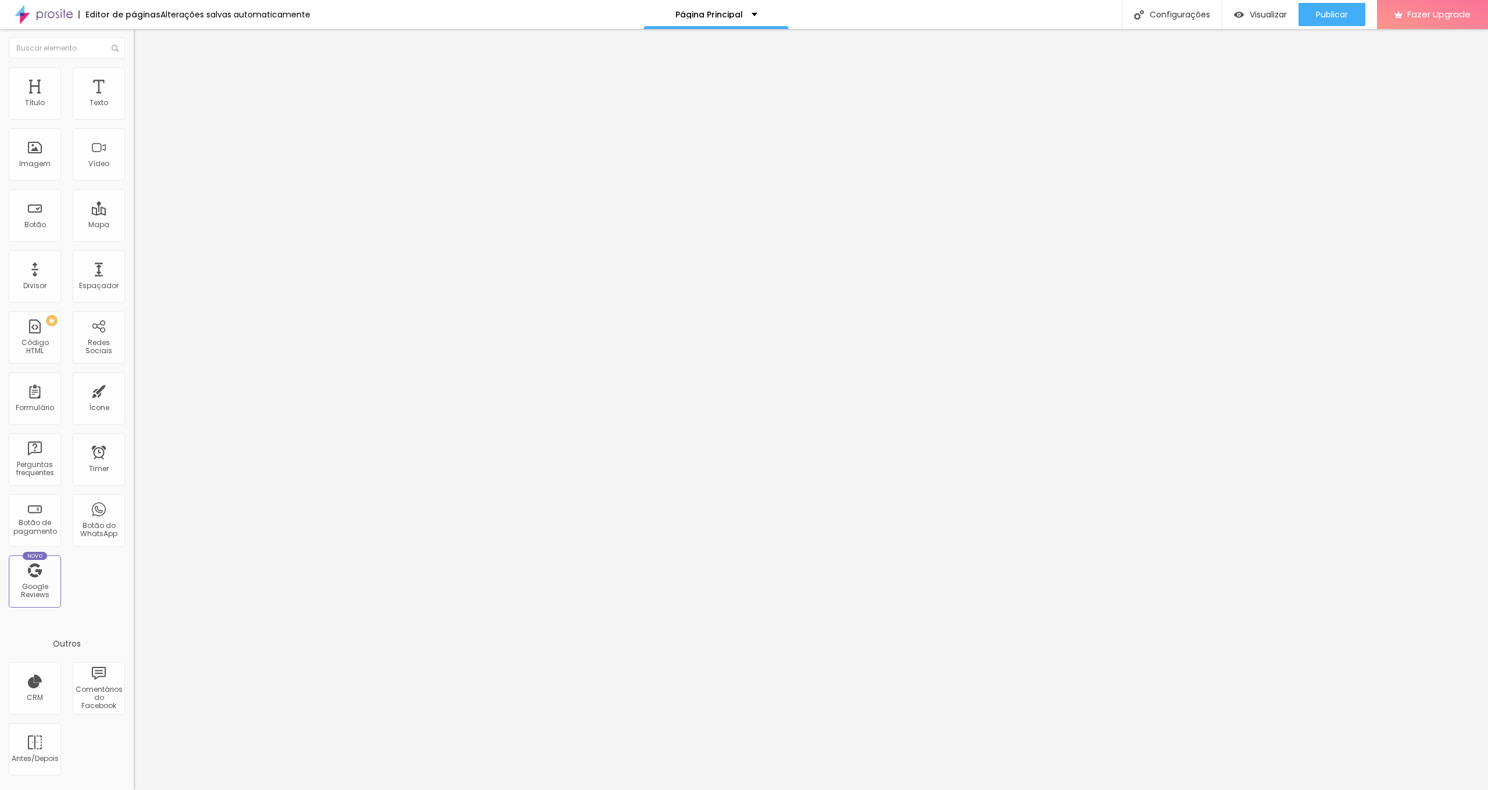
type input "489"
type input "500"
drag, startPoint x: 40, startPoint y: 140, endPoint x: 126, endPoint y: 147, distance: 86.3
type input "500"
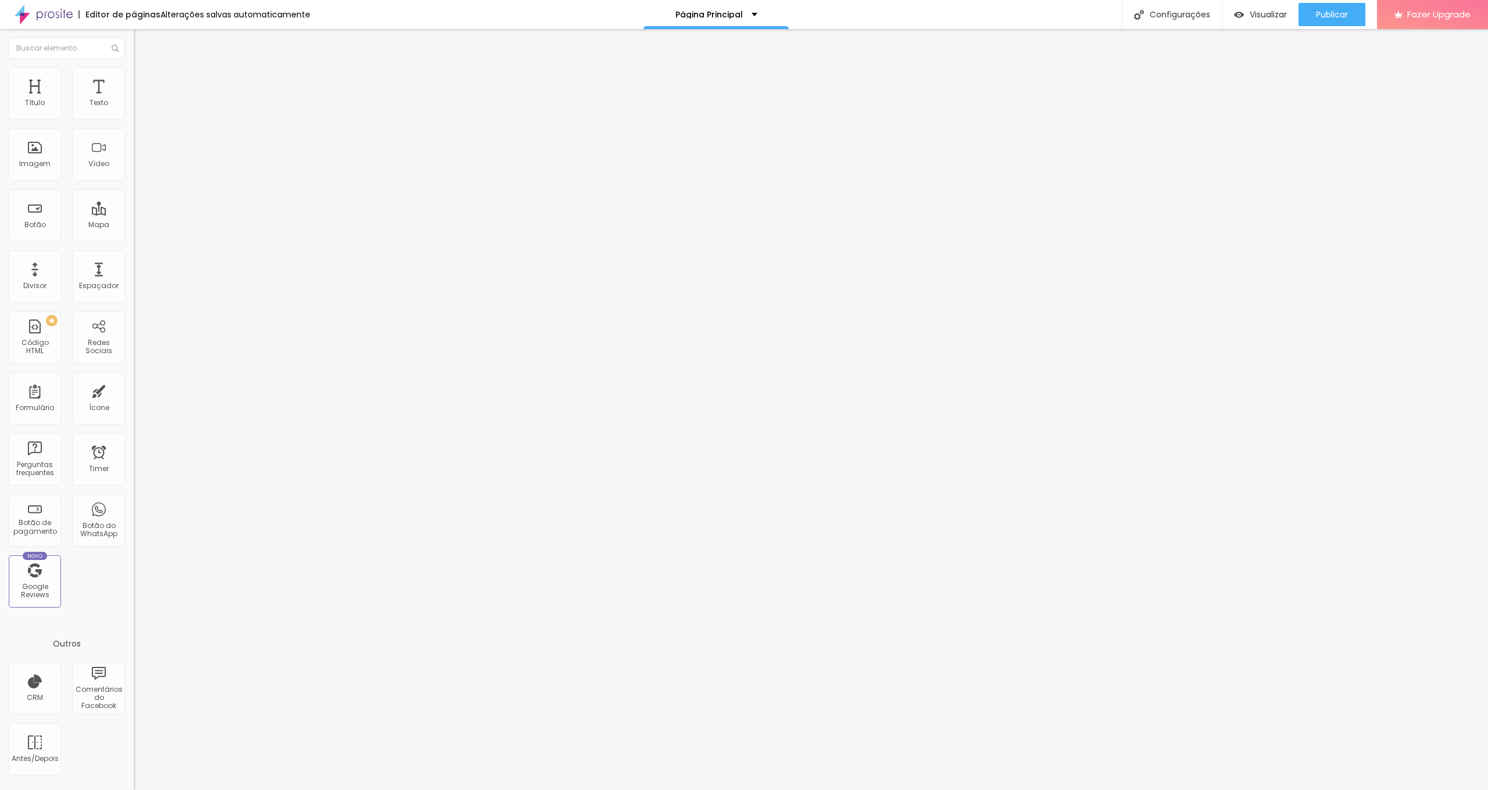
click at [134, 255] on div "500 px Espaçamento vertical" at bounding box center [201, 337] width 134 height 164
click at [134, 77] on li "Avançado" at bounding box center [201, 73] width 134 height 12
type input "11"
type input "13"
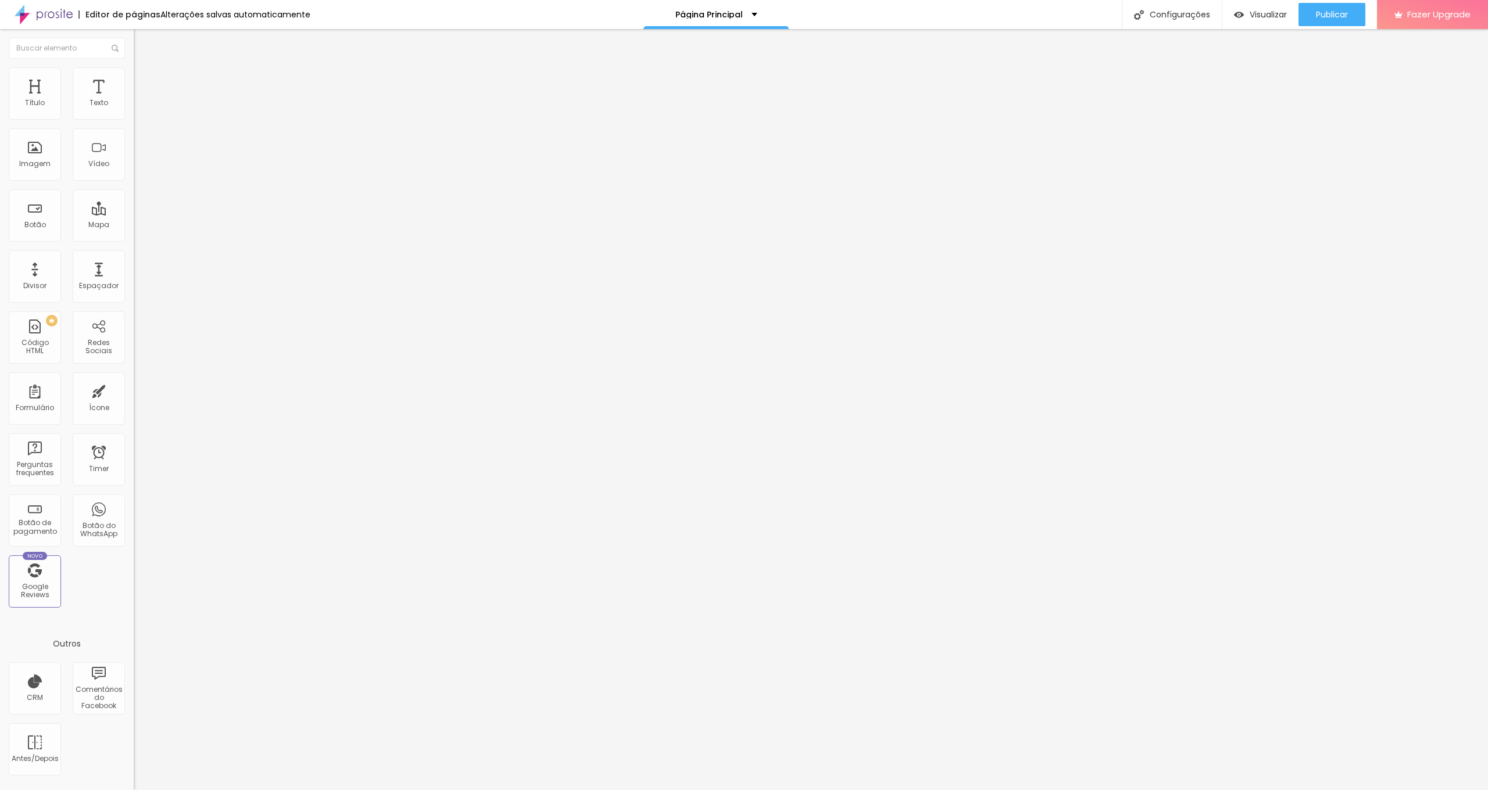
type input "13"
type input "16"
type input "33"
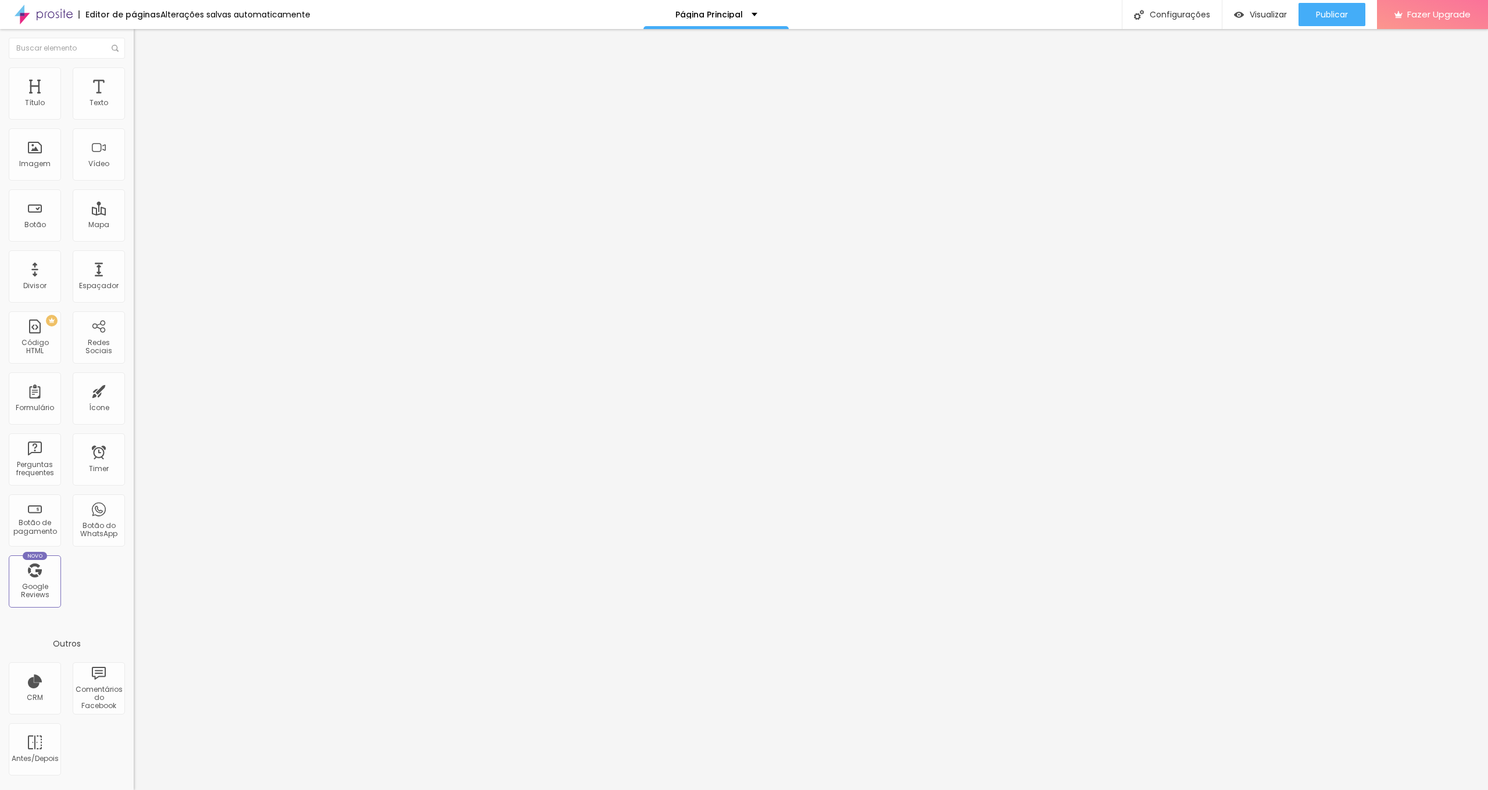
type input "50"
type input "61"
type input "67"
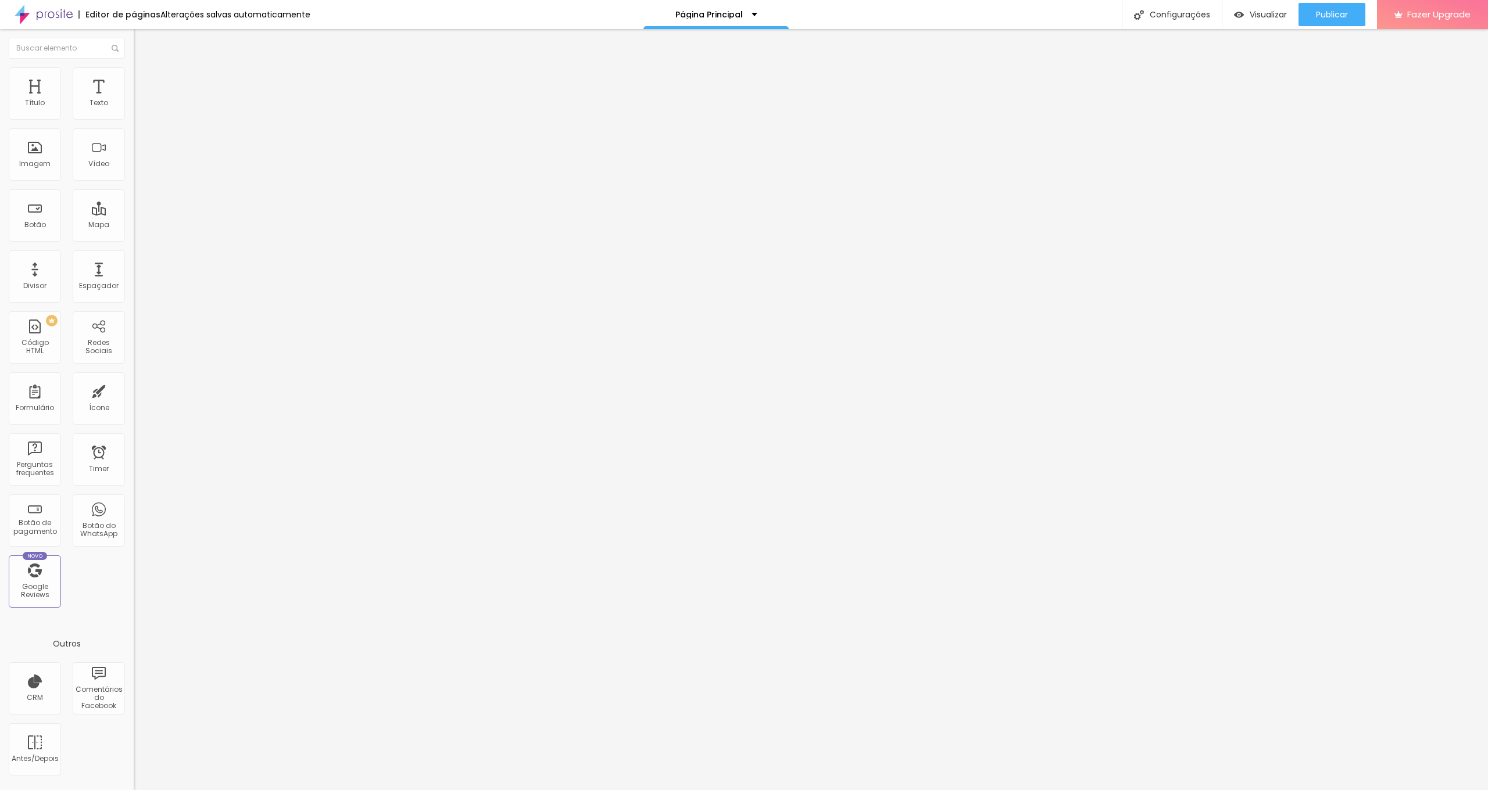
type input "67"
type input "70"
type input "74"
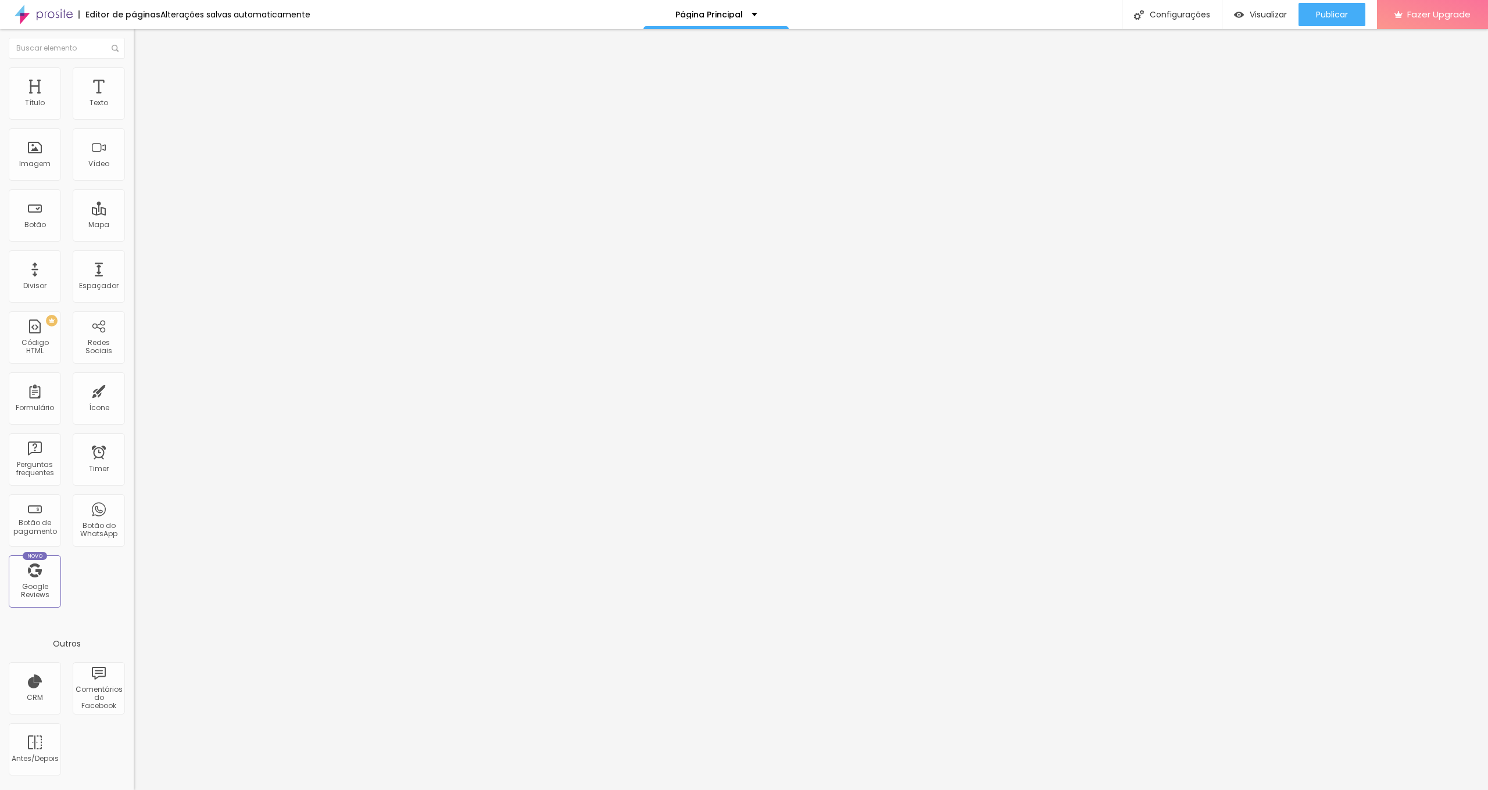
type input "76"
type input "78"
type input "79"
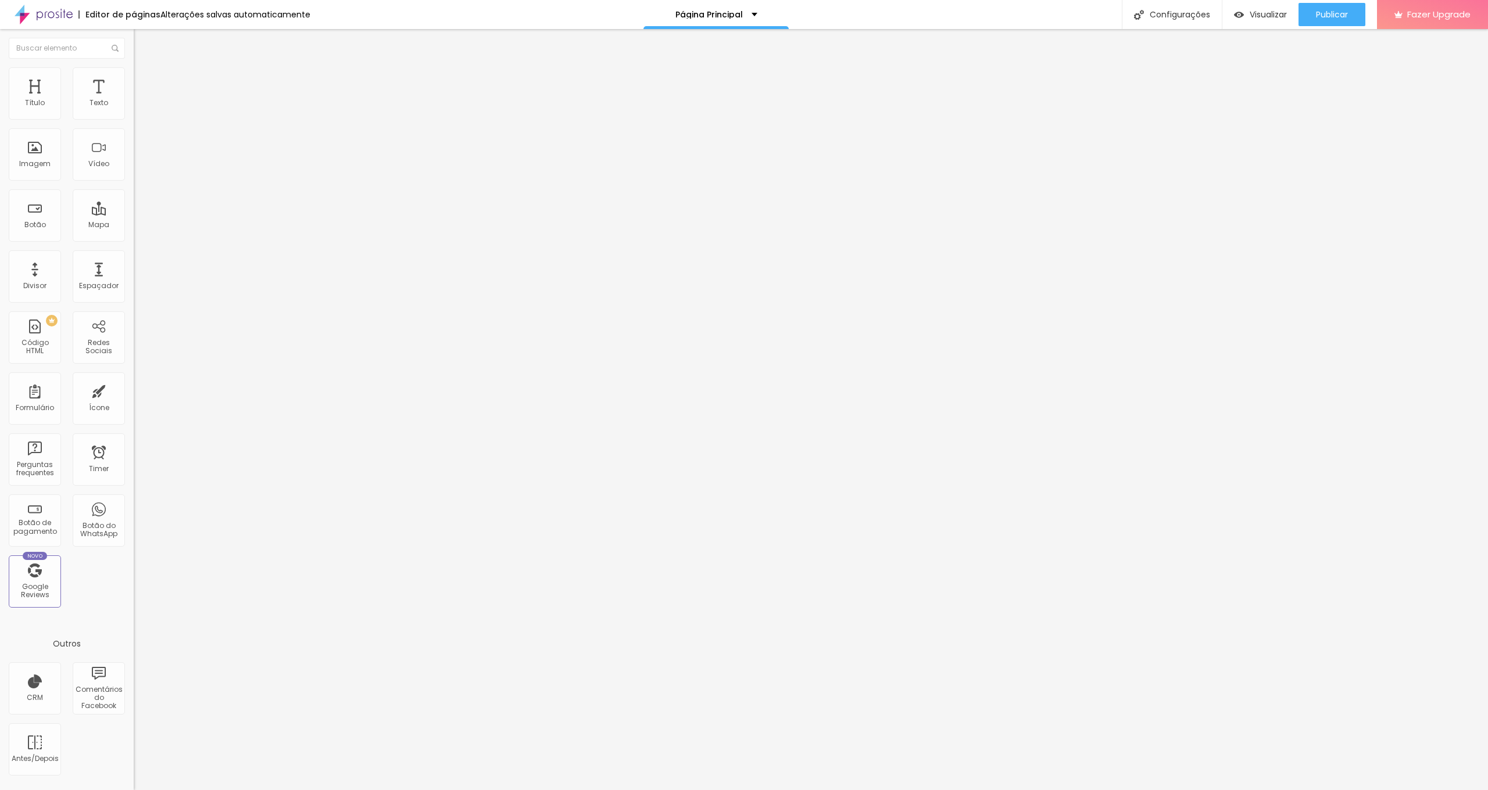
type input "79"
type input "77"
type input "70"
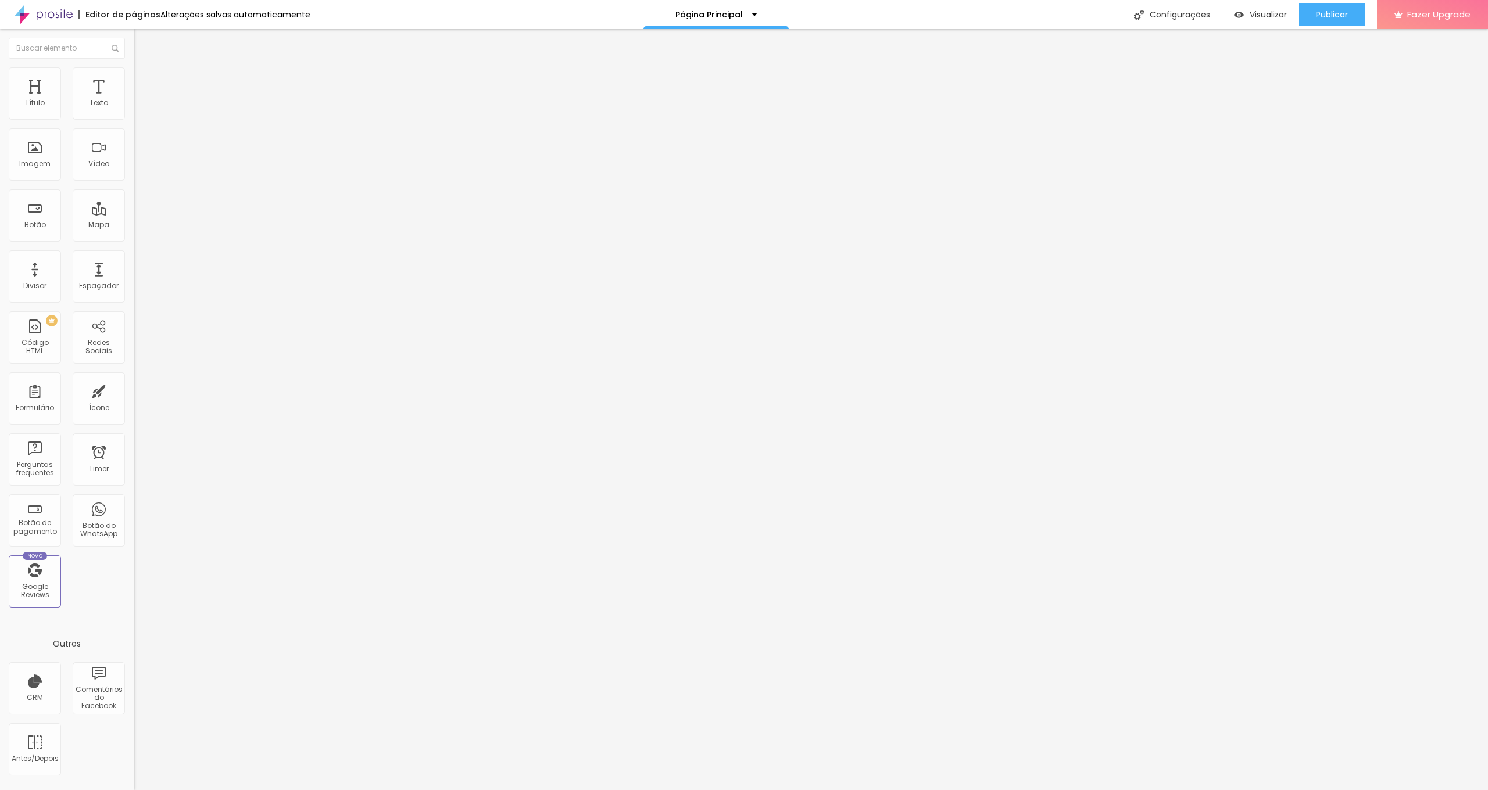
type input "61"
type input "52"
type input "40"
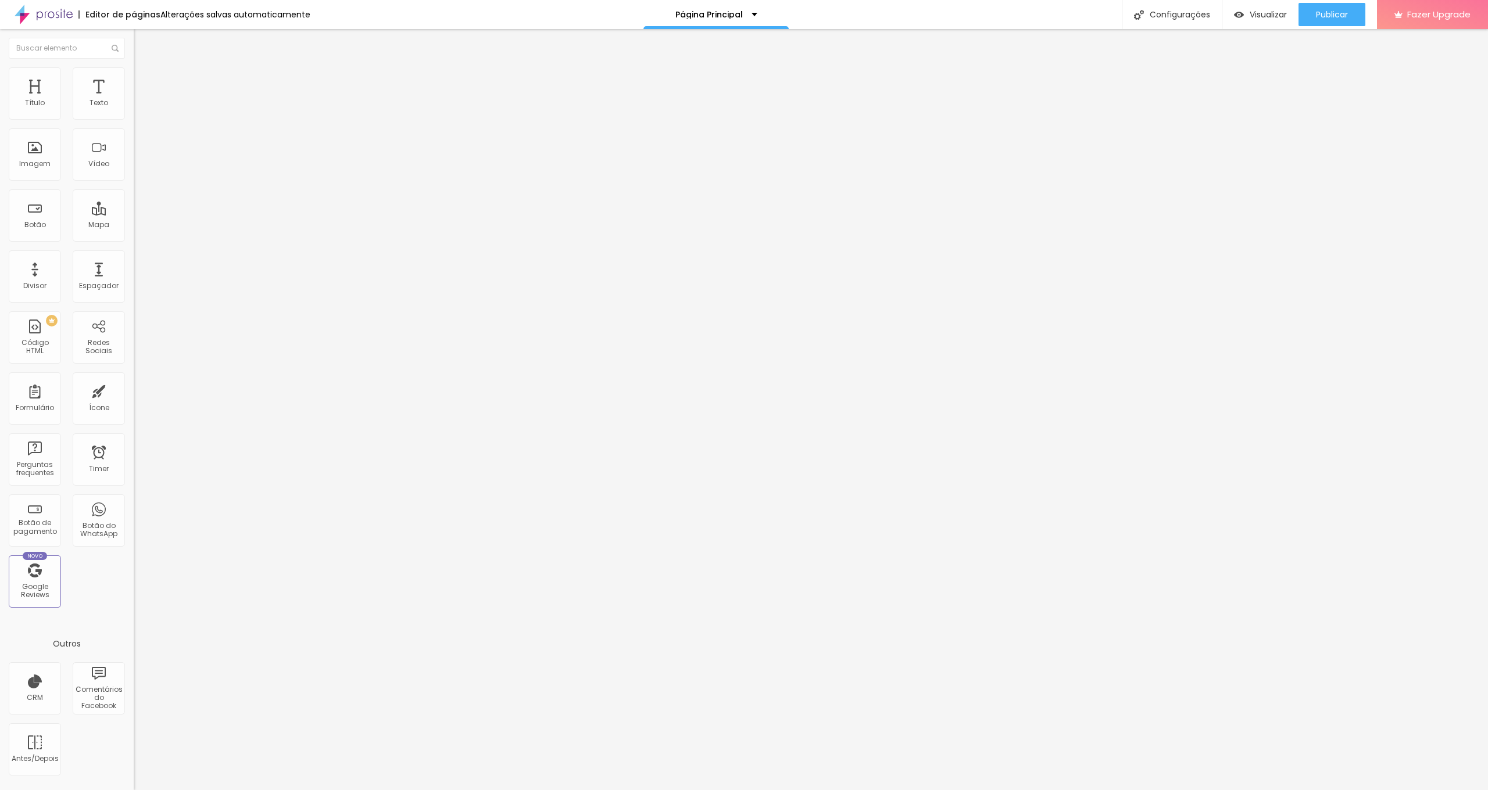
type input "40"
type input "12"
type input "8"
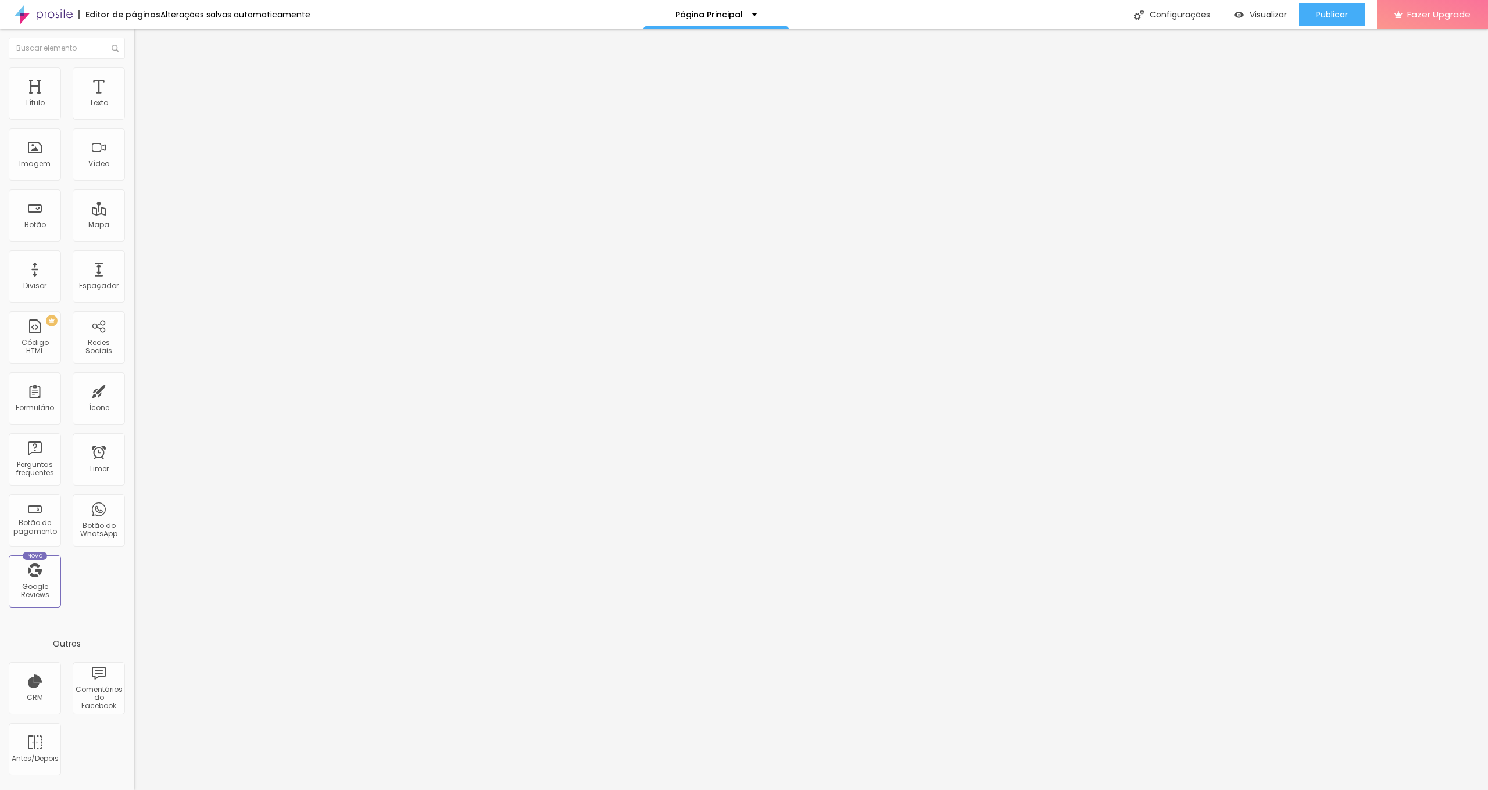
type input "3"
type input "0"
drag, startPoint x: 35, startPoint y: 114, endPoint x: 13, endPoint y: 120, distance: 22.7
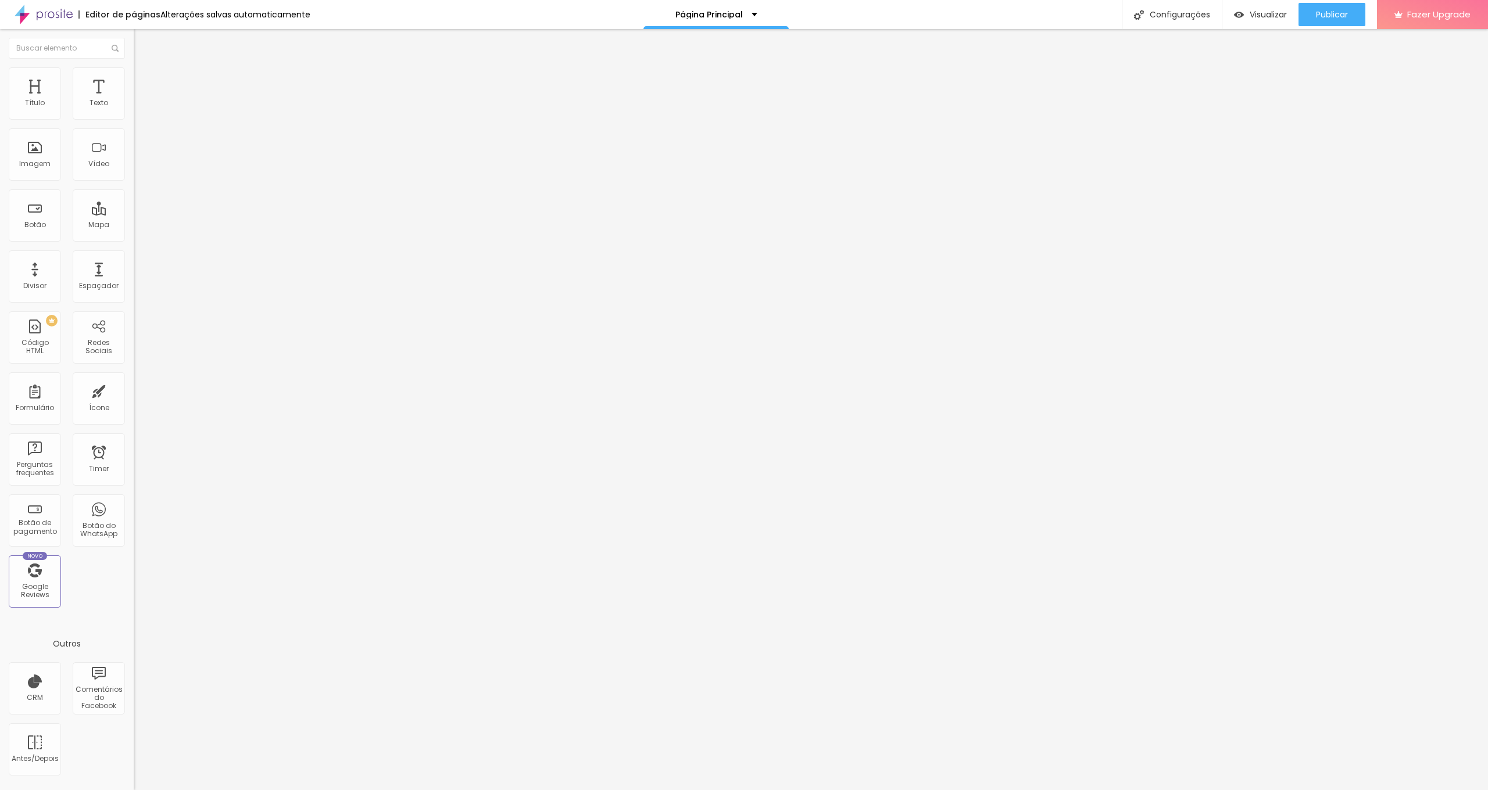
type input "0"
click at [134, 112] on div "0 Espaço de cima" at bounding box center [201, 161] width 134 height 164
type input "9"
type input "10"
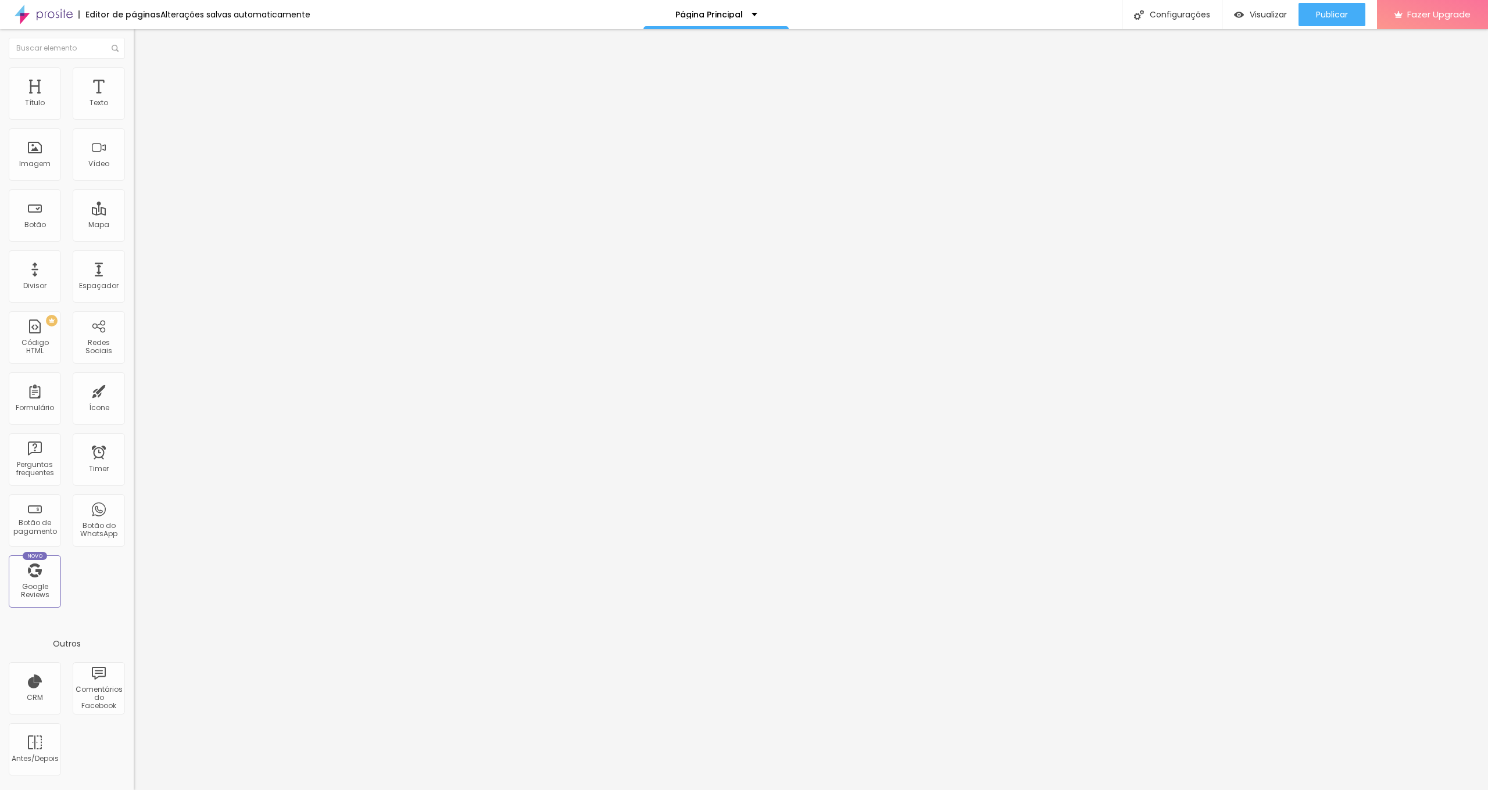
type input "10"
type input "11"
type input "15"
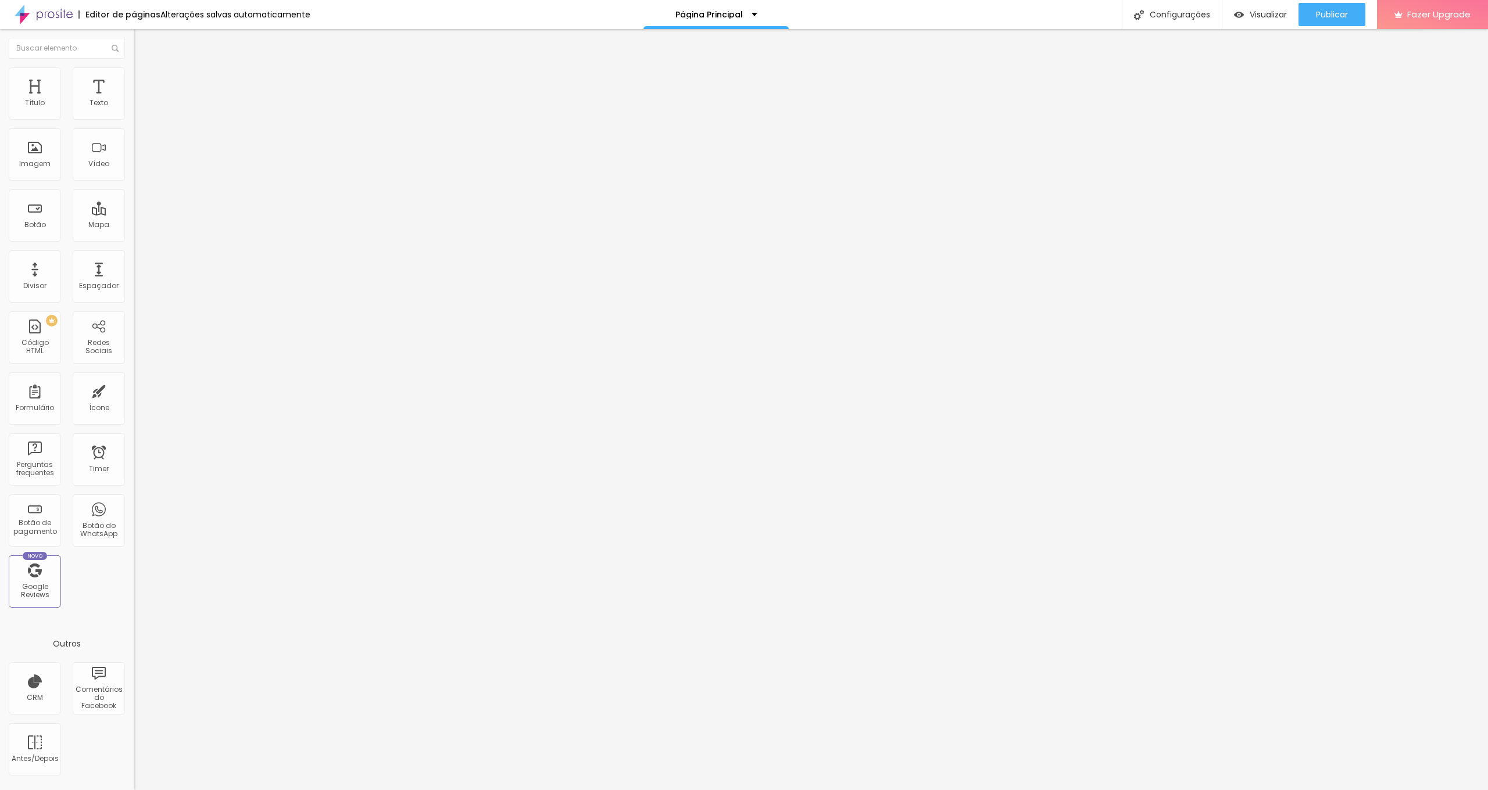
type input "19"
type input "34"
type input "49"
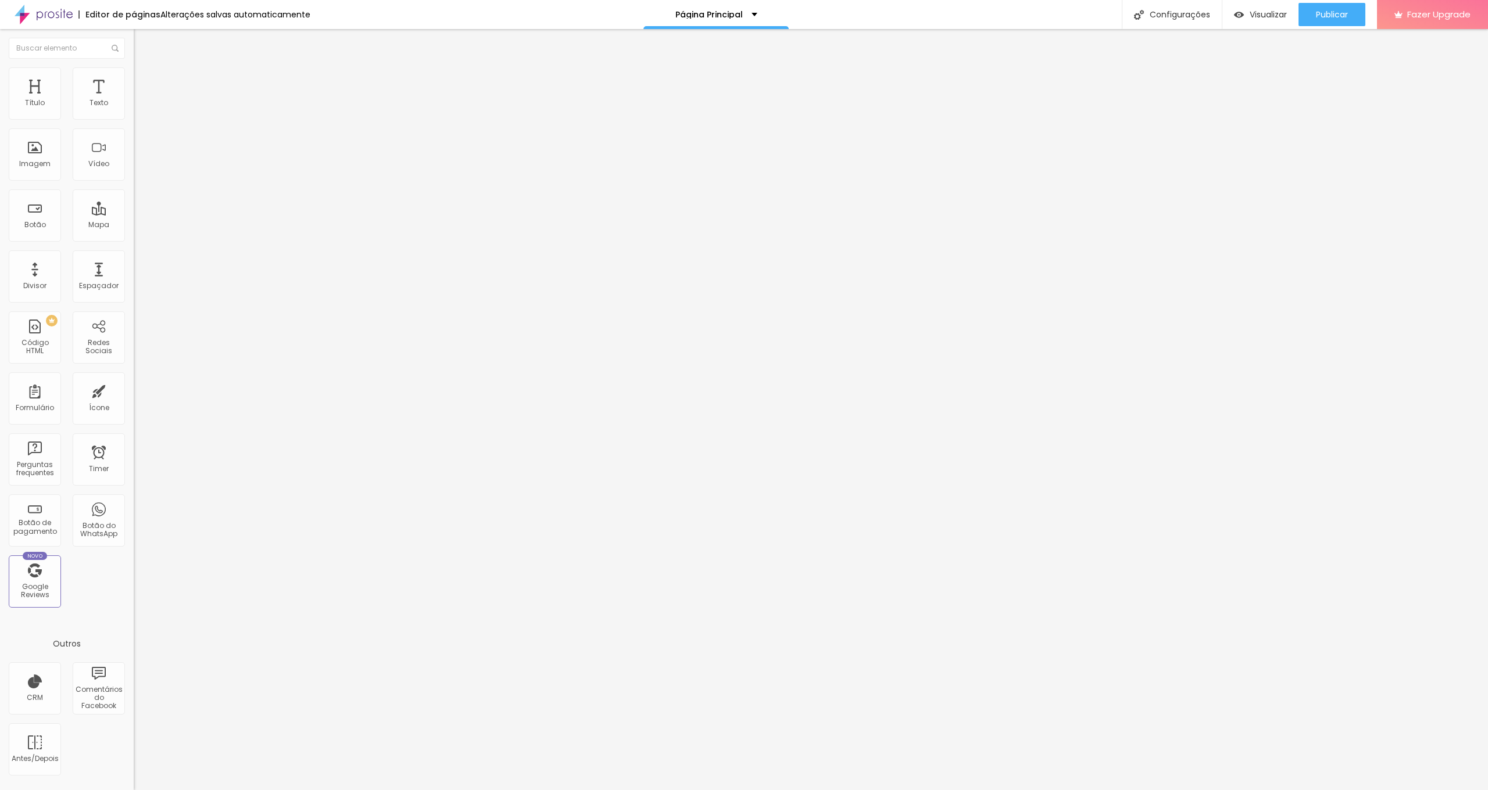
type input "49"
type input "64"
type input "80"
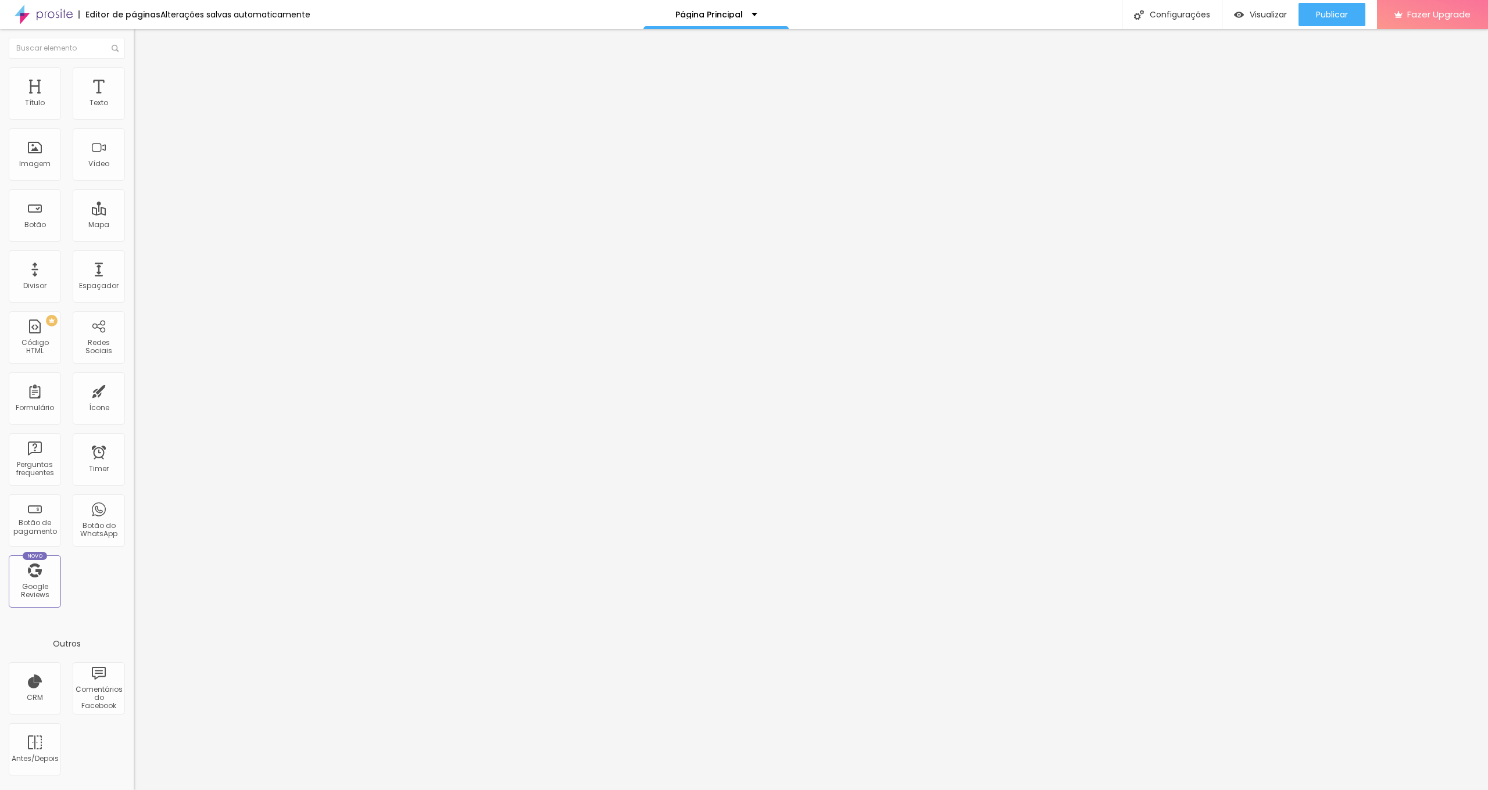
type input "91"
type input "95"
type input "100"
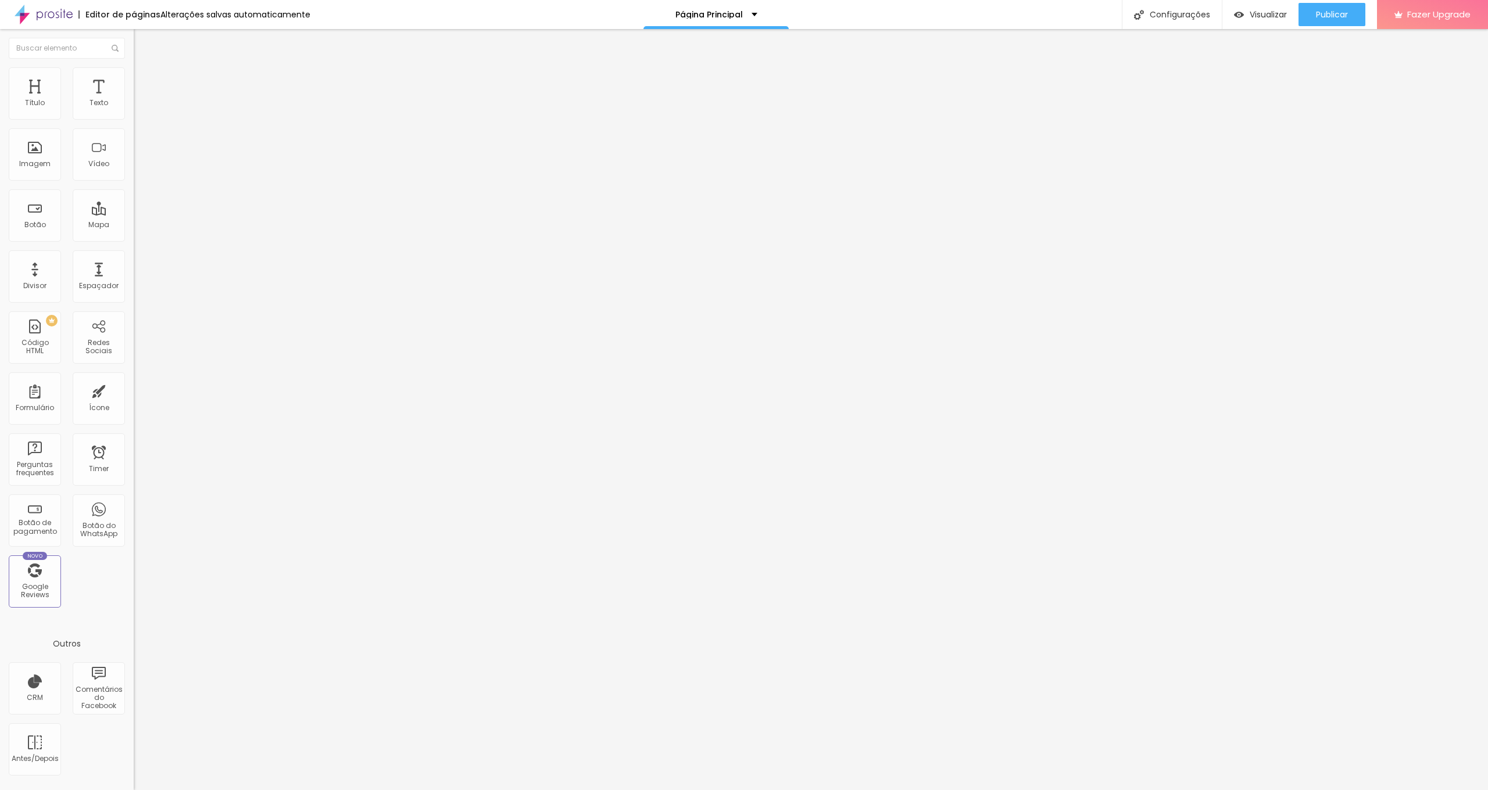
type input "100"
drag, startPoint x: 38, startPoint y: 141, endPoint x: 157, endPoint y: 149, distance: 119.4
type input "100"
click at [157, 149] on div "Título Texto Imagem Vídeo Botão Mapa Divisor Espaçador PREMIUM Código HTML Rede…" at bounding box center [744, 409] width 1488 height 761
click at [144, 69] on span "Estilo" at bounding box center [153, 64] width 18 height 10
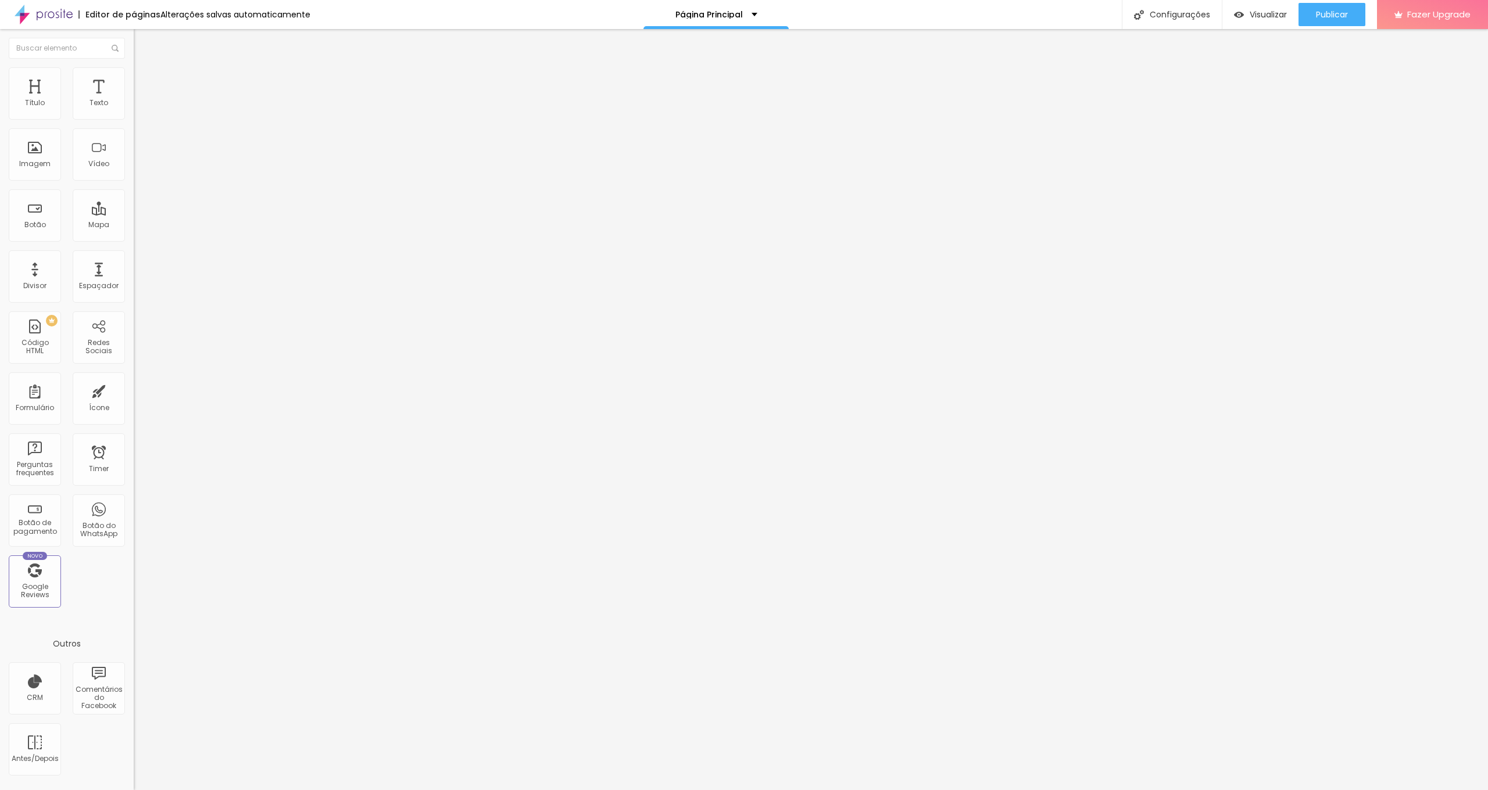
click at [139, 107] on icon "button" at bounding box center [141, 104] width 5 height 5
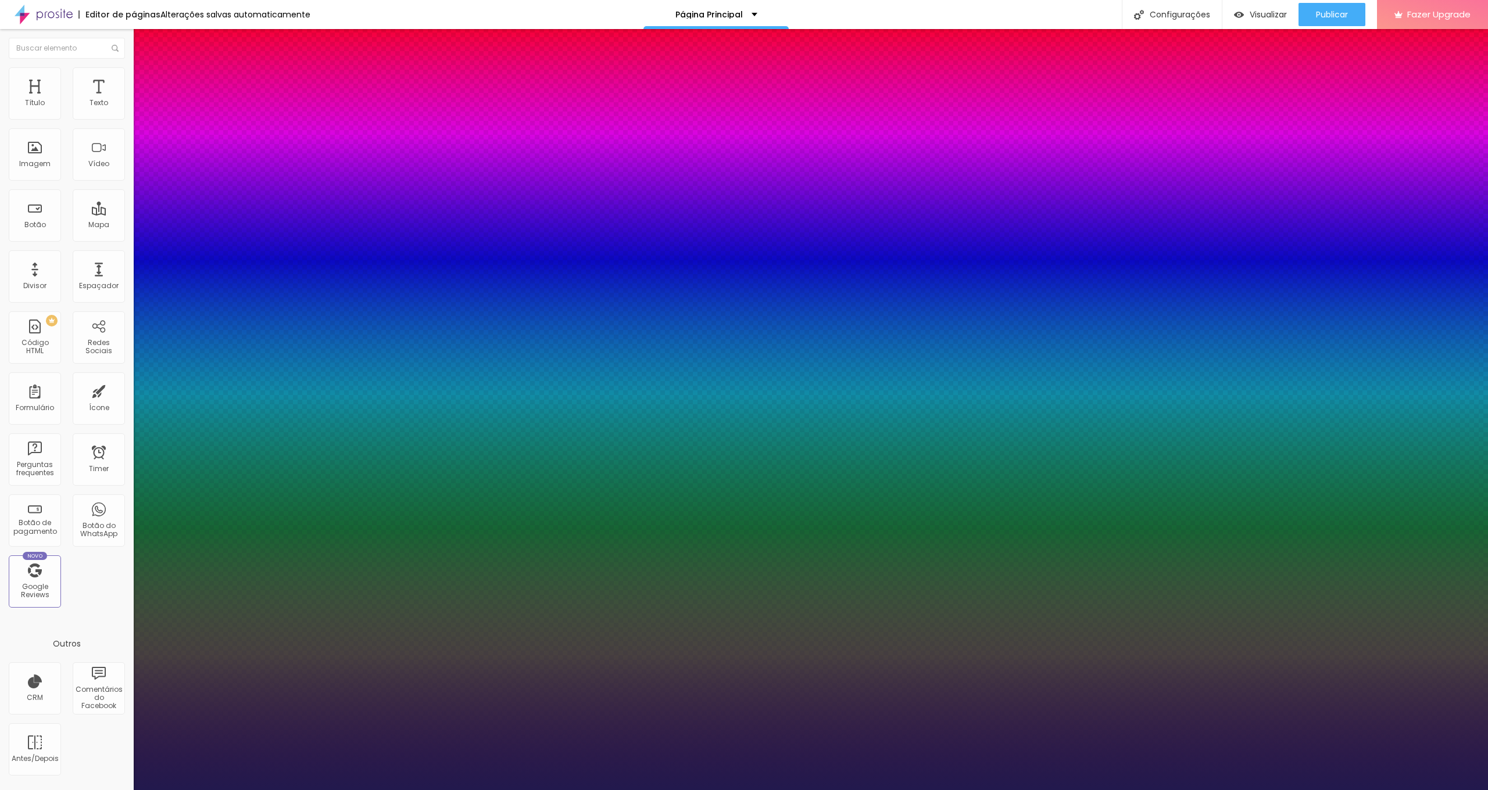
type input "9.9"
type input "9.8"
type input "9.7"
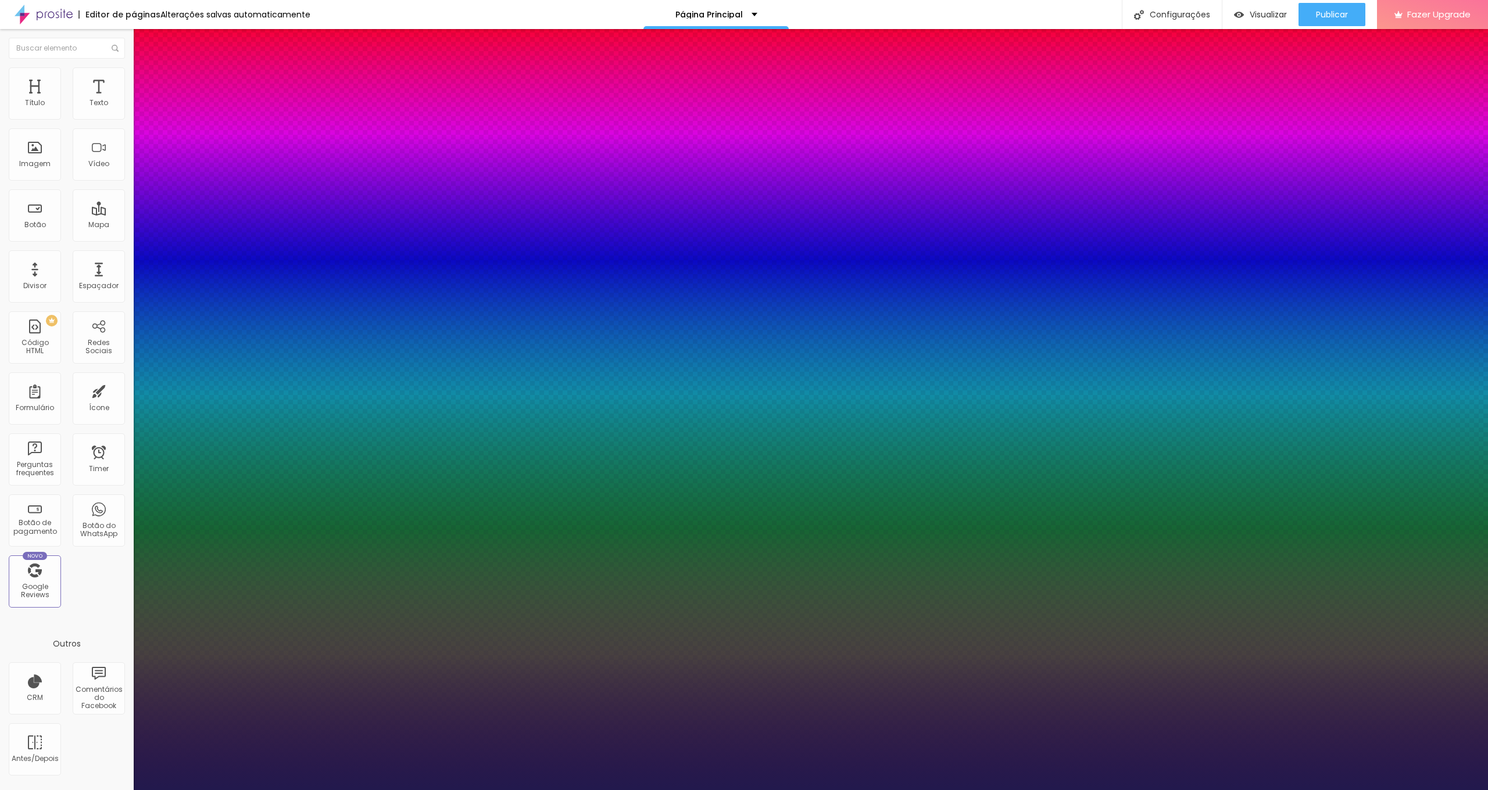
type input "9.7"
type input "9.5"
type input "9"
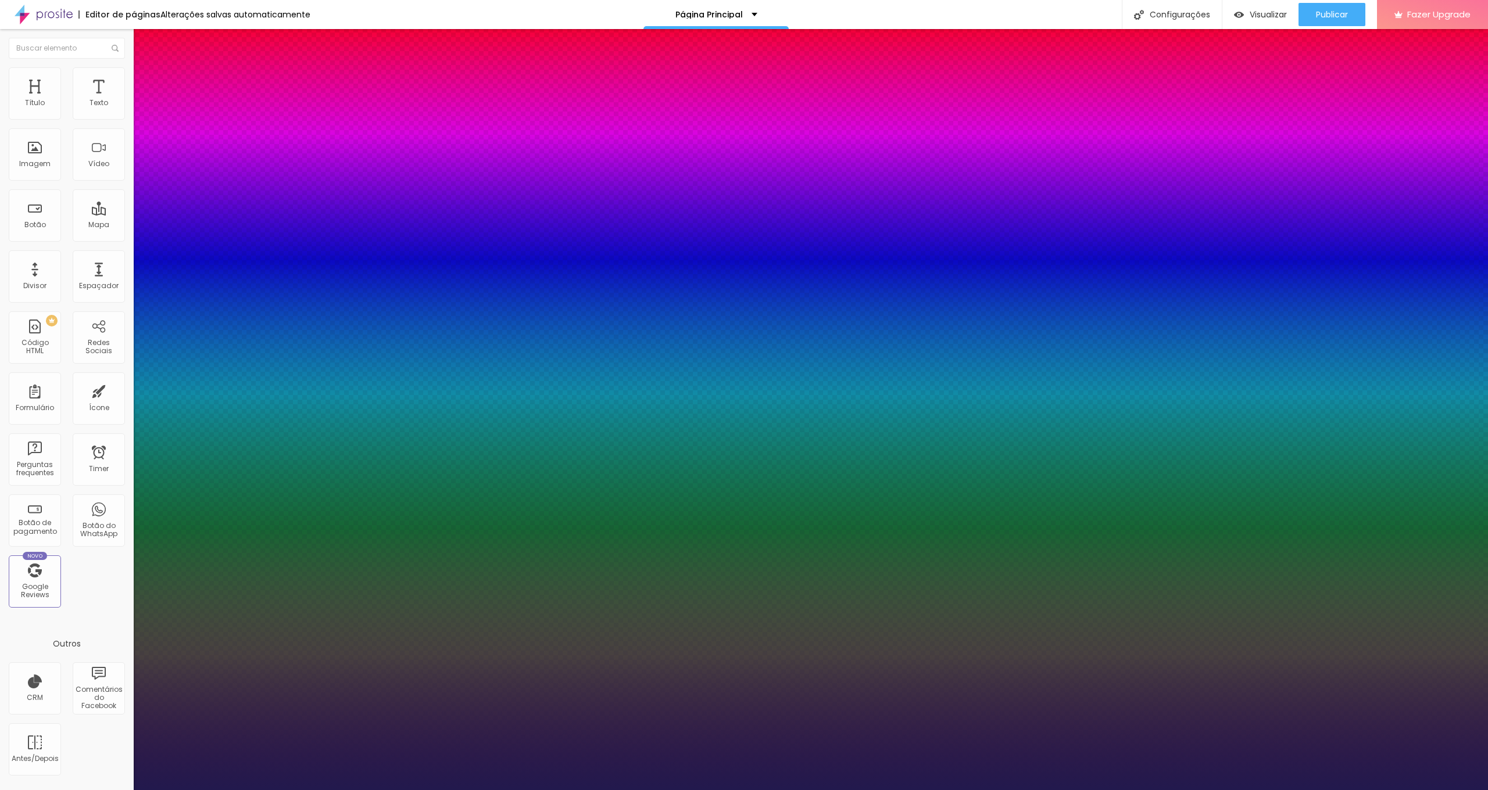
type input "8.3"
type input "7.9"
type input "7.7"
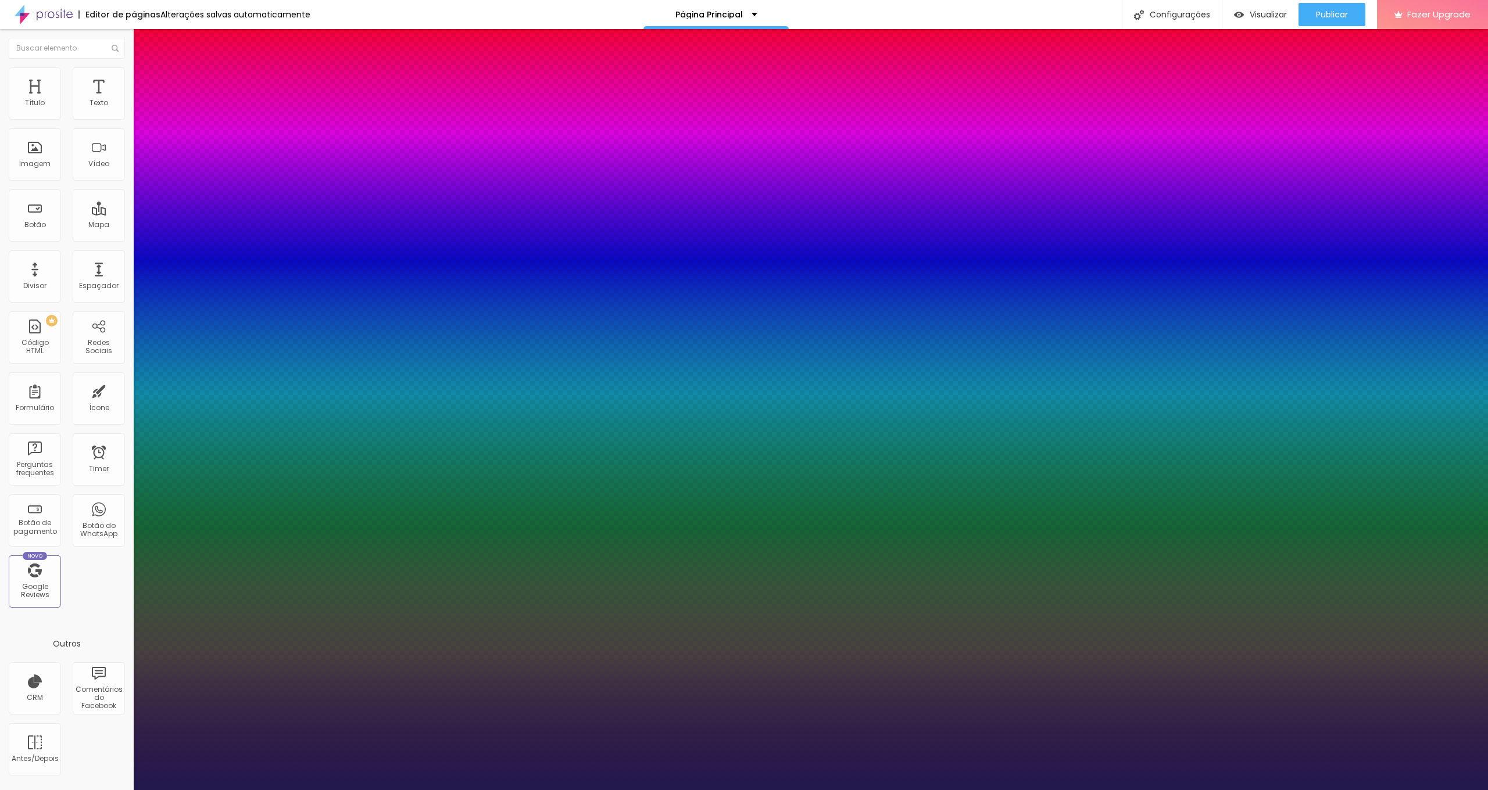
type input "7.7"
type input "7.5"
type input "7.4"
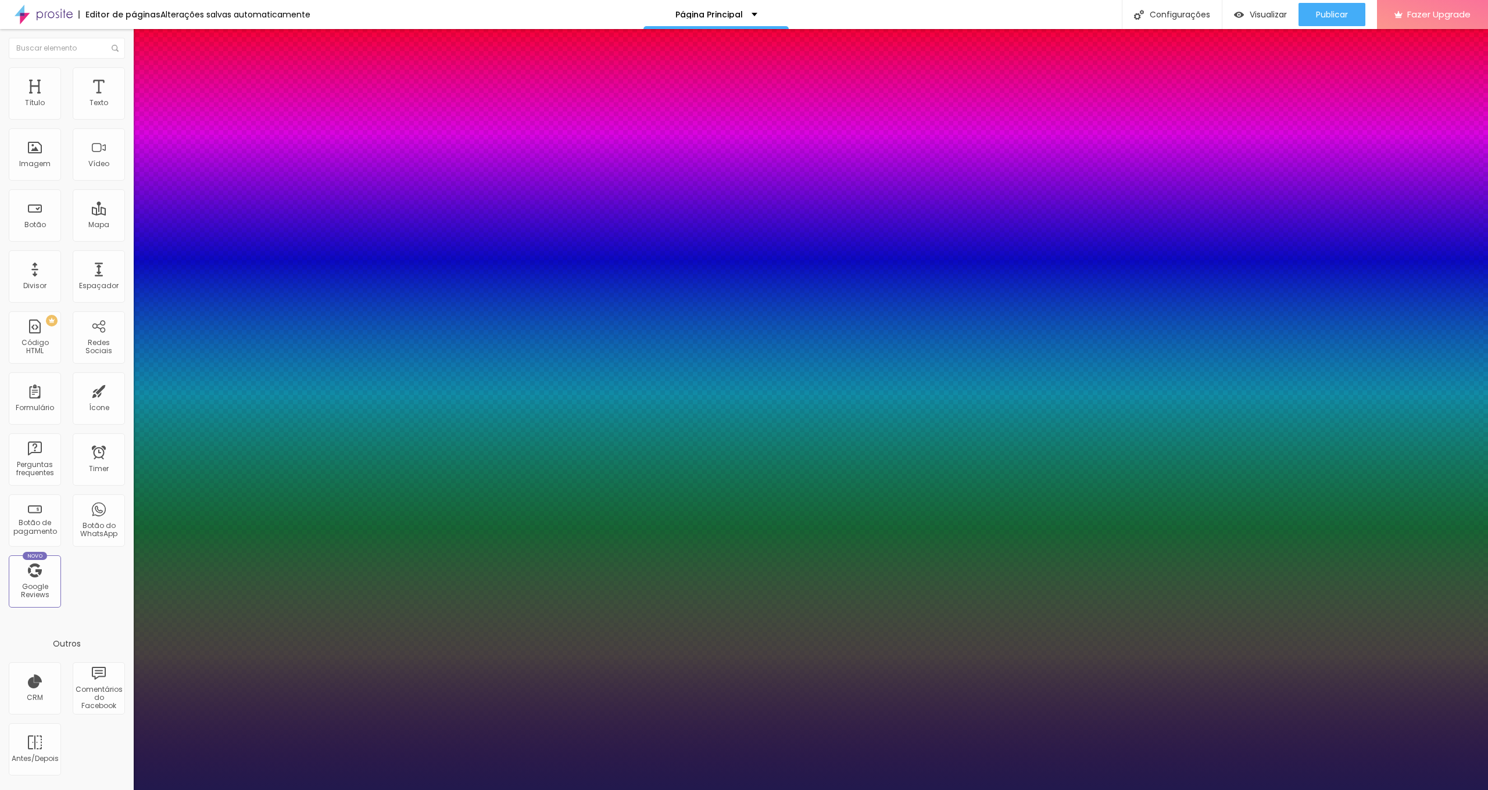
type input "7.3"
type input "7.4"
type input "7.6"
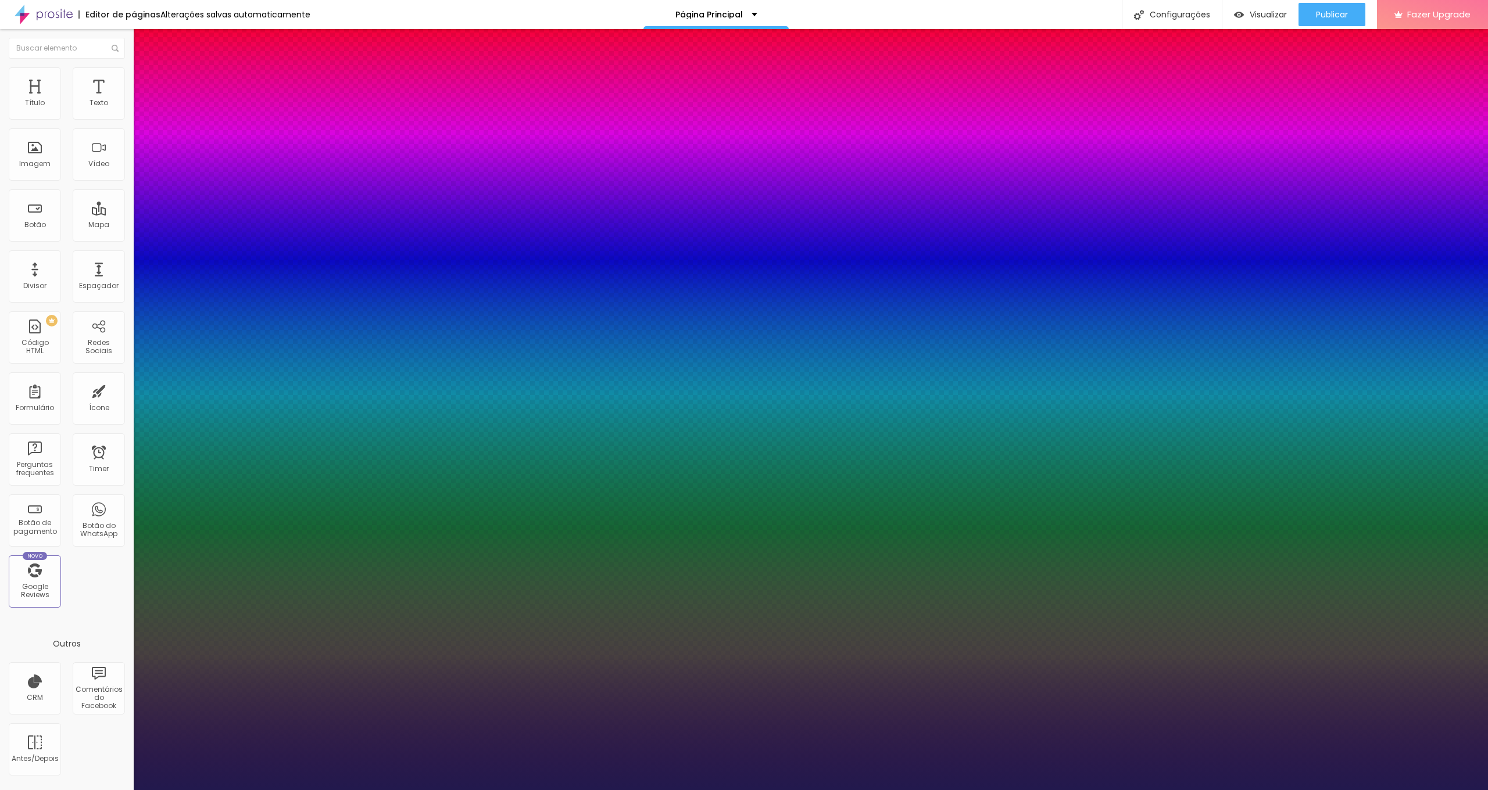
type input "7.6"
type input "7.9"
type input "8.1"
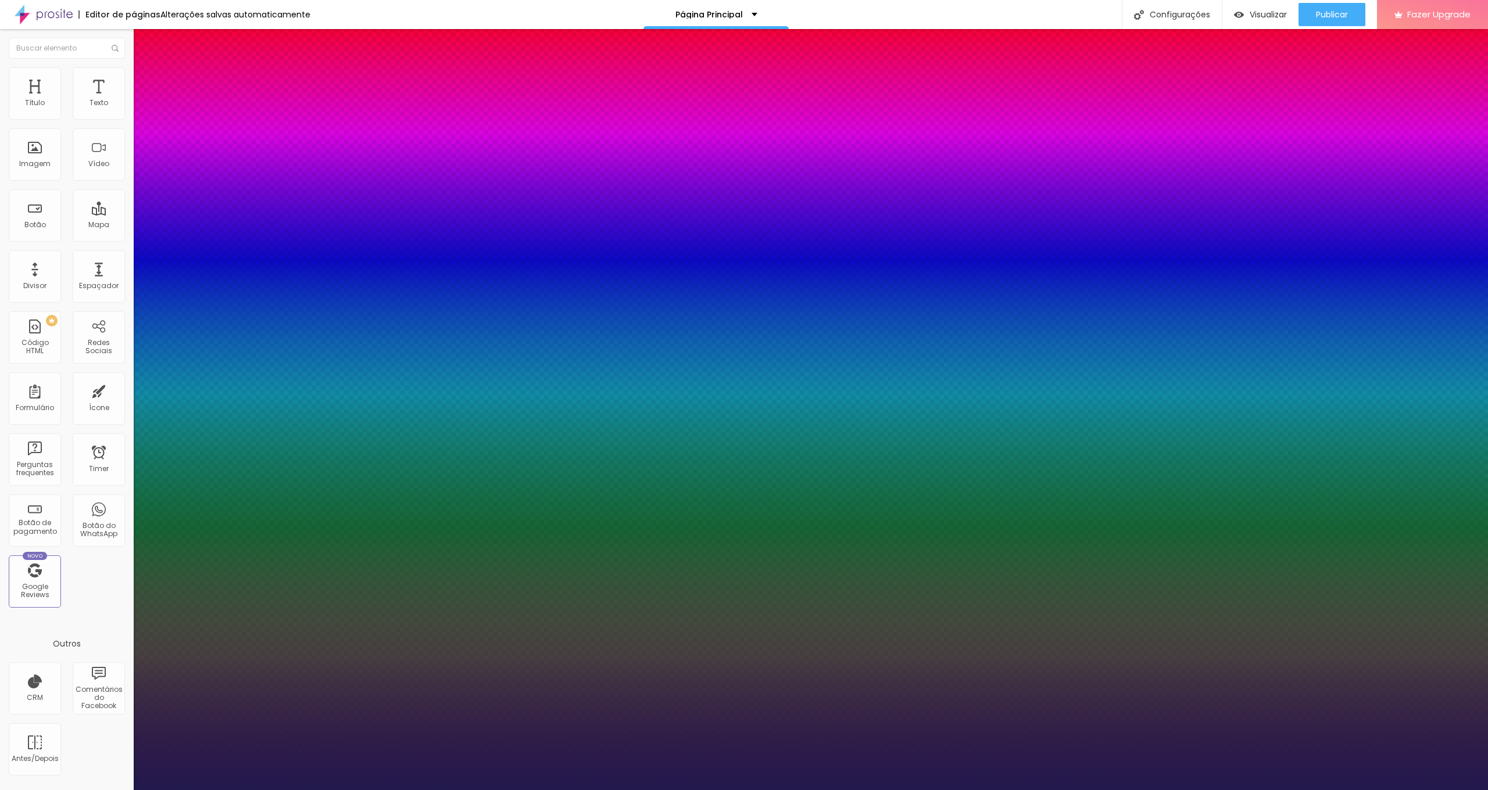
type input "8.3"
type input "8.5"
type input "8.7"
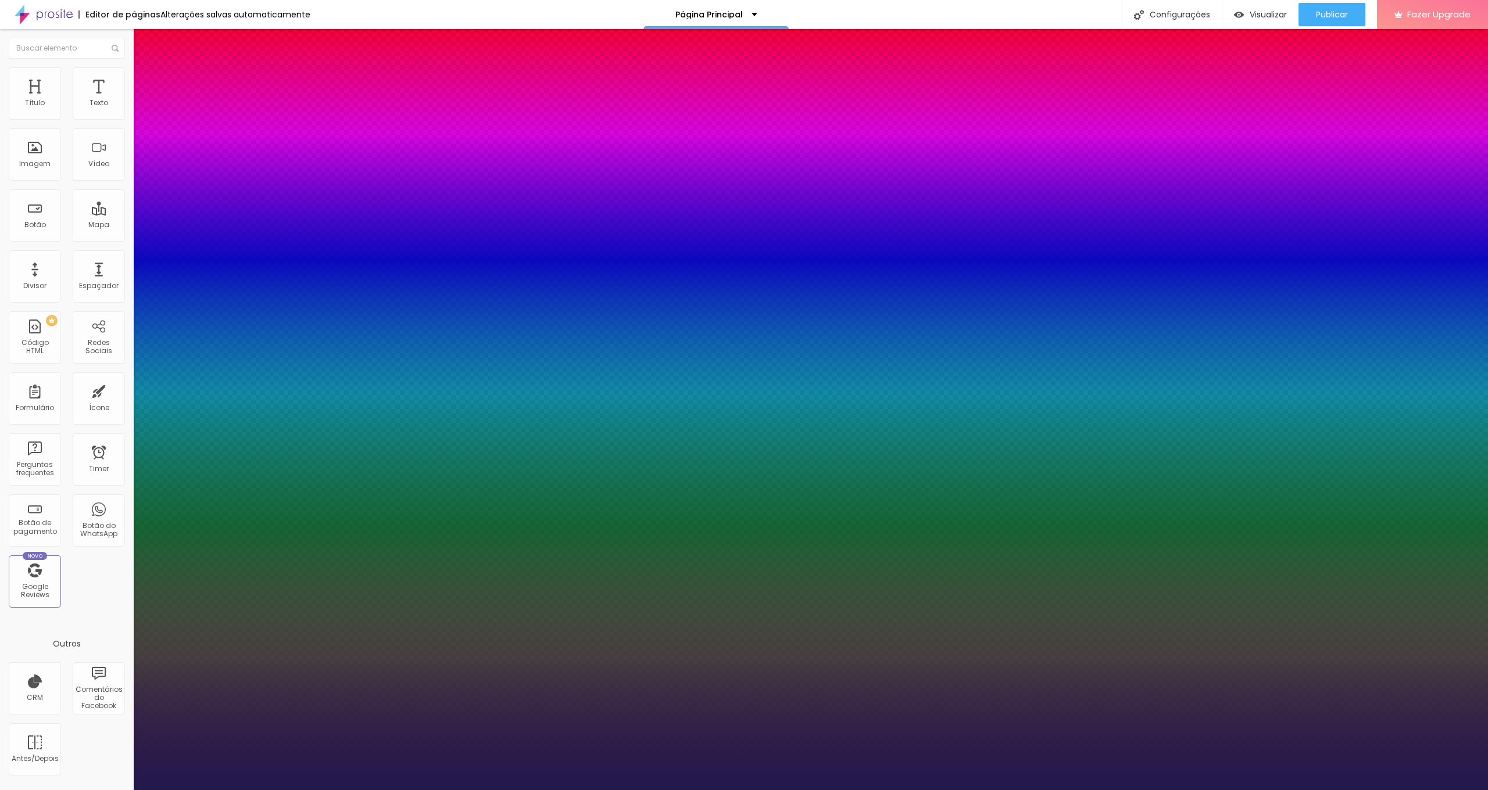
type input "8.7"
type input "8.8"
type input "8.9"
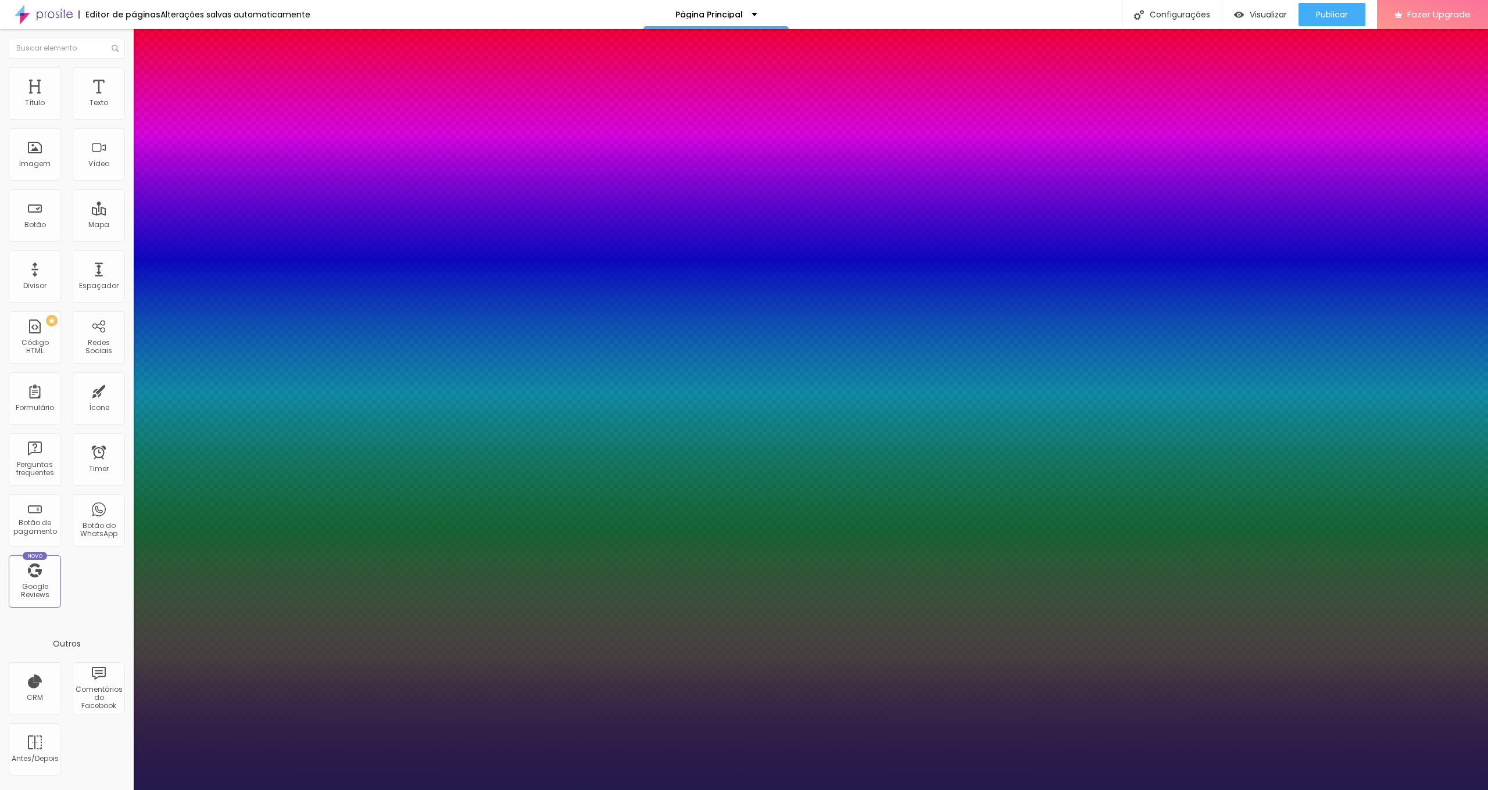
type input "9"
type input "9.1"
type input "9.2"
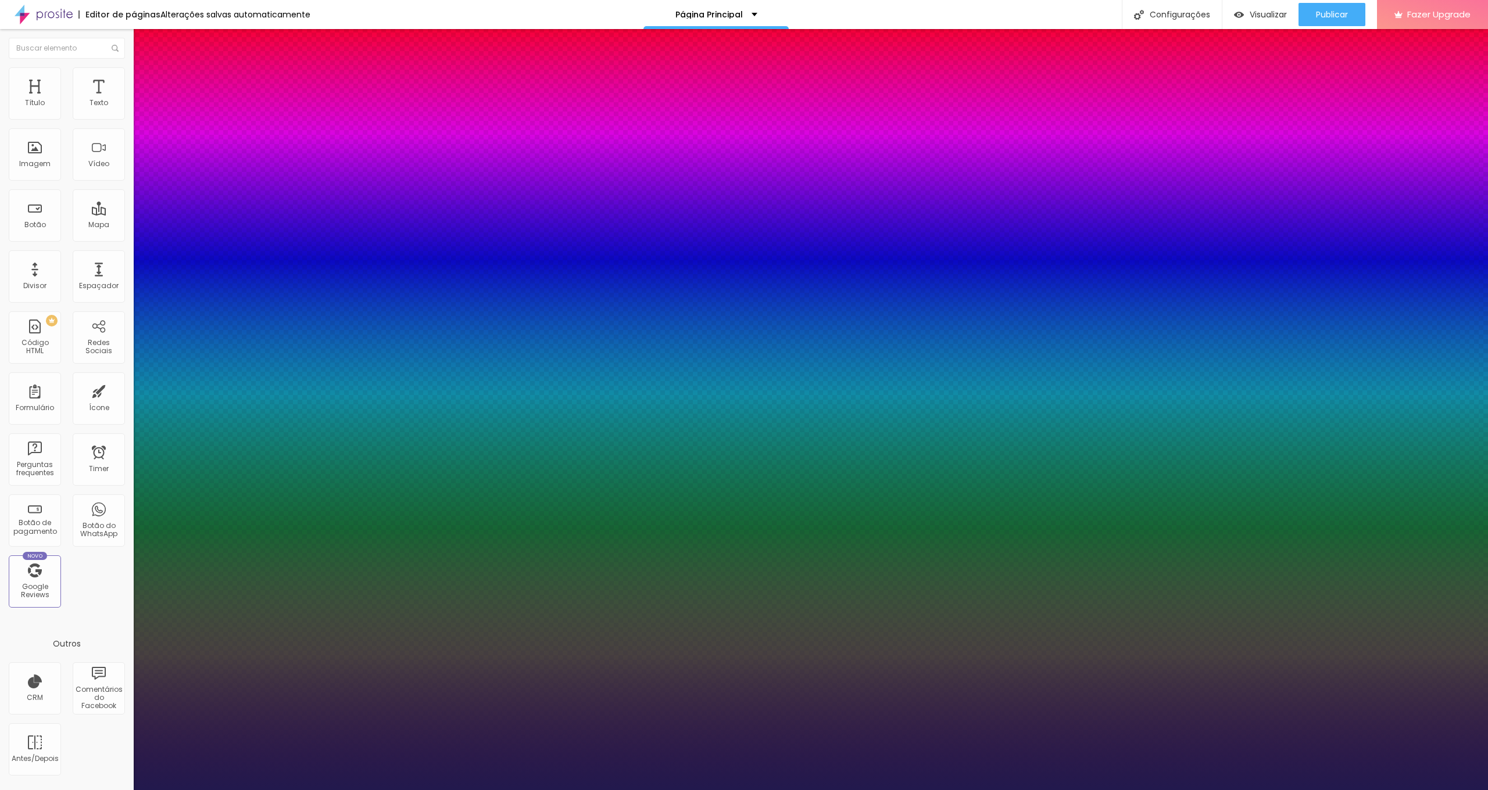
type input "9.2"
type input "9.1"
type input "9"
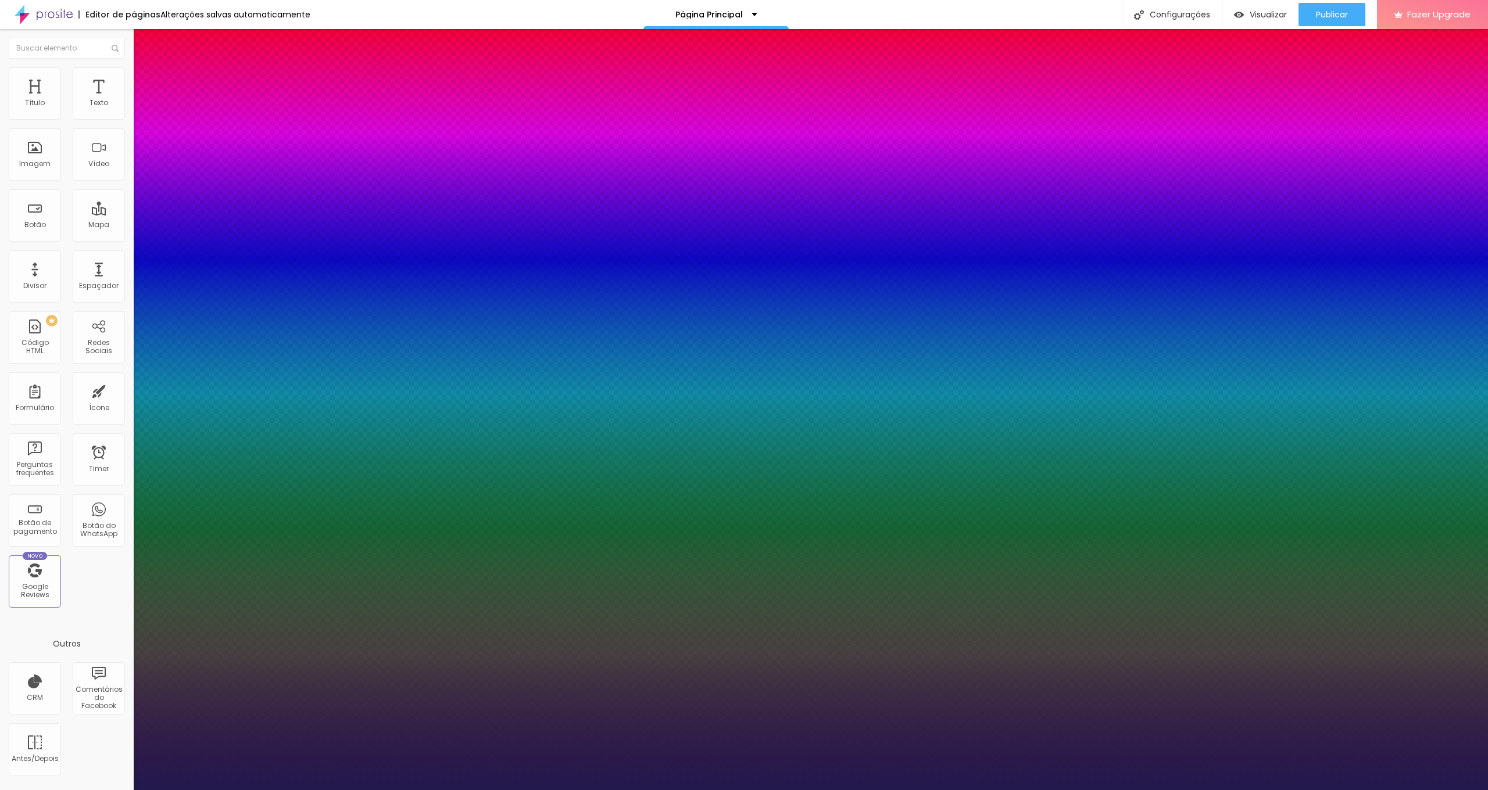
type input "8.7"
type input "8.4"
type input "8"
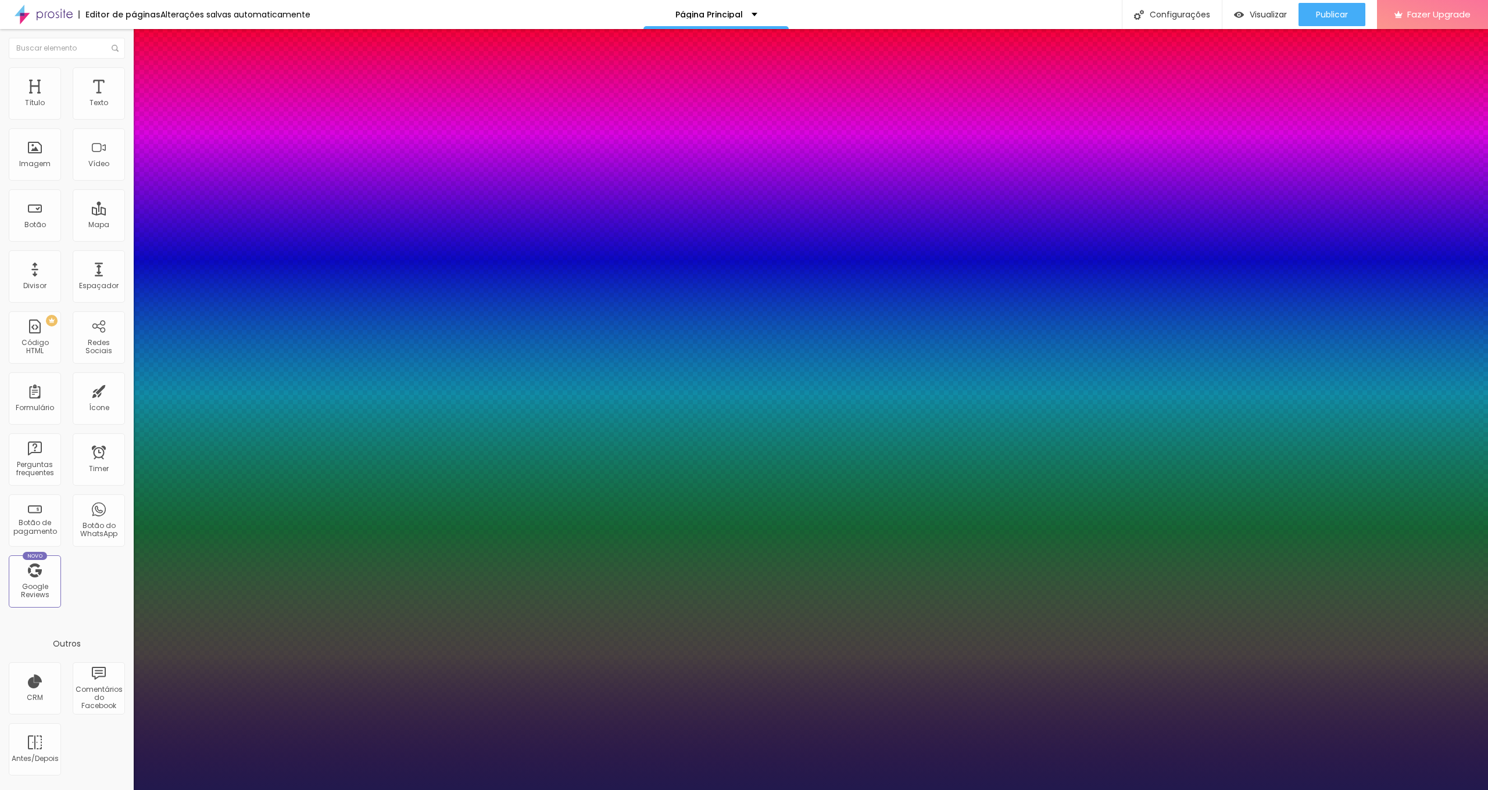
type input "8"
type input "7.5"
type input "7.1"
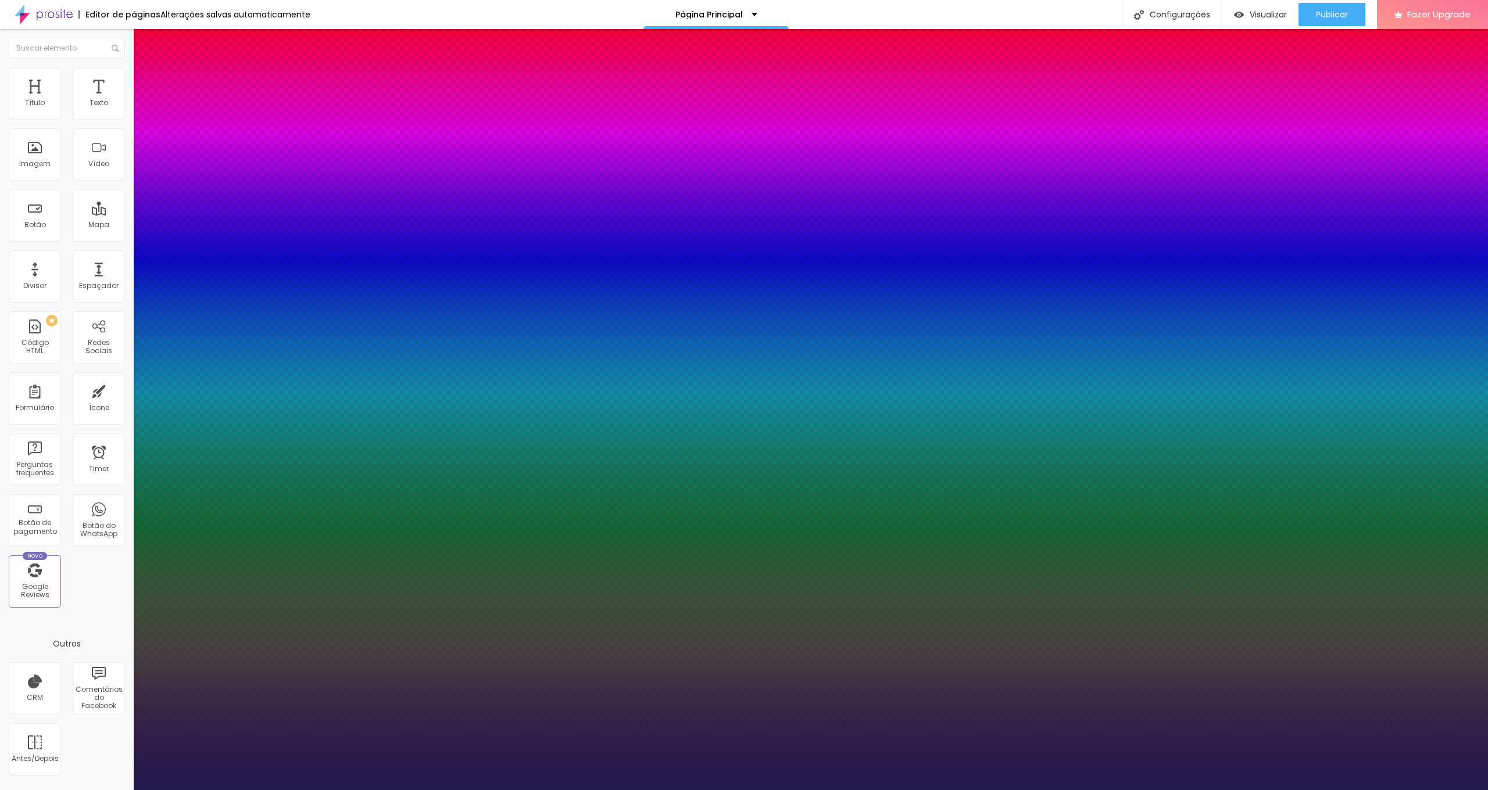
type input "6.7"
type input "6.5"
type input "6.3"
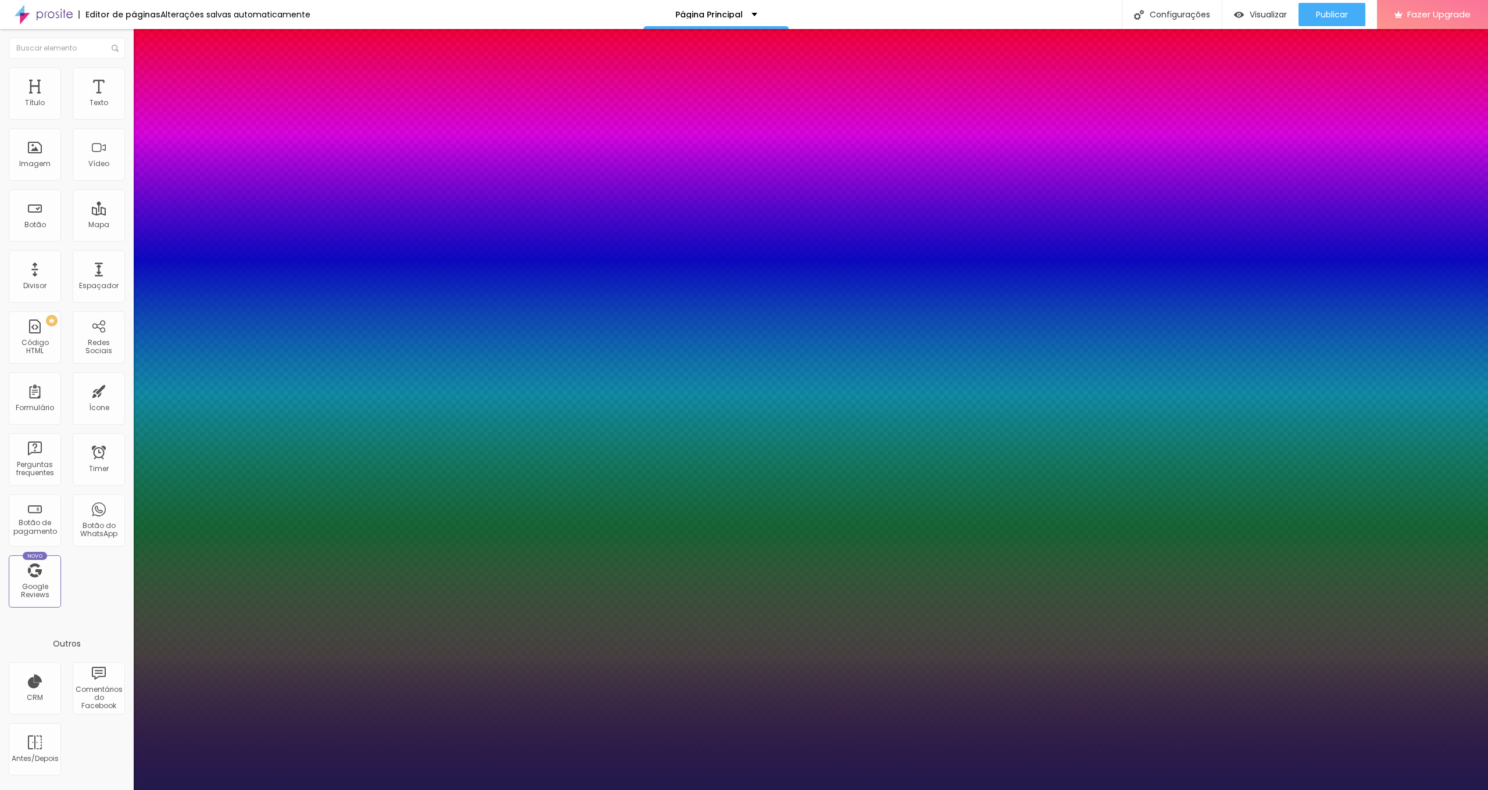
type input "6.3"
type input "5.9"
type input "5.7"
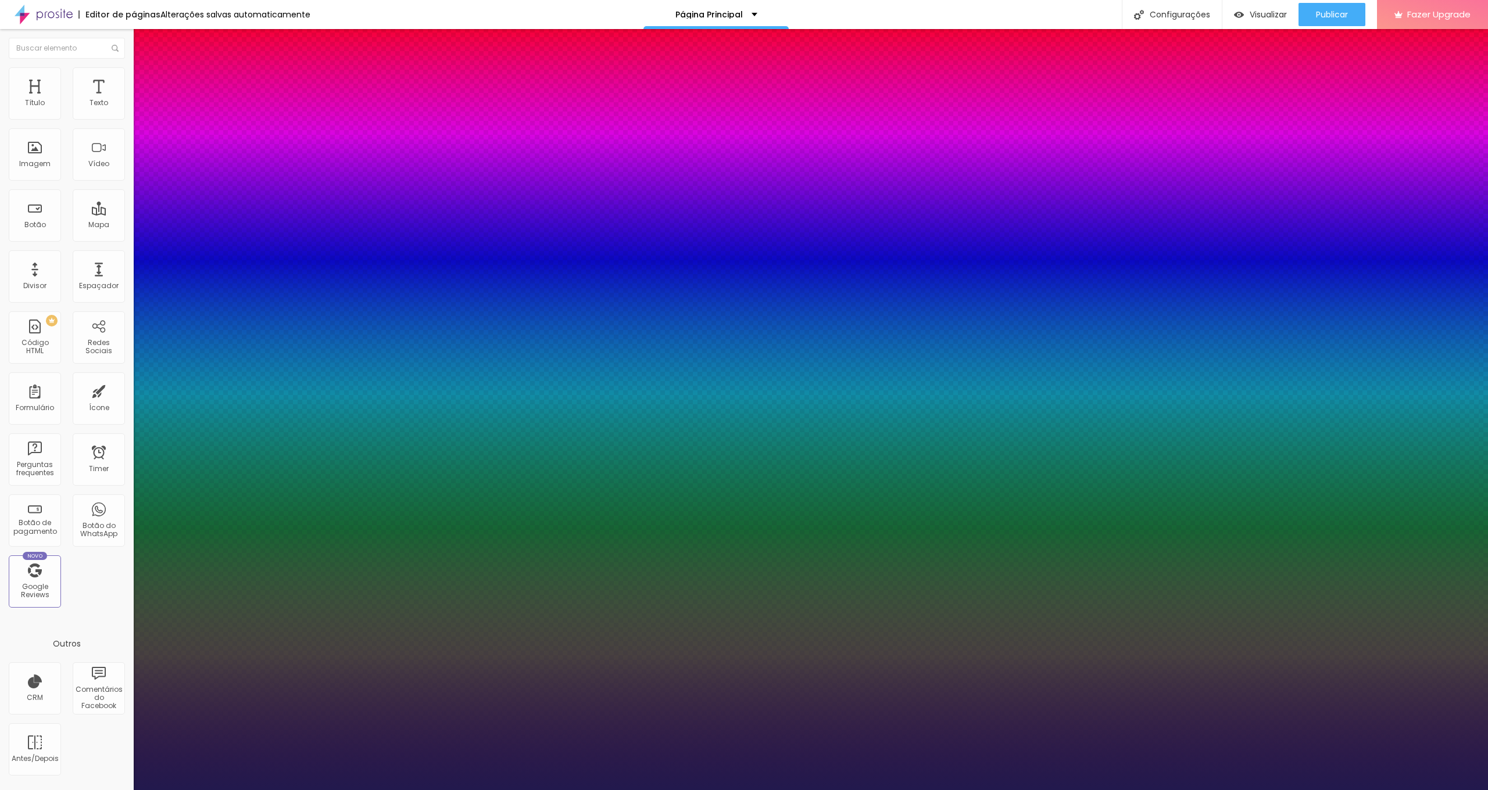
type input "5.5"
type input "5.3"
type input "0"
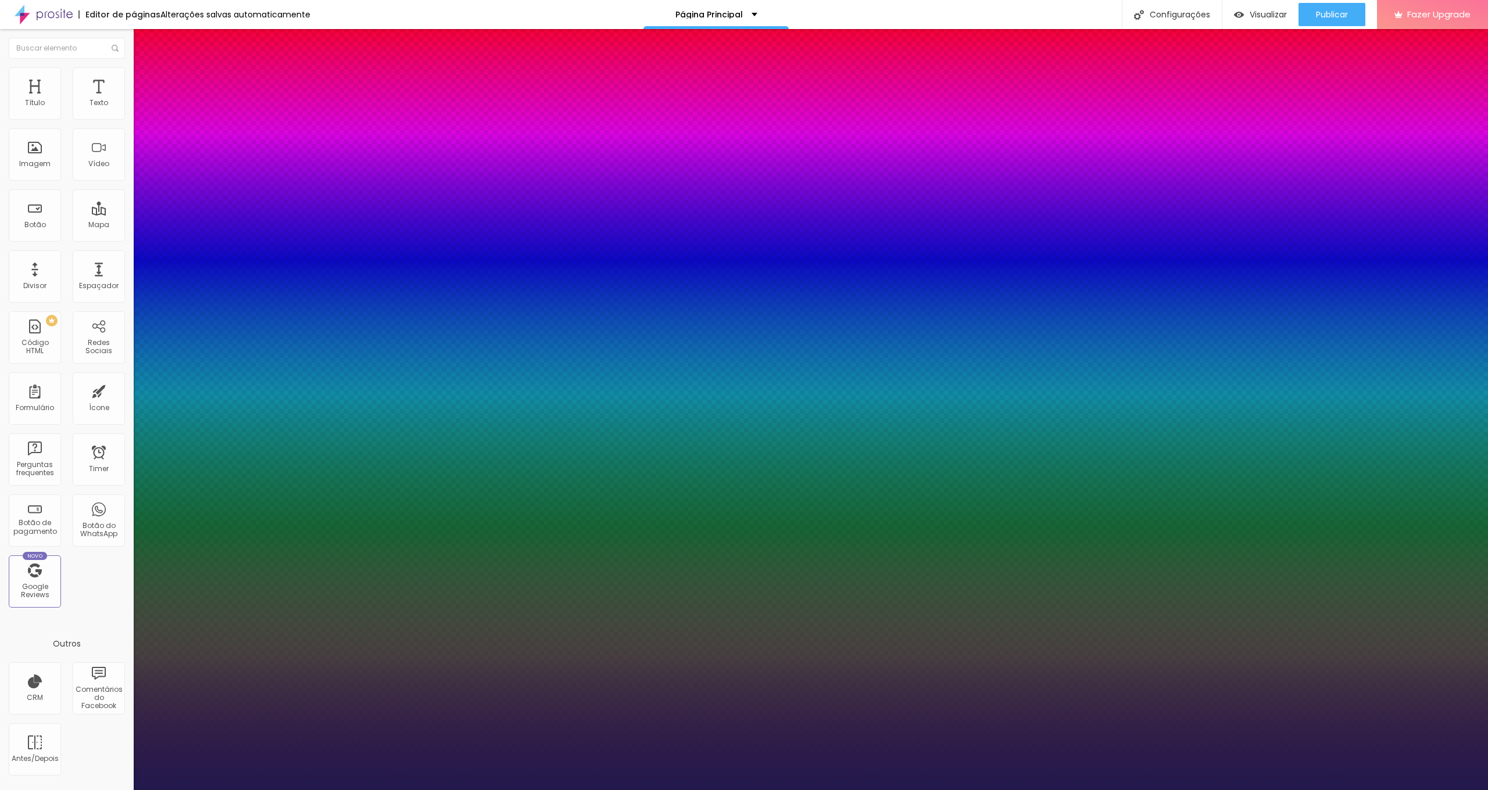
type input "0"
type input "0.1"
type input "0.4"
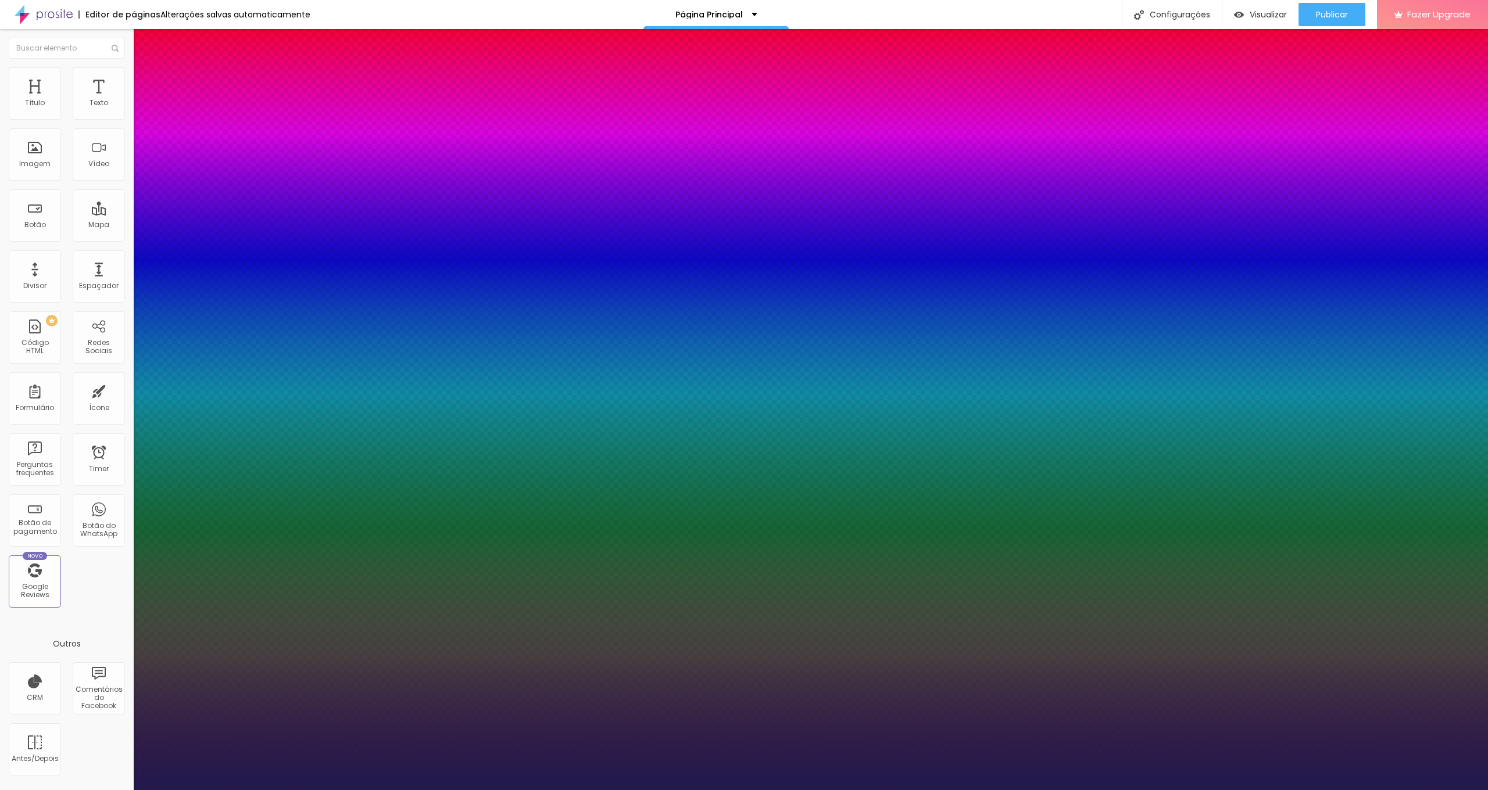
type input "0.7"
type input "0.9"
type input "1.1"
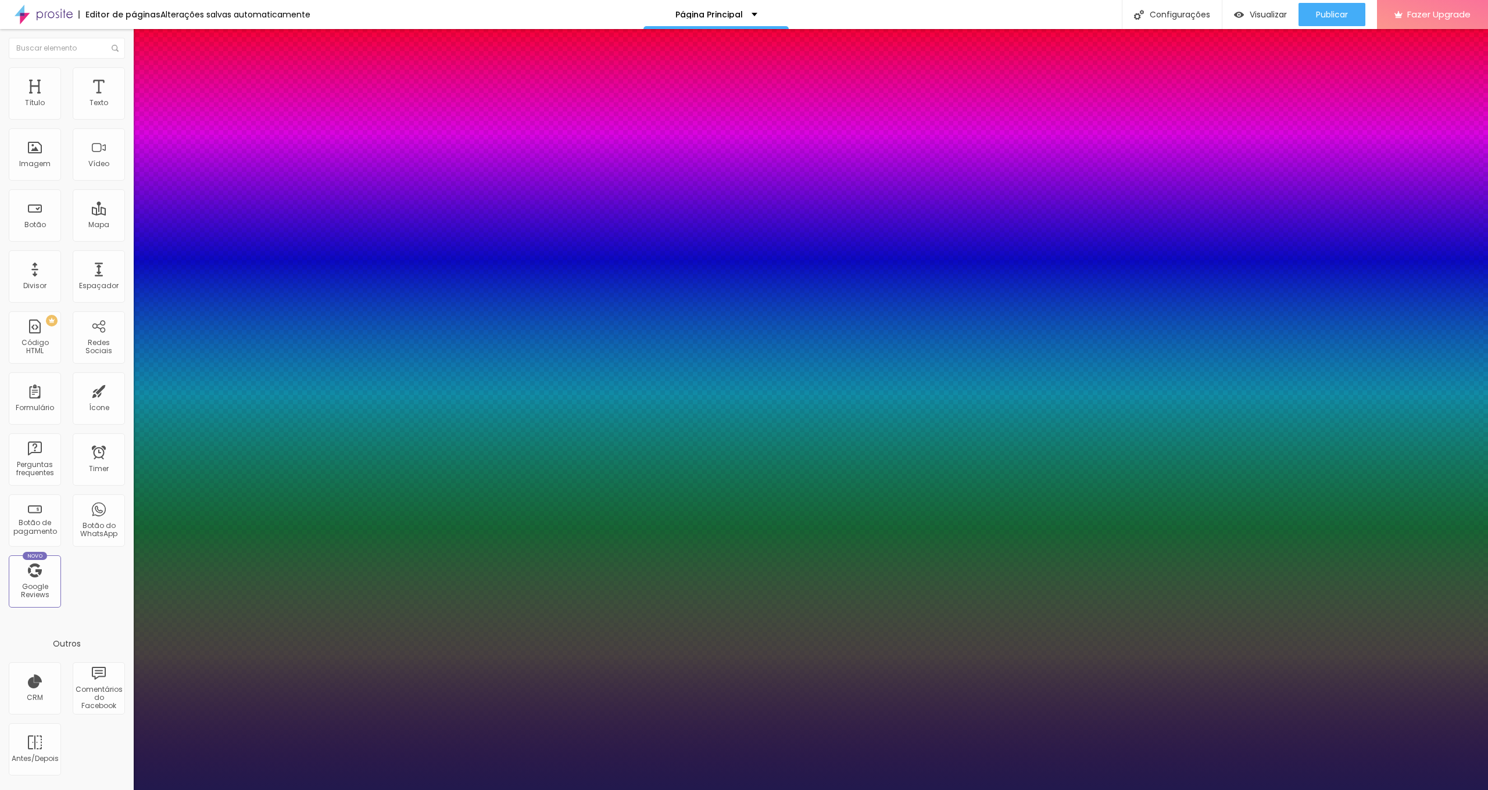
type input "1.1"
type input "1.3"
type input "1.4"
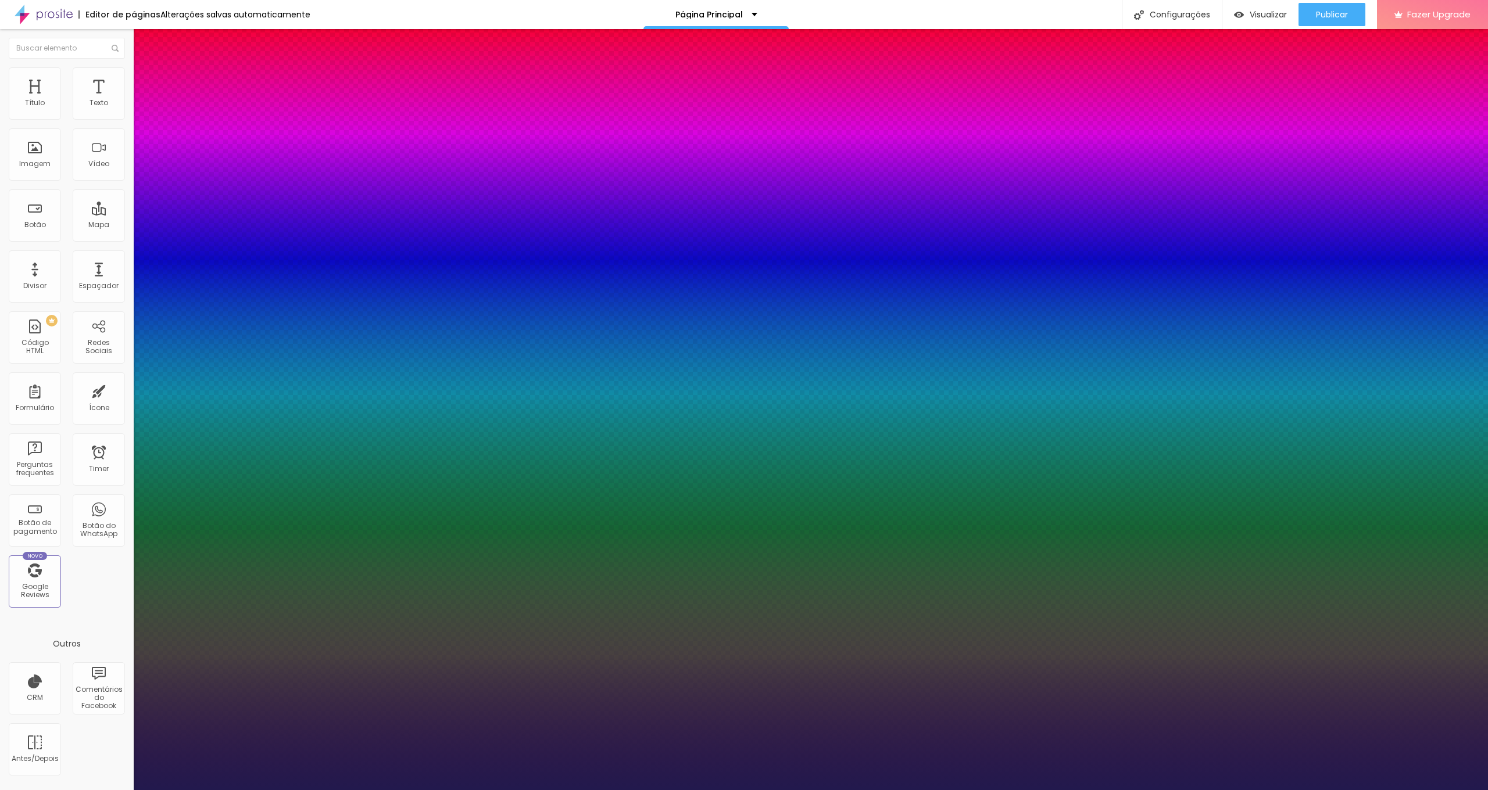
type input "1.5"
type input "1.6"
type input "1.7"
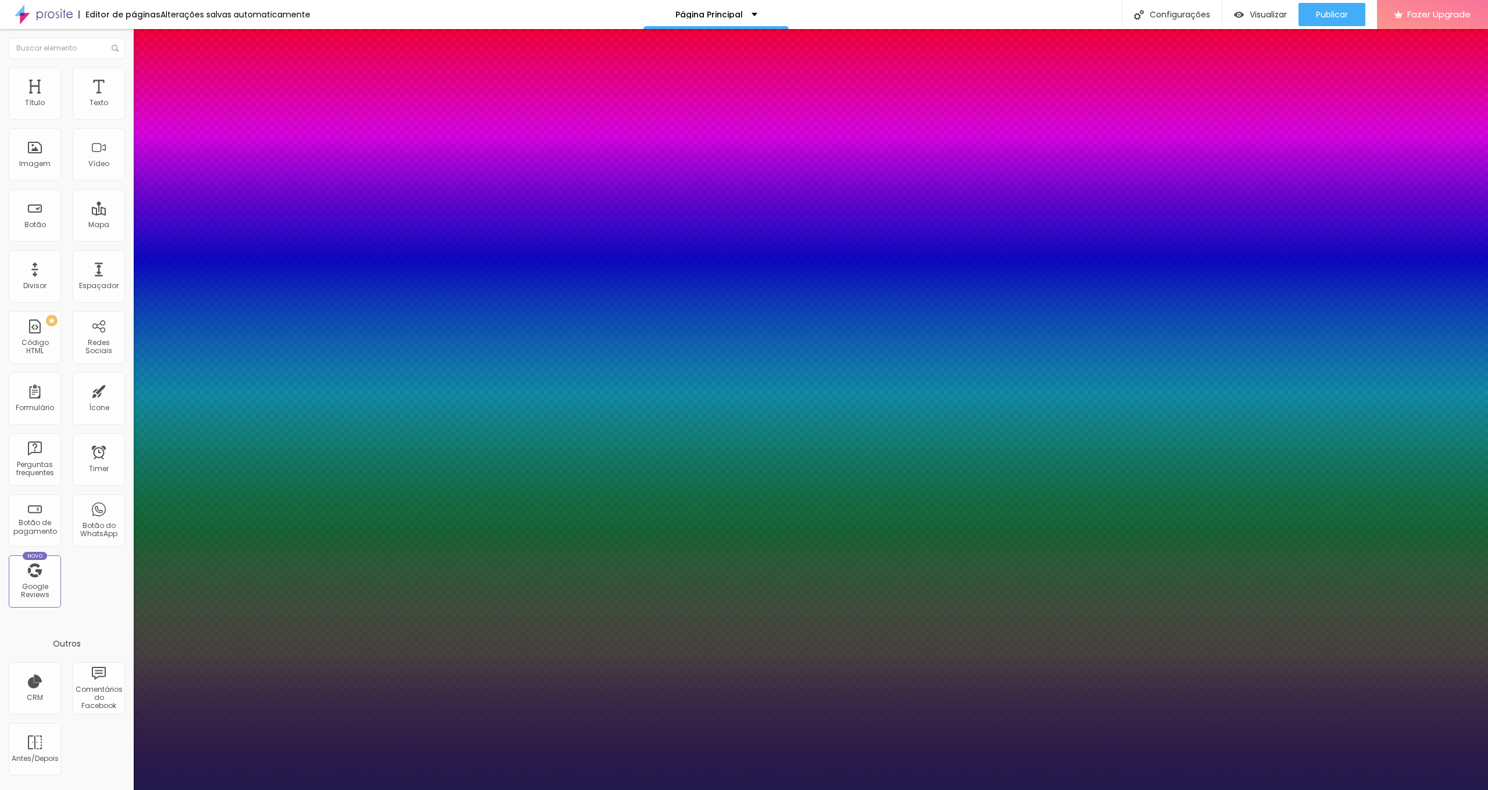
type input "1.7"
type input "1.8"
type input "1.9"
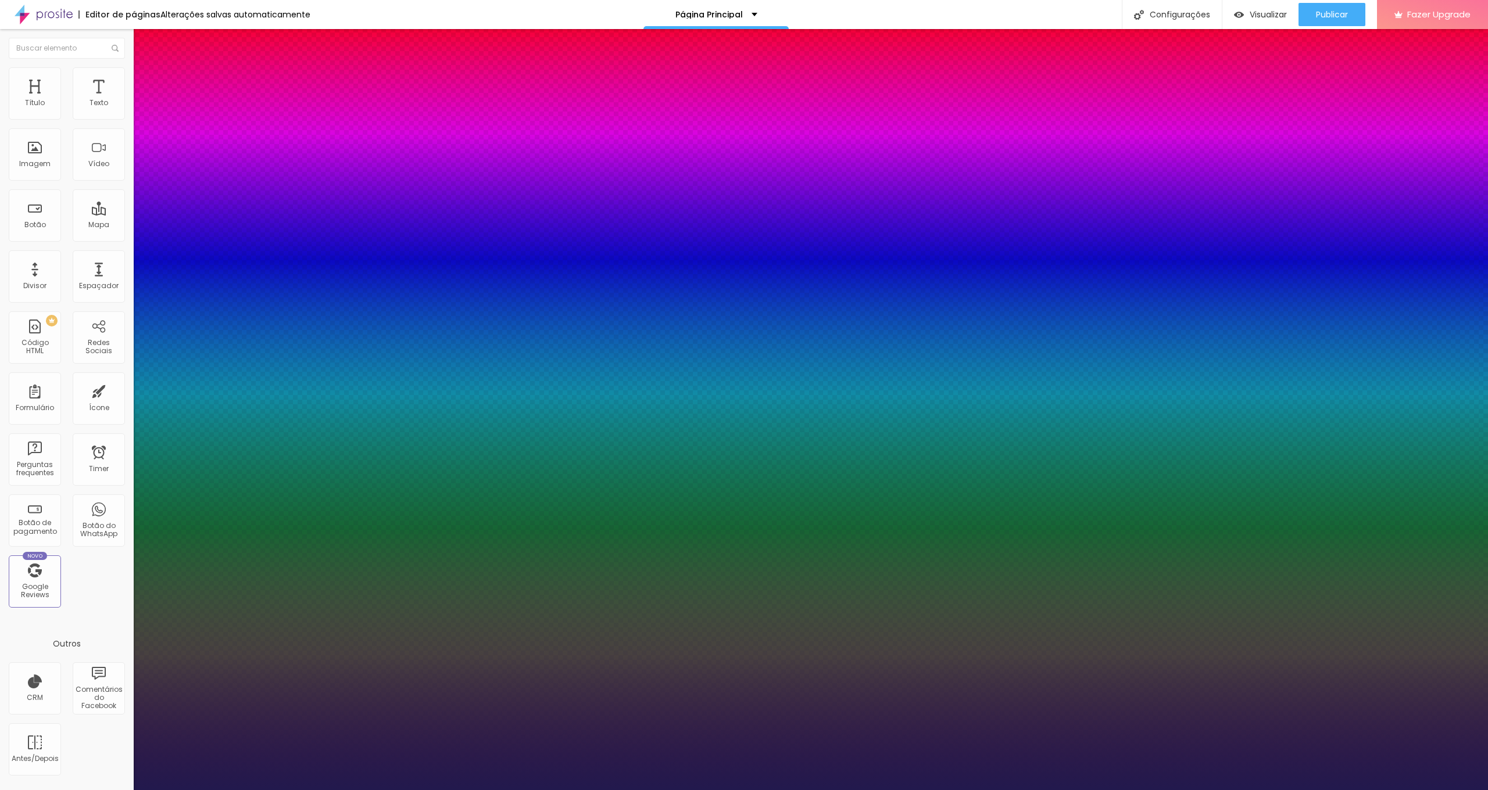
type input "2"
type input "1.9"
drag, startPoint x: 232, startPoint y: 223, endPoint x: 166, endPoint y: 219, distance: 66.3
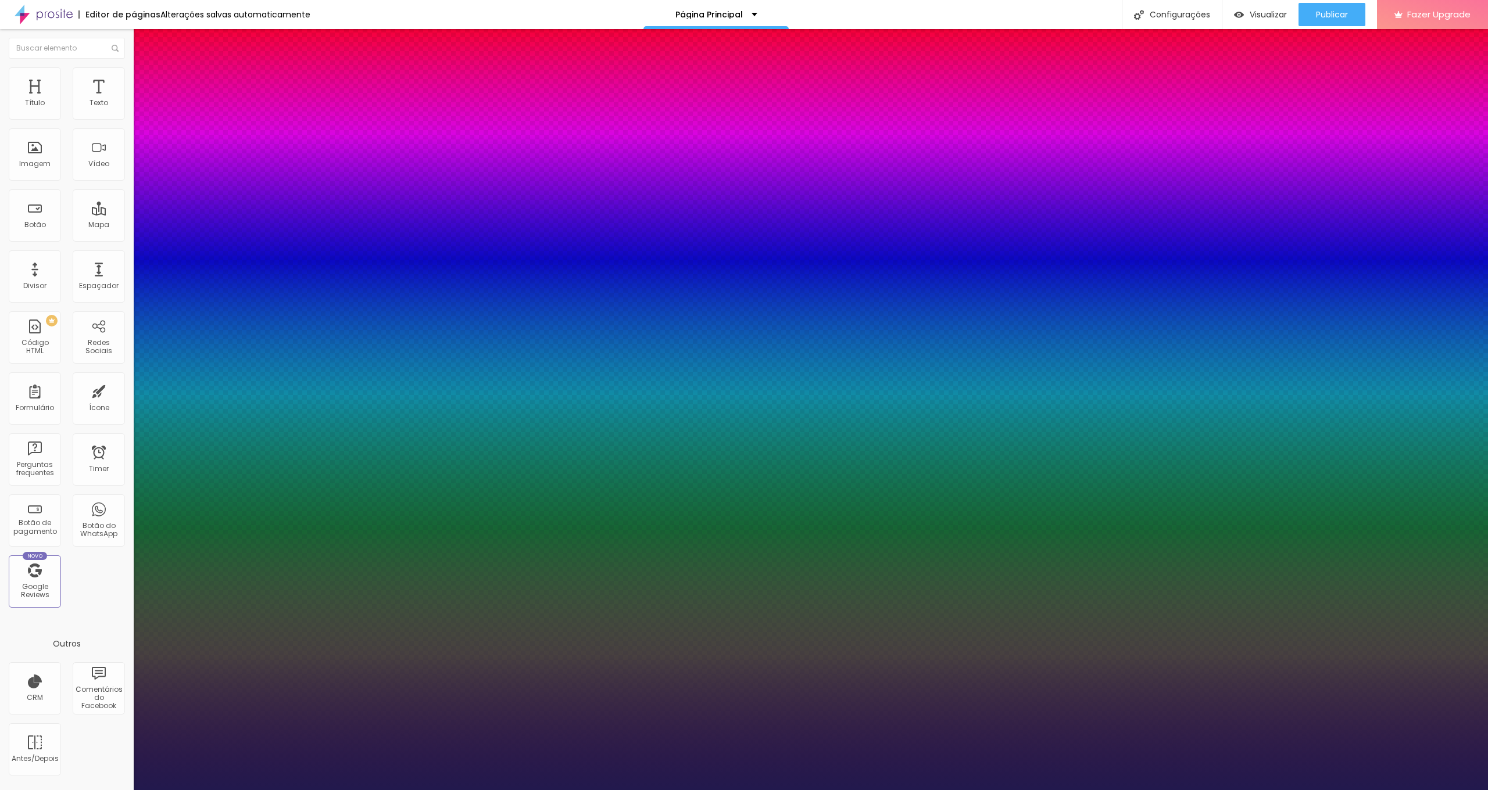
type input "1.9"
type input "1.8"
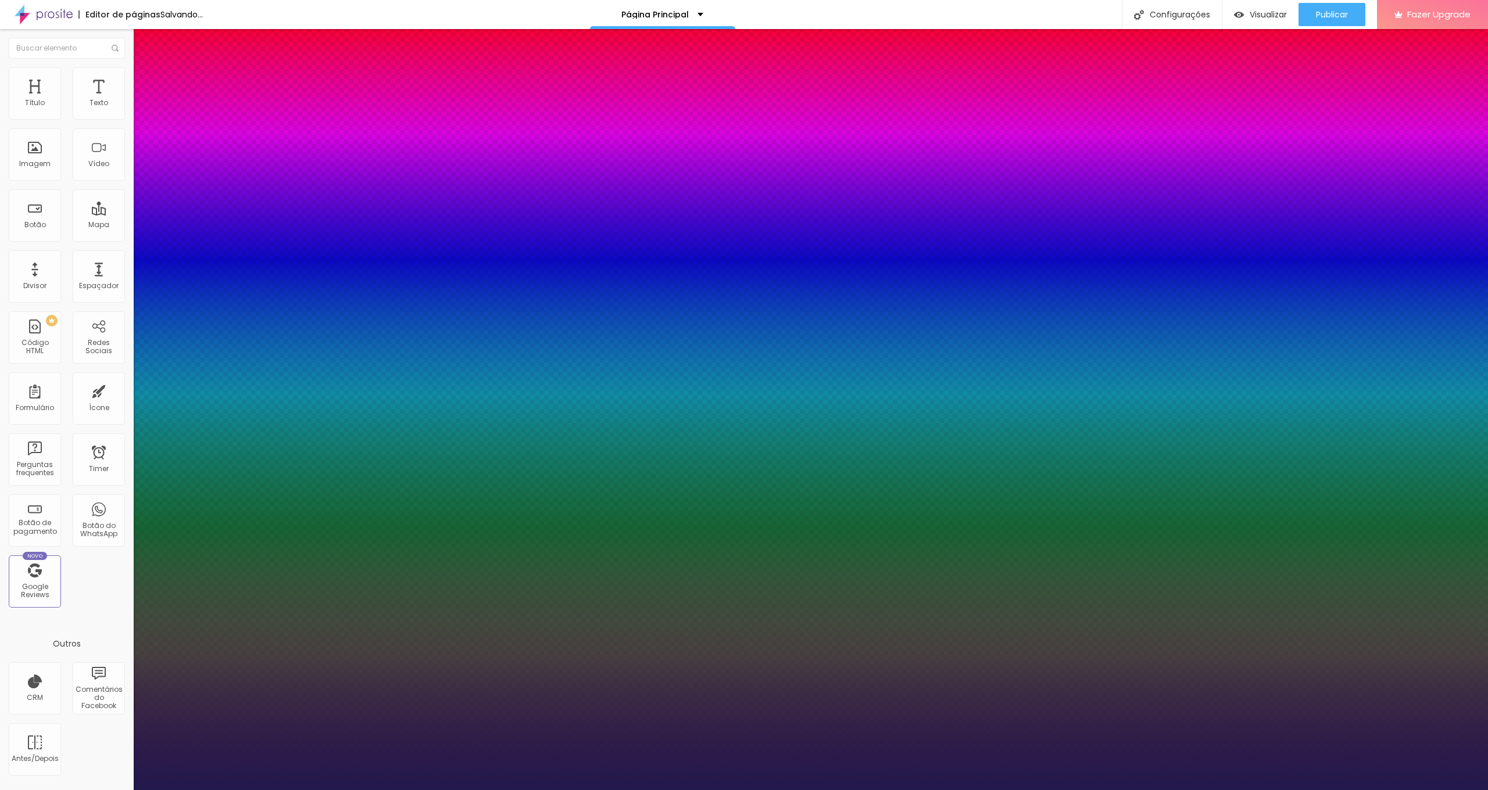
type input "1.8"
type input "1.7"
type input "1.6"
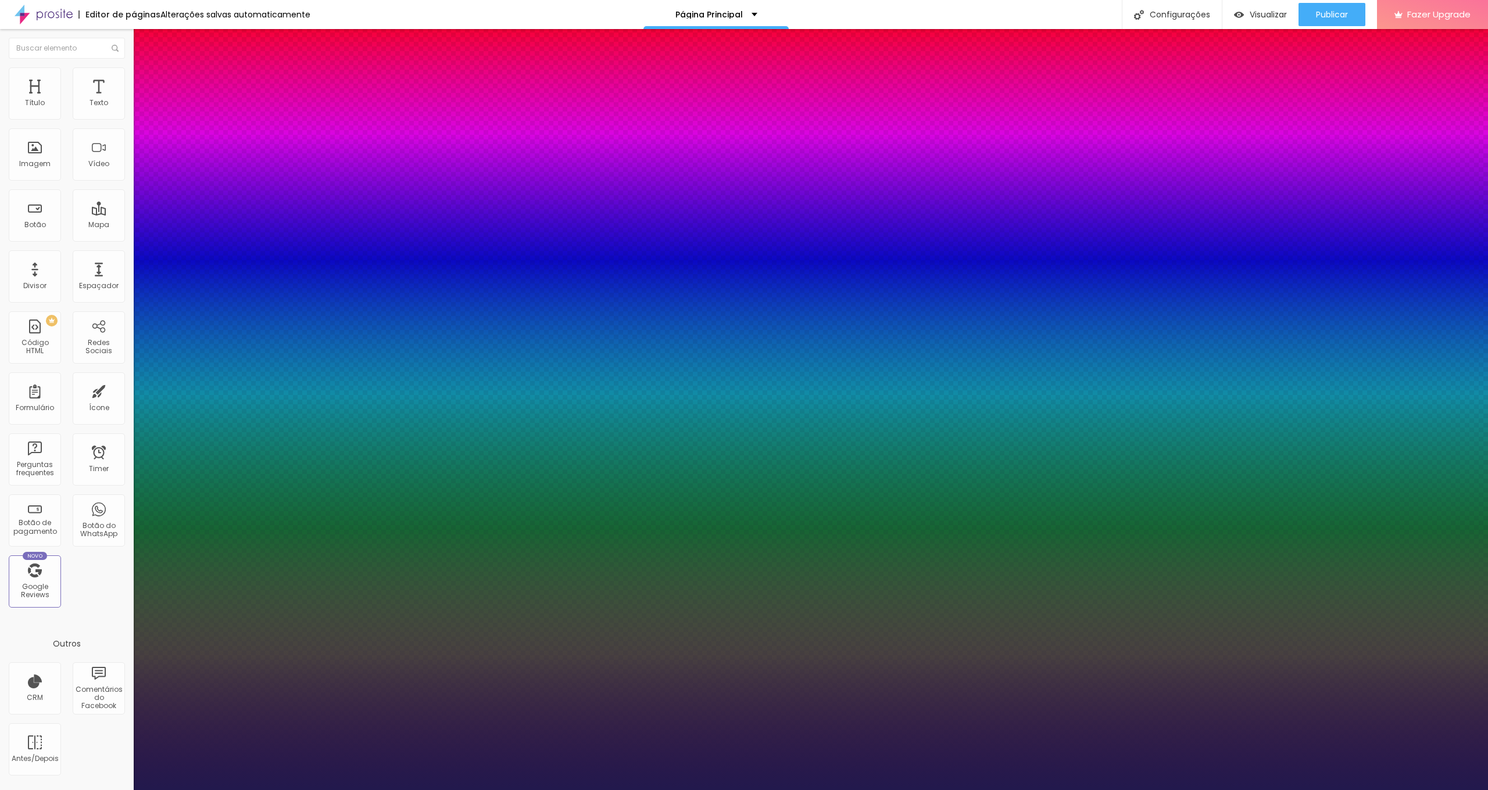
drag, startPoint x: 232, startPoint y: 278, endPoint x: 263, endPoint y: 281, distance: 30.9
click at [411, 790] on div at bounding box center [744, 790] width 1488 height 0
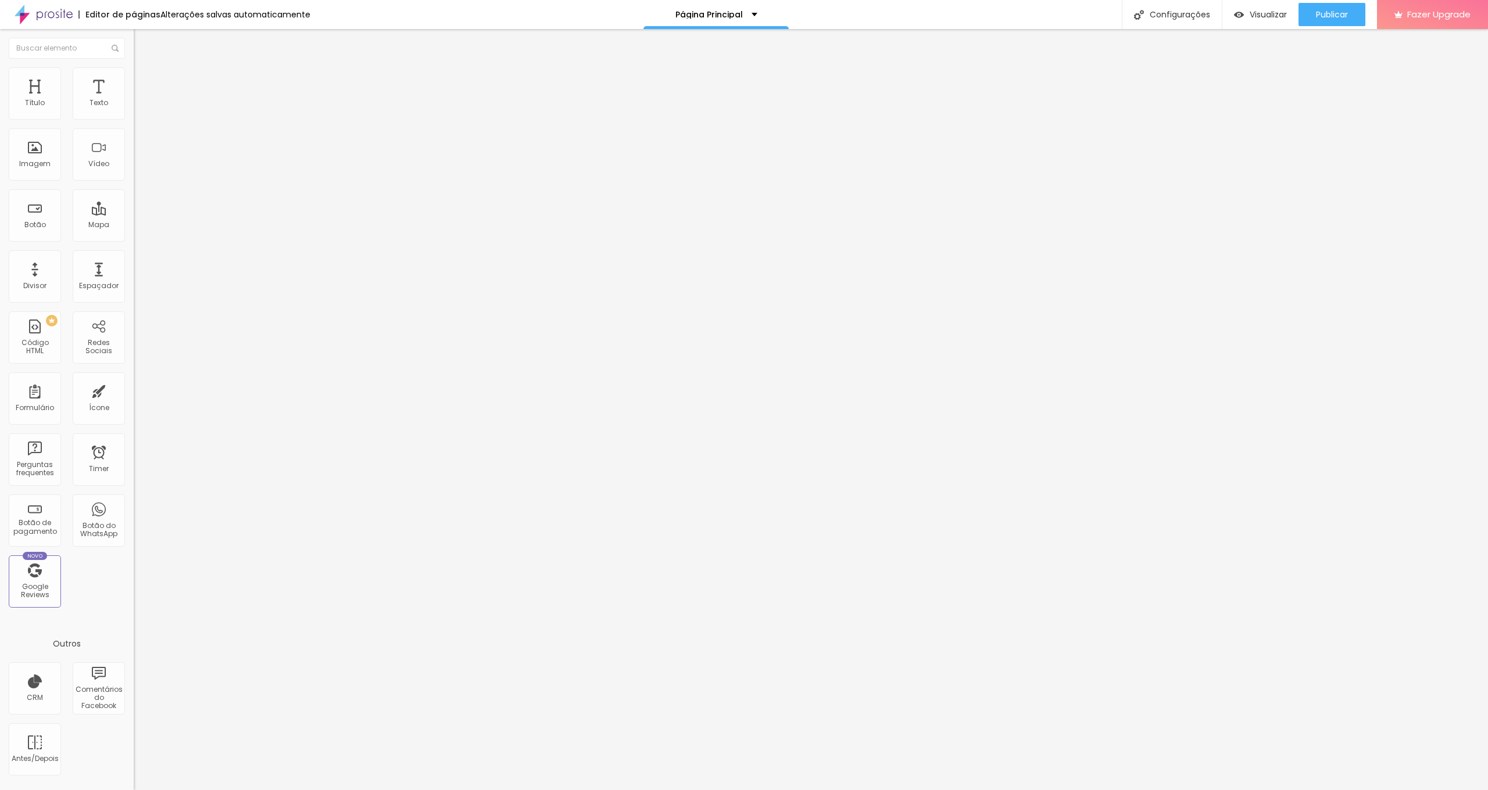
scroll to position [0, 1]
click at [134, 100] on div "Tipografia Voltar ao padrão Sombra DESATIVADO Voltar ao padrão" at bounding box center [201, 114] width 134 height 71
click at [134, 76] on li "Avançado" at bounding box center [201, 73] width 134 height 12
drag, startPoint x: 96, startPoint y: 141, endPoint x: 141, endPoint y: 144, distance: 45.4
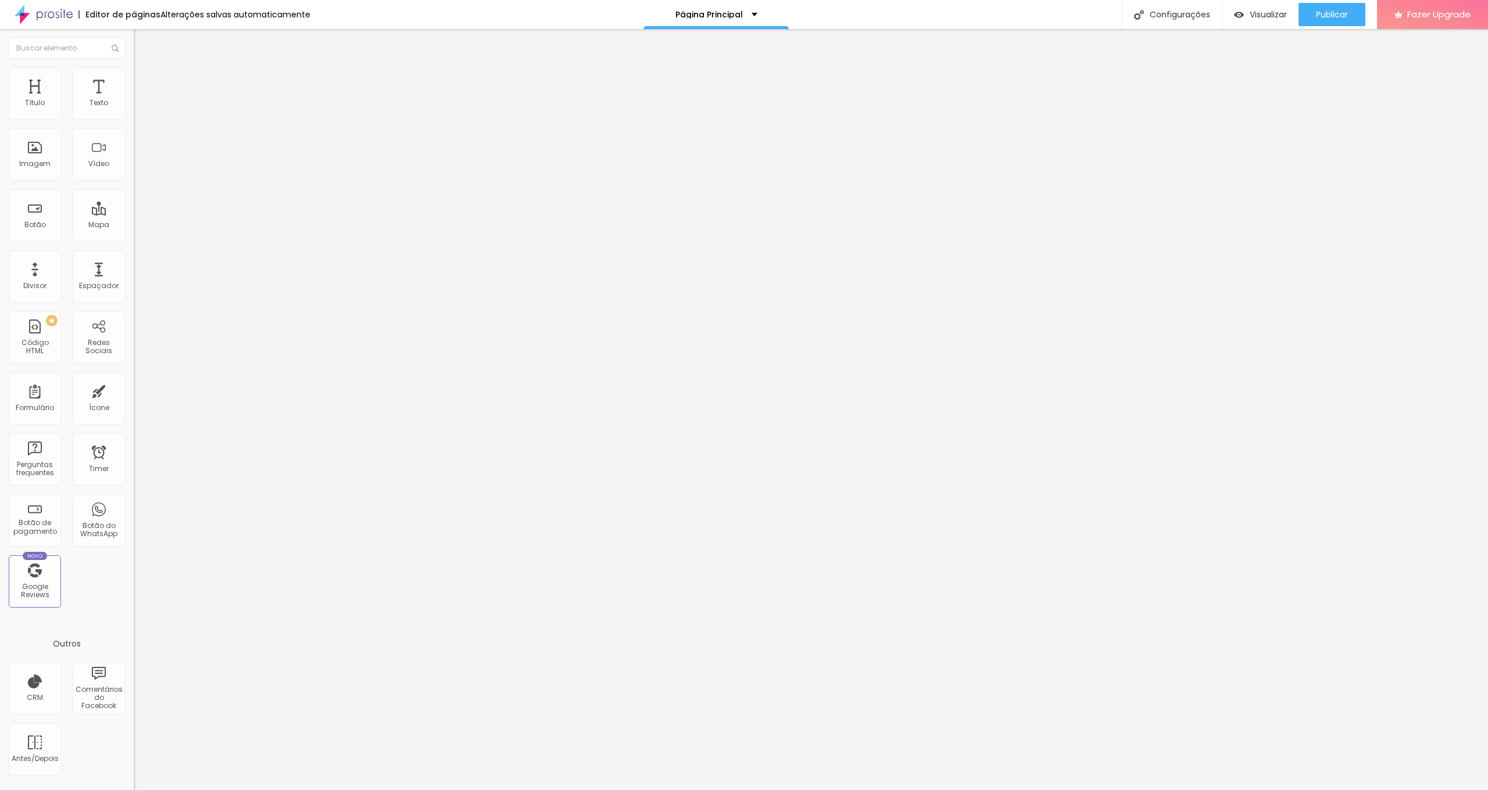
click at [141, 144] on div "Título Texto Imagem Vídeo Botão Mapa Divisor Espaçador PREMIUM Código HTML Rede…" at bounding box center [744, 409] width 1488 height 761
click at [134, 285] on div "Editar Espaçador Conteúdo Avançado 30 px Tamanho" at bounding box center [201, 409] width 134 height 761
click at [1321, 11] on span "Publicar" at bounding box center [1332, 14] width 32 height 9
